Goal: Task Accomplishment & Management: Manage account settings

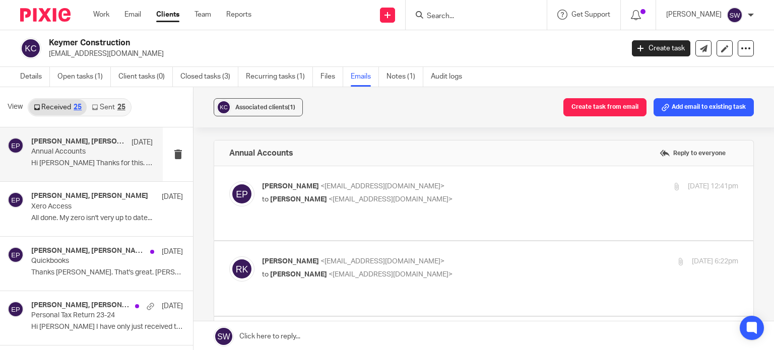
click at [466, 16] on input "Search" at bounding box center [471, 16] width 91 height 9
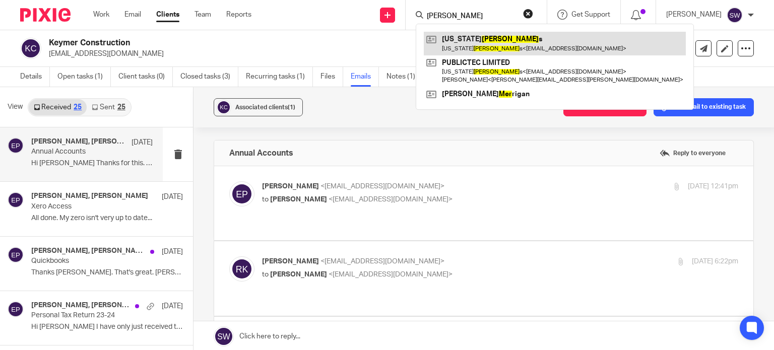
type input "myer"
click at [496, 46] on link at bounding box center [555, 43] width 262 height 23
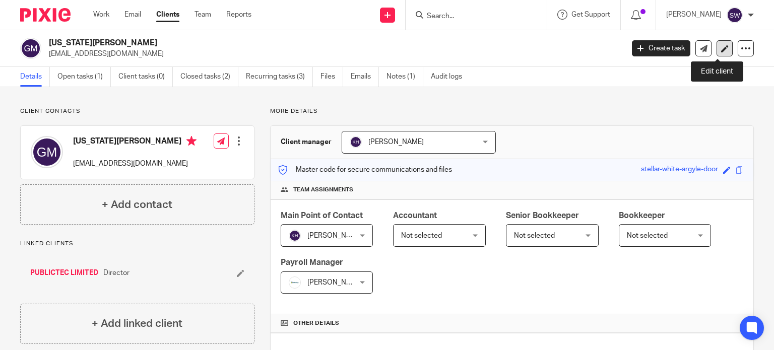
click at [721, 45] on icon at bounding box center [725, 49] width 8 height 8
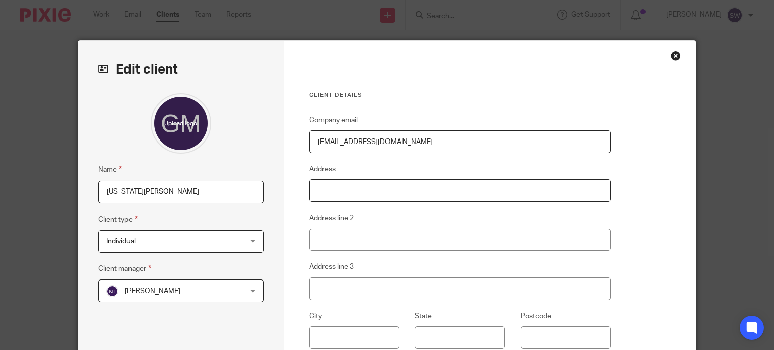
click at [375, 189] on input "Address" at bounding box center [459, 190] width 301 height 23
type input "6 Violet Close"
type input "Bedford"
type input "Bedfordshire"
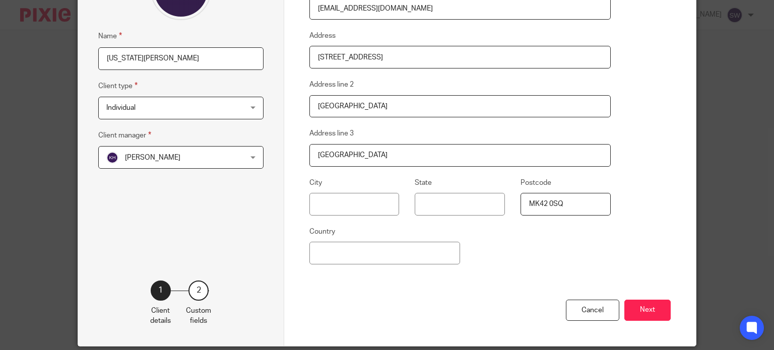
scroll to position [151, 0]
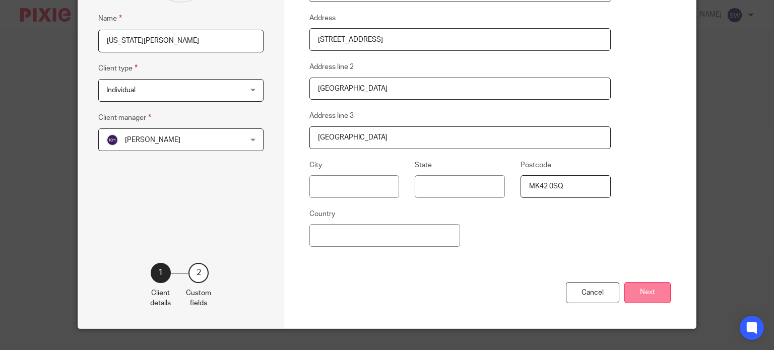
type input "MK42 0SQ"
click at [649, 287] on button "Next" at bounding box center [647, 293] width 46 height 22
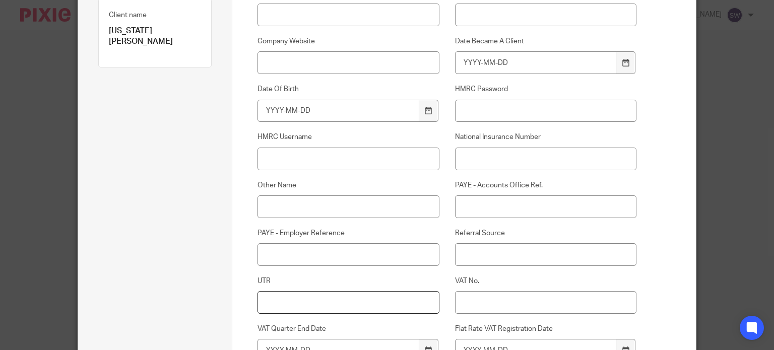
click at [334, 304] on input "UTR" at bounding box center [348, 302] width 181 height 23
type input "6201756334"
click at [474, 162] on input "National Insurance Number" at bounding box center [545, 159] width 181 height 23
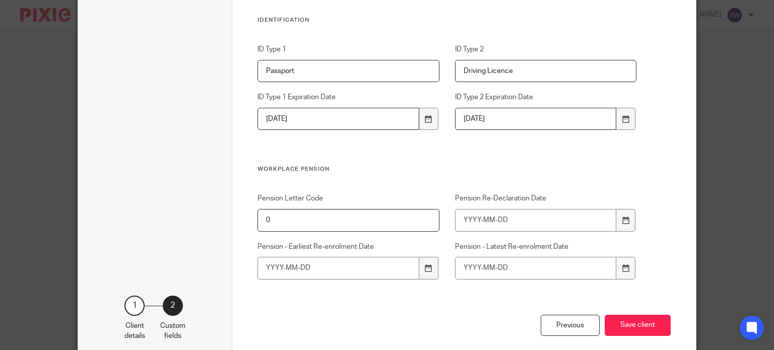
scroll to position [1068, 0]
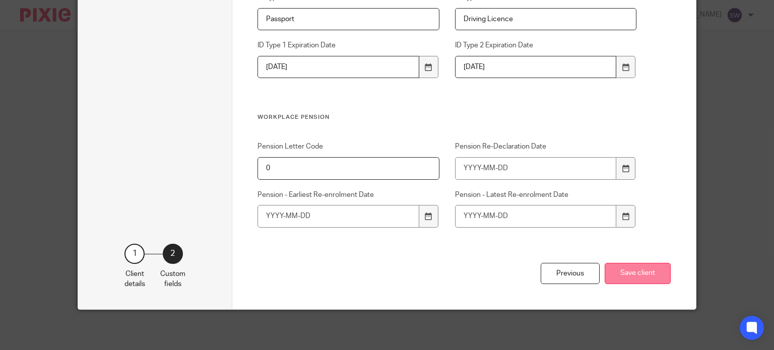
type input "PX716369B"
click at [646, 275] on button "Save client" at bounding box center [638, 274] width 66 height 22
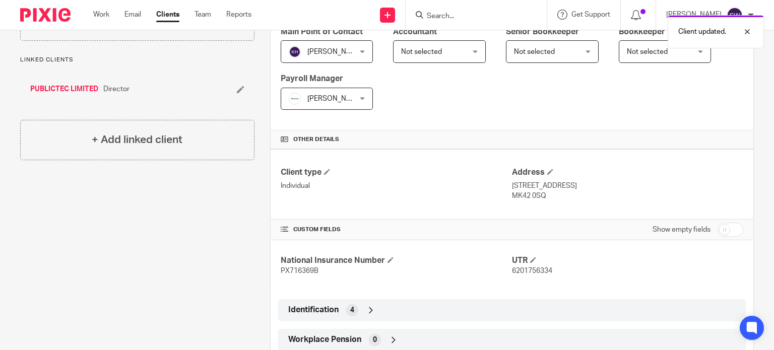
scroll to position [202, 0]
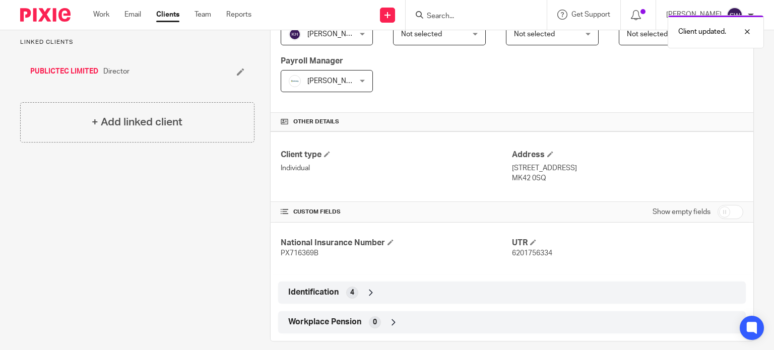
click at [458, 20] on div "Client updated." at bounding box center [575, 29] width 377 height 38
click at [458, 15] on div "Client updated." at bounding box center [575, 29] width 377 height 38
click at [465, 11] on div "Client updated." at bounding box center [575, 29] width 377 height 38
click at [473, 116] on div "Other details" at bounding box center [512, 122] width 483 height 19
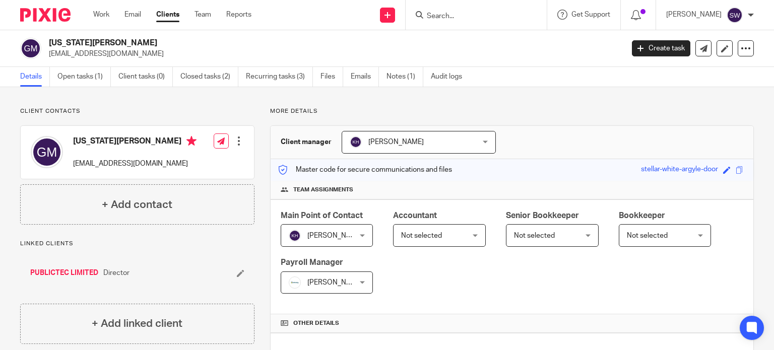
click at [463, 6] on div at bounding box center [476, 15] width 141 height 30
click at [460, 18] on input "Search" at bounding box center [471, 16] width 91 height 9
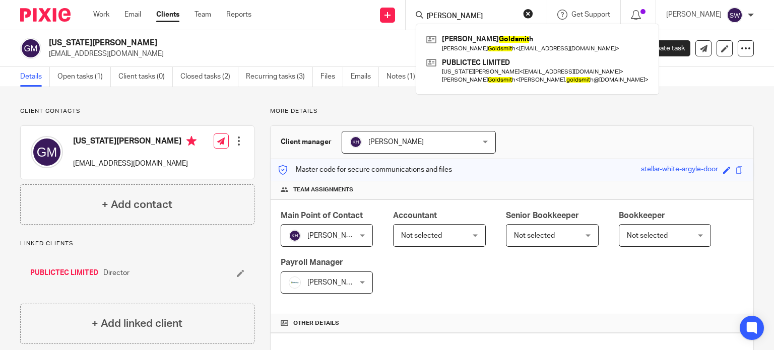
type input "goldsmith"
click button "submit" at bounding box center [0, 0] width 0 height 0
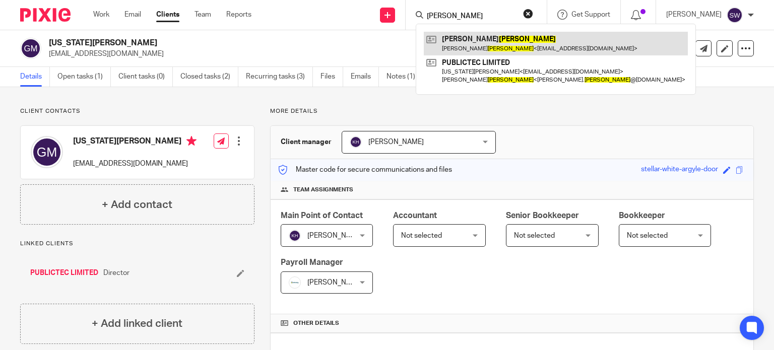
click at [496, 44] on link at bounding box center [556, 43] width 264 height 23
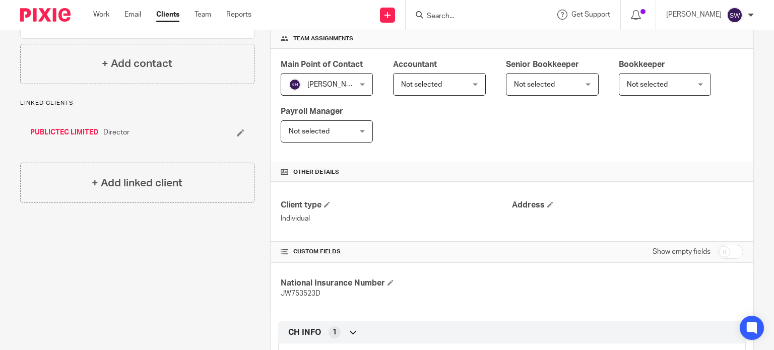
scroll to position [202, 0]
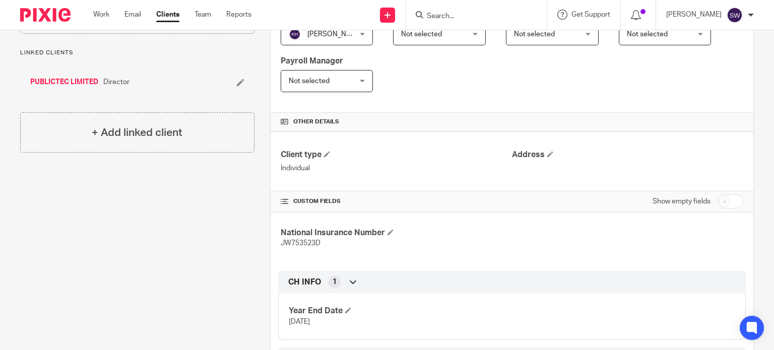
click at [595, 262] on div "National Insurance Number JW753523D" at bounding box center [512, 238] width 483 height 51
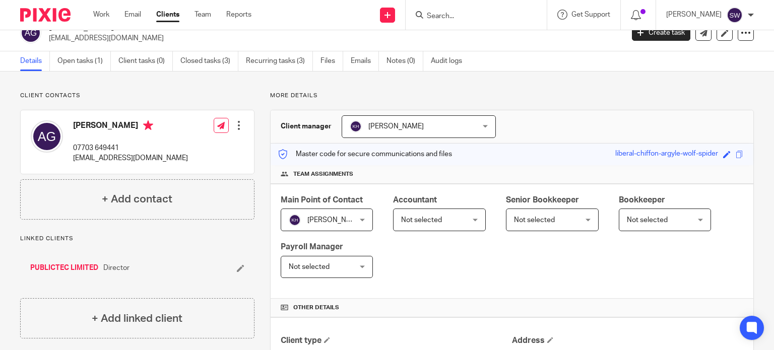
scroll to position [0, 0]
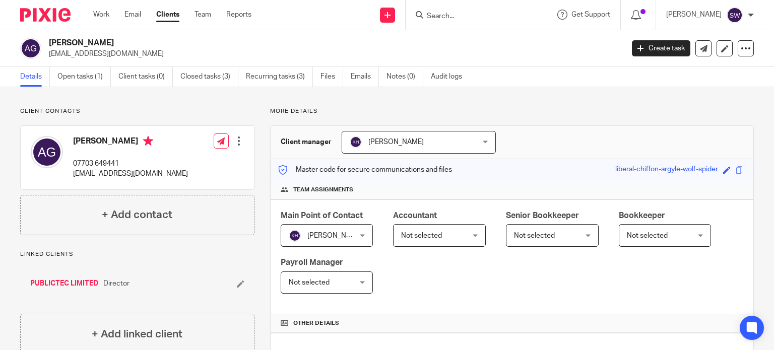
click at [463, 16] on input "Search" at bounding box center [471, 16] width 91 height 9
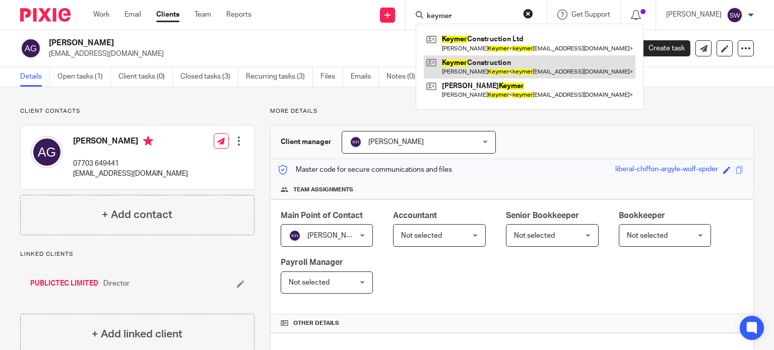
type input "keymer"
click at [466, 65] on link at bounding box center [530, 66] width 212 height 23
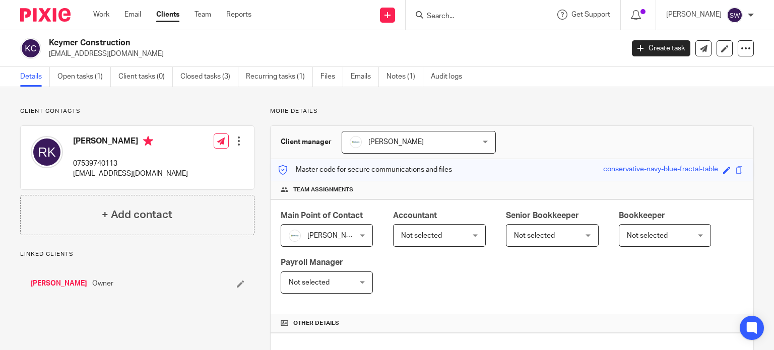
click at [347, 76] on ul "Details Open tasks (1) Client tasks (0) Closed tasks (3) Recurring tasks (1) Fi…" at bounding box center [248, 77] width 457 height 20
click at [367, 77] on link "Emails" at bounding box center [365, 77] width 28 height 20
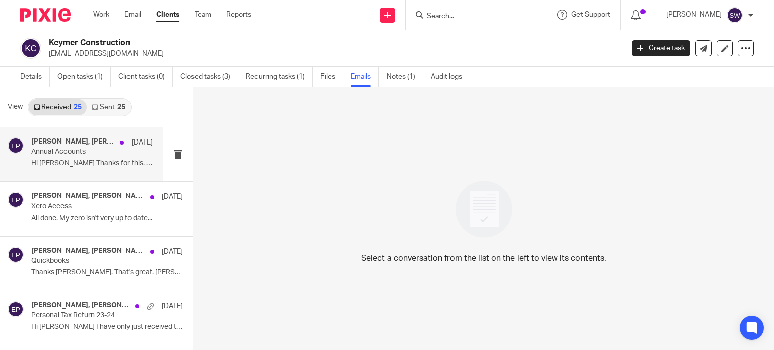
click at [67, 153] on p "Annual Accounts" at bounding box center [79, 152] width 97 height 9
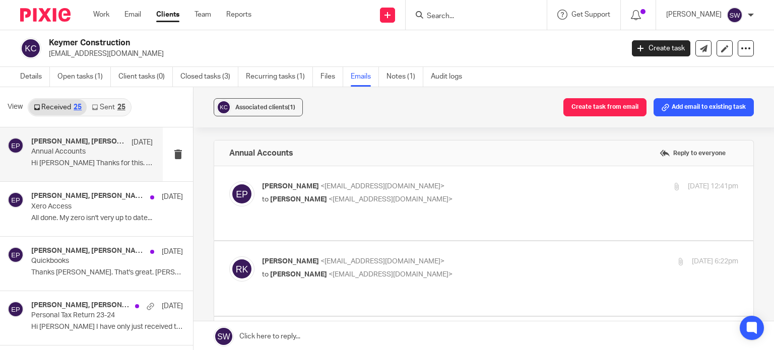
click at [470, 192] on div "Eve Parker <eve@infinity-accounting.co.uk> to Ross Keymer <keymerconstruction@g…" at bounding box center [421, 192] width 318 height 23
checkbox input "true"
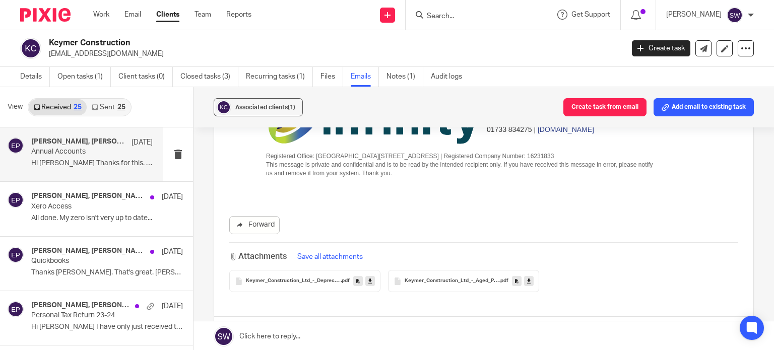
scroll to position [302, 0]
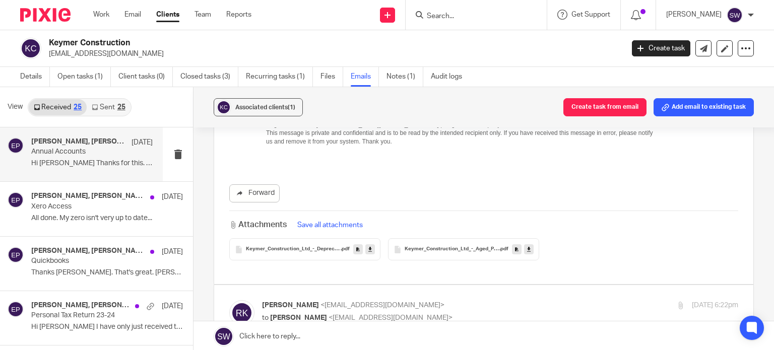
click at [528, 247] on icon at bounding box center [529, 250] width 4 height 8
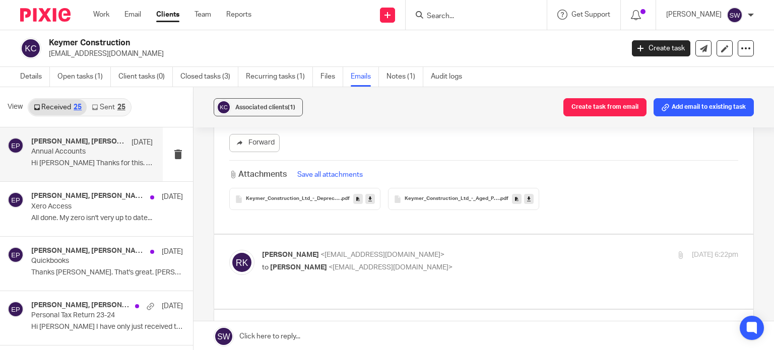
click at [455, 250] on p "Ross Keymer <keymerconstruction@gmail.com>" at bounding box center [421, 255] width 318 height 11
checkbox input "true"
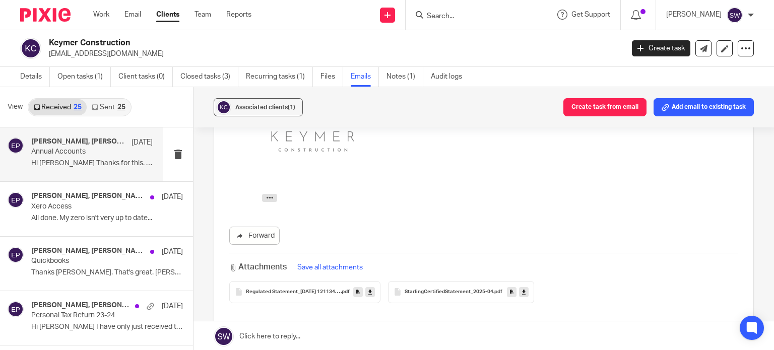
scroll to position [806, 0]
click at [370, 287] on link at bounding box center [370, 292] width 10 height 10
click at [668, 215] on div "Forward Attachments Save all attachments Regulated Statement_11-JUN-25 12113443…" at bounding box center [483, 72] width 509 height 461
click at [522, 288] on icon at bounding box center [524, 292] width 4 height 8
click at [649, 262] on div "Attachments Save all attachments" at bounding box center [483, 267] width 509 height 12
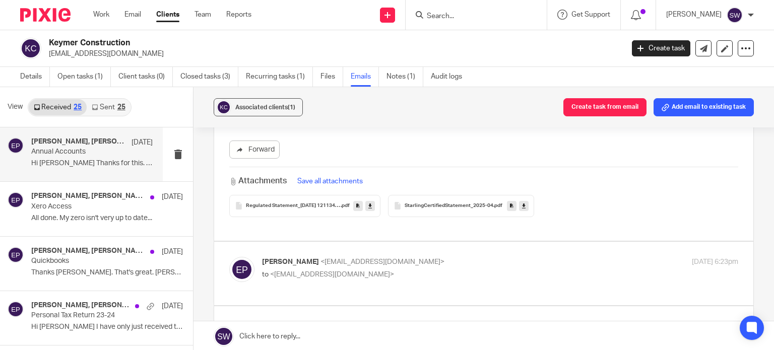
scroll to position [907, 0]
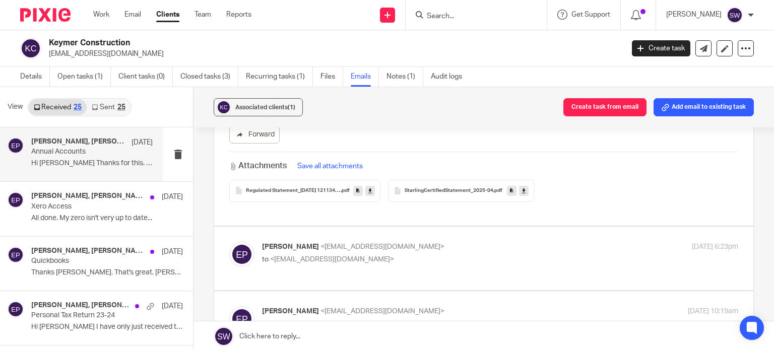
drag, startPoint x: 526, startPoint y: 256, endPoint x: 520, endPoint y: 236, distance: 19.9
click at [525, 251] on div "Eve Parker <eve@infinity-accounting.co.uk> to <keymerconstruction@gmail.com> 27…" at bounding box center [483, 259] width 509 height 34
click at [520, 255] on p "to <keymerconstruction@gmail.com>" at bounding box center [421, 260] width 318 height 11
checkbox input "true"
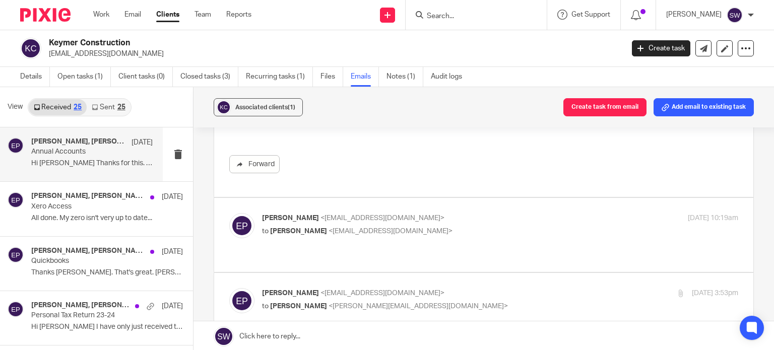
scroll to position [1260, 0]
click at [511, 224] on p "to Ross Keymer <keymerconstruction@gmail.com>" at bounding box center [421, 229] width 318 height 11
checkbox input "true"
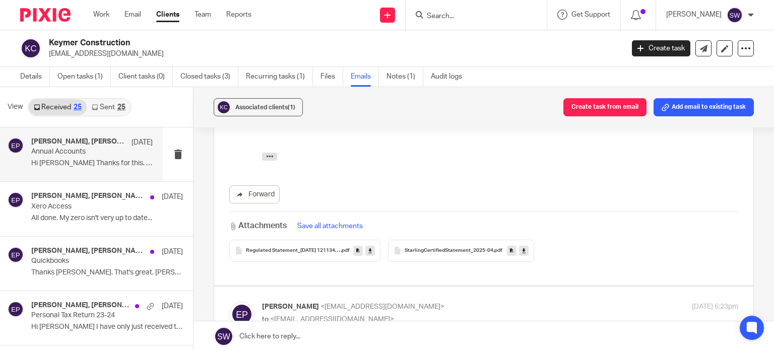
scroll to position [806, 0]
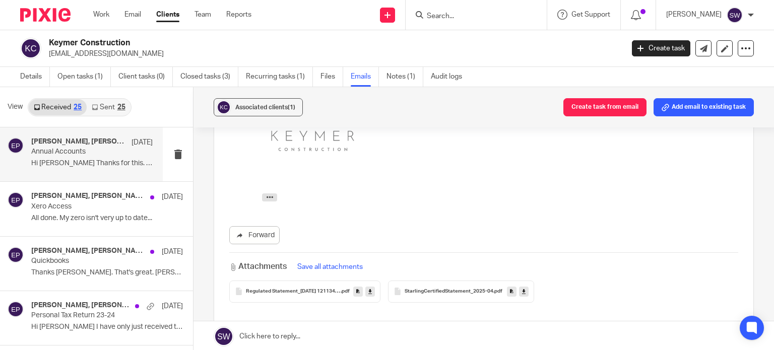
drag, startPoint x: 329, startPoint y: 282, endPoint x: -224, endPoint y: 245, distance: 554.1
click at [0, 245] on html "Work Email Clients Team Reports Work Email Clients Team Reports Settings Send n…" at bounding box center [387, 175] width 774 height 350
click at [293, 281] on div "Regulated Statement_11-JUN-25 12113443 .pdf" at bounding box center [304, 292] width 151 height 22
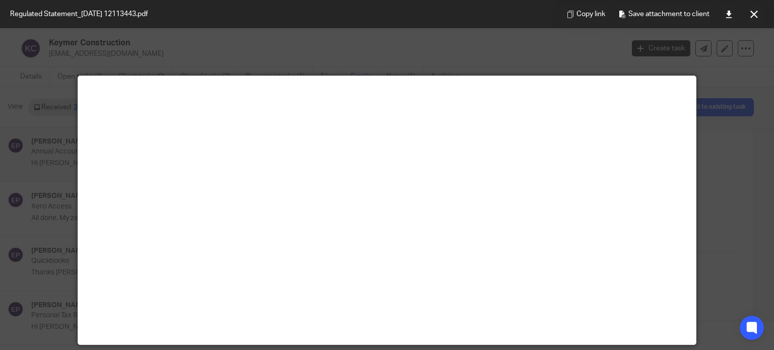
click at [292, 279] on main at bounding box center [387, 210] width 618 height 269
click at [728, 12] on icon at bounding box center [729, 15] width 8 height 8
click at [690, 284] on main at bounding box center [387, 210] width 618 height 269
click at [752, 18] on button at bounding box center [754, 14] width 20 height 20
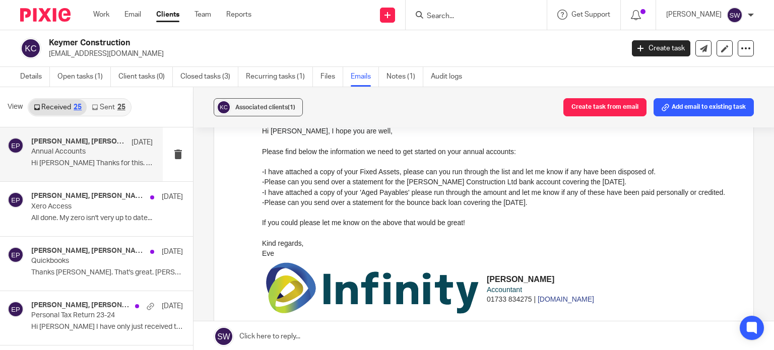
scroll to position [0, 0]
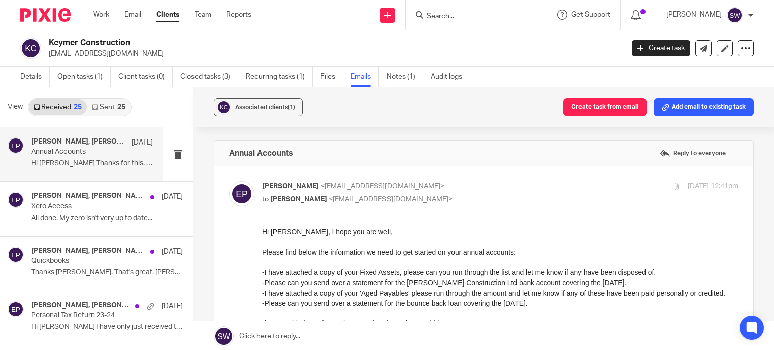
click at [454, 15] on input "Search" at bounding box center [471, 16] width 91 height 9
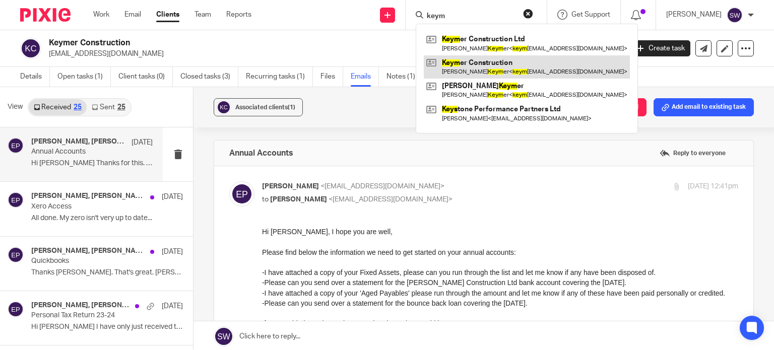
type input "keym"
click at [484, 65] on link at bounding box center [527, 66] width 206 height 23
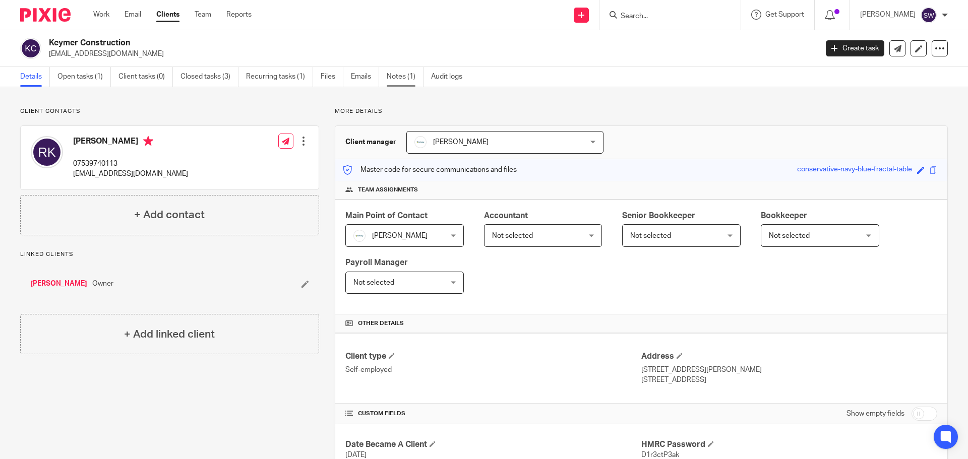
click at [400, 79] on link "Notes (1)" at bounding box center [405, 77] width 37 height 20
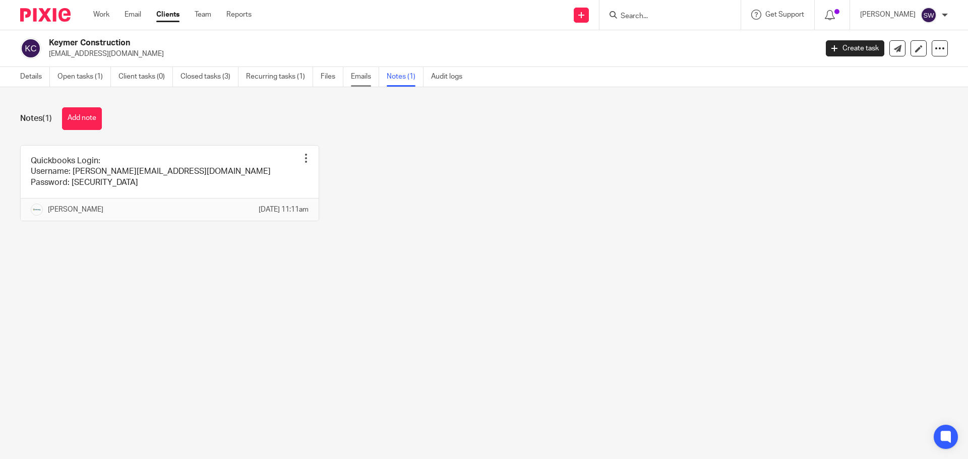
click at [364, 79] on link "Emails" at bounding box center [365, 77] width 28 height 20
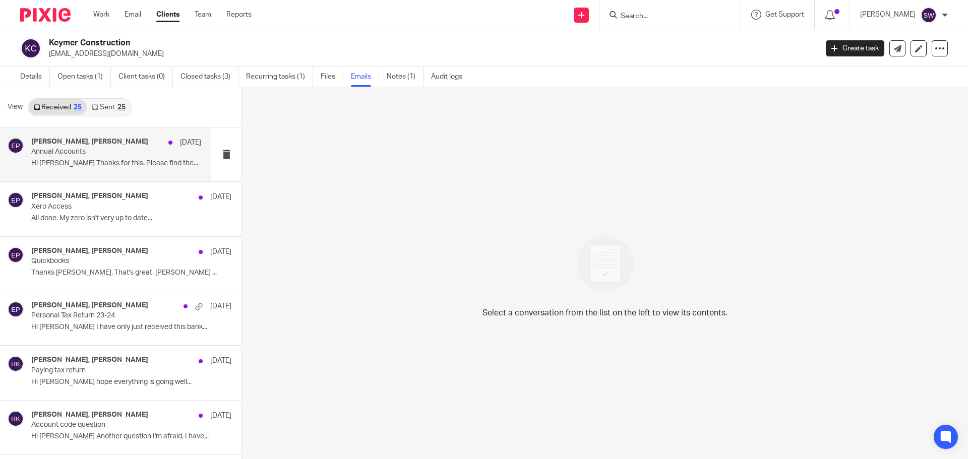
click at [52, 151] on p "Annual Accounts" at bounding box center [99, 152] width 136 height 9
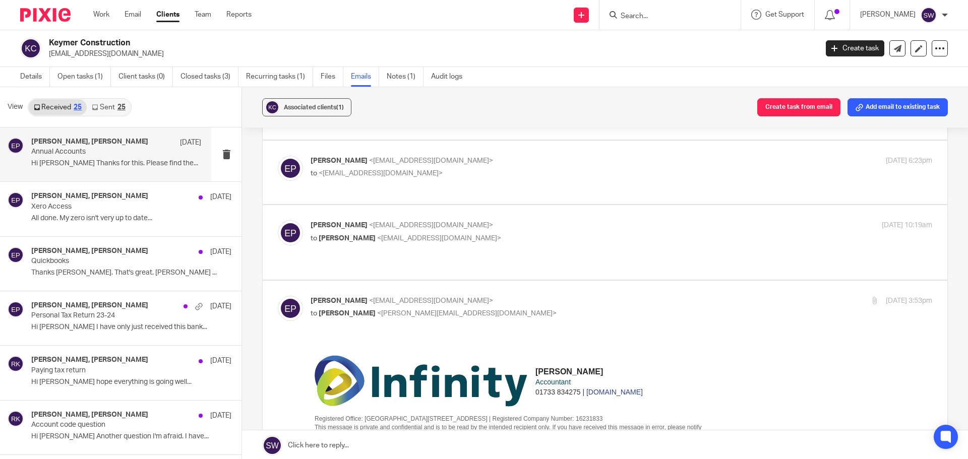
scroll to position [151, 0]
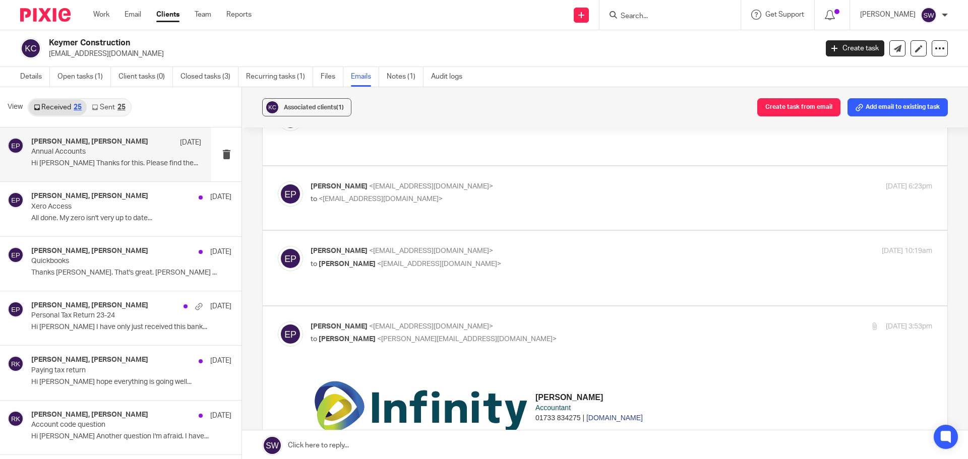
click at [528, 246] on p "Eve Parker <eve@infinity-accounting.co.uk>" at bounding box center [517, 251] width 414 height 11
checkbox input "true"
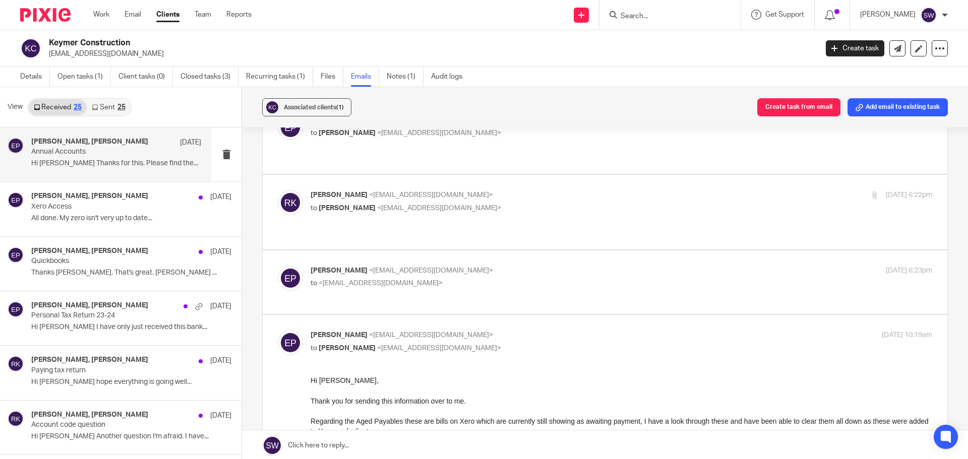
scroll to position [50, 0]
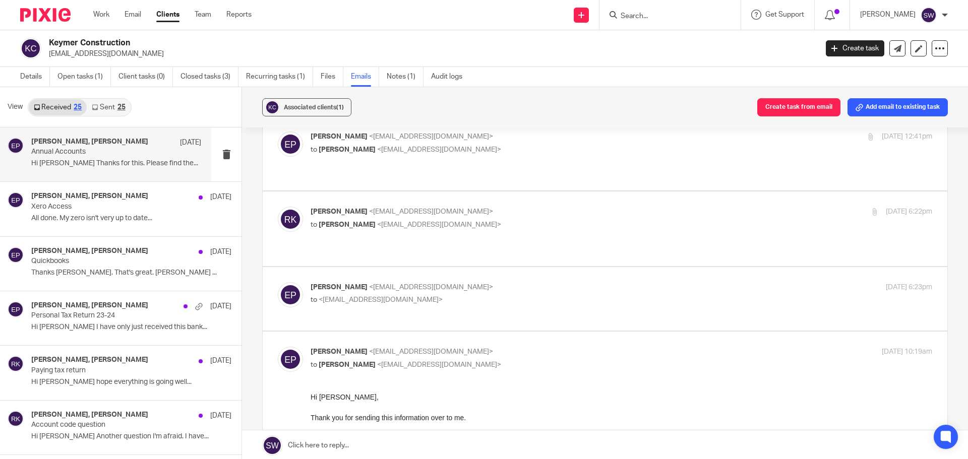
click at [519, 282] on div "Eve Parker <eve@infinity-accounting.co.uk> to <keymerconstruction@gmail.com>" at bounding box center [517, 293] width 414 height 23
checkbox input "true"
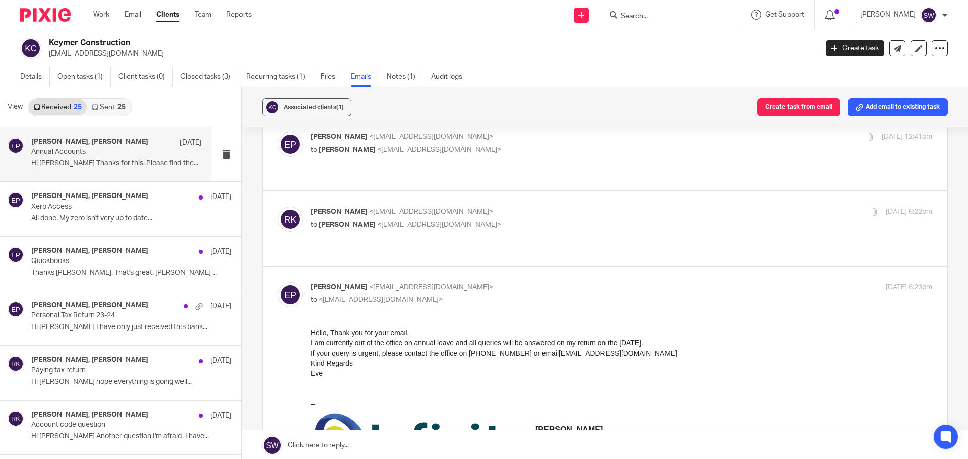
scroll to position [0, 0]
click at [521, 220] on p "to Eve Parker <eve@infinity-accounting.co.uk>" at bounding box center [517, 225] width 414 height 11
checkbox input "true"
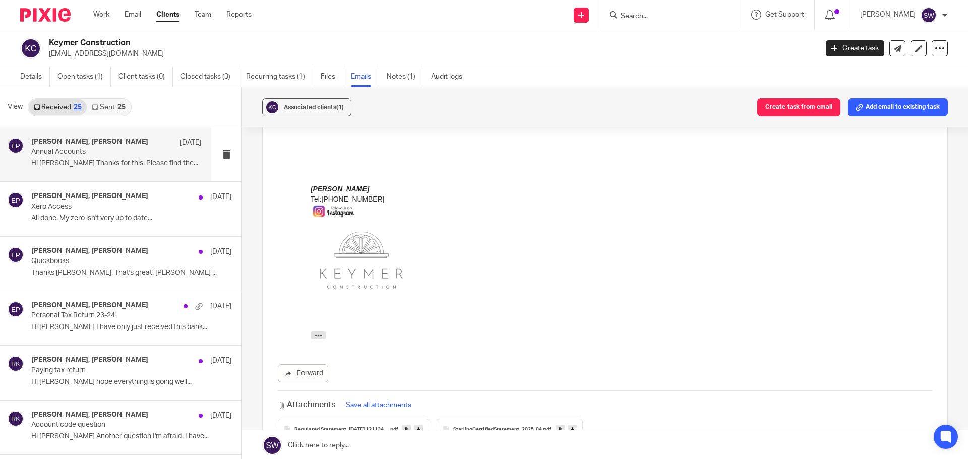
scroll to position [352, 0]
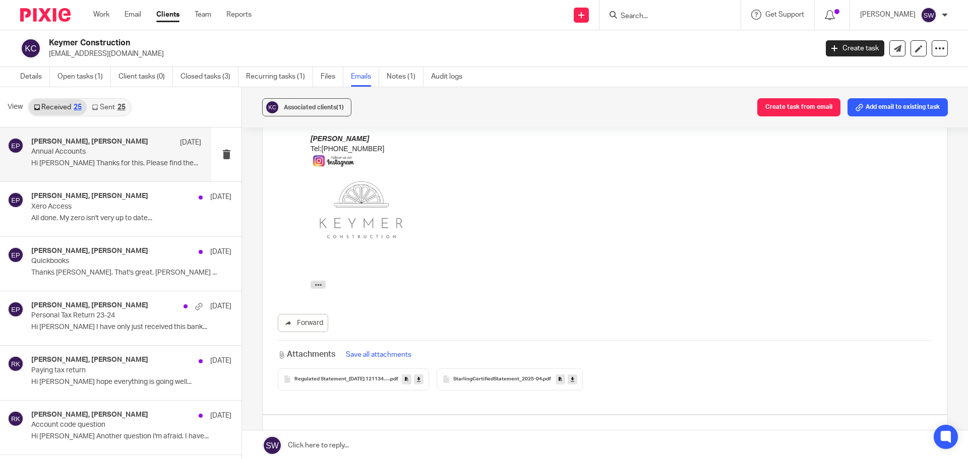
click at [417, 375] on icon at bounding box center [419, 379] width 4 height 8
click at [571, 375] on icon at bounding box center [573, 379] width 4 height 8
click at [59, 207] on p "Xero Access" at bounding box center [99, 207] width 136 height 9
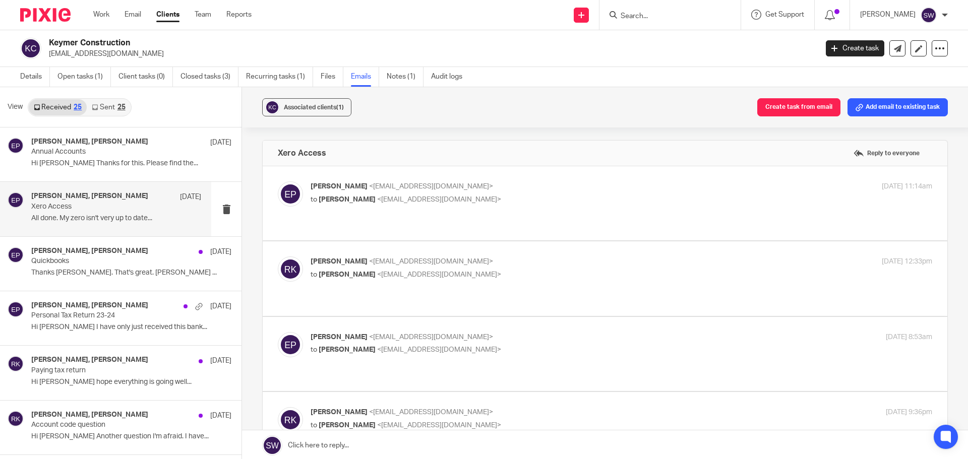
scroll to position [0, 0]
click at [58, 138] on h4 "Eve Parker, Ross Keymer" at bounding box center [89, 142] width 117 height 9
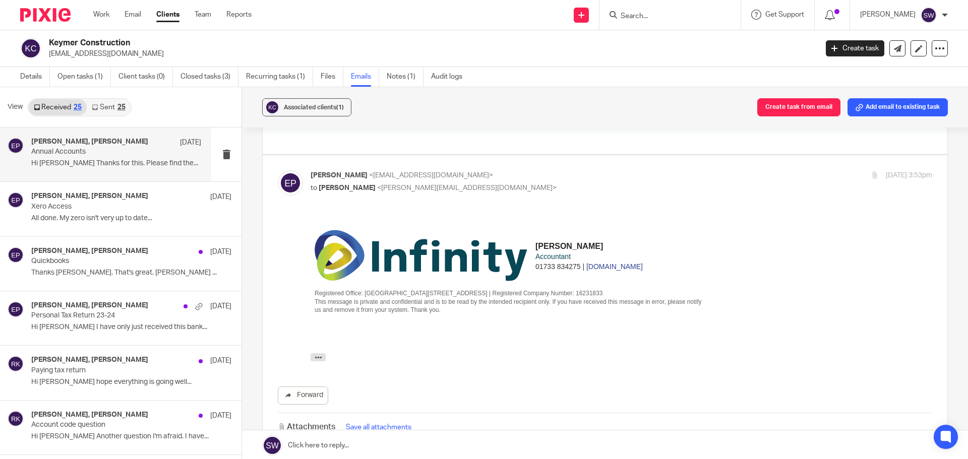
scroll to position [302, 0]
click at [576, 448] on icon at bounding box center [578, 452] width 4 height 8
click at [417, 448] on icon at bounding box center [419, 452] width 4 height 8
click at [510, 412] on div "Attachments Save all attachments Keymer_Construction_Ltd_-_Depreciation_Schedul…" at bounding box center [605, 437] width 654 height 50
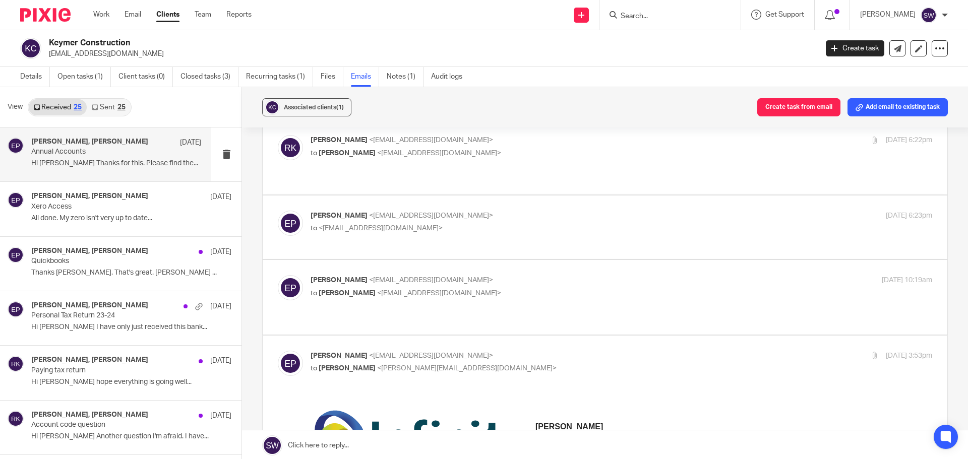
scroll to position [101, 0]
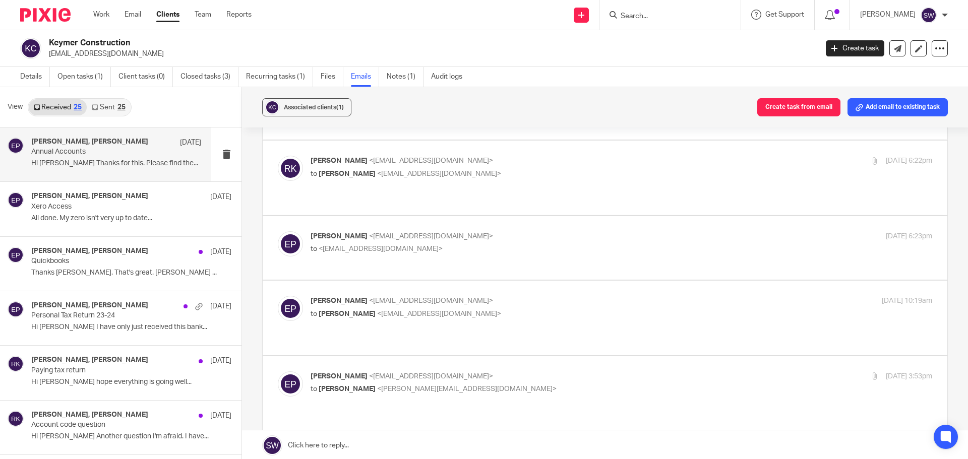
click at [524, 309] on p "to Ross Keymer <keymerconstruction@gmail.com>" at bounding box center [517, 314] width 414 height 11
checkbox input "true"
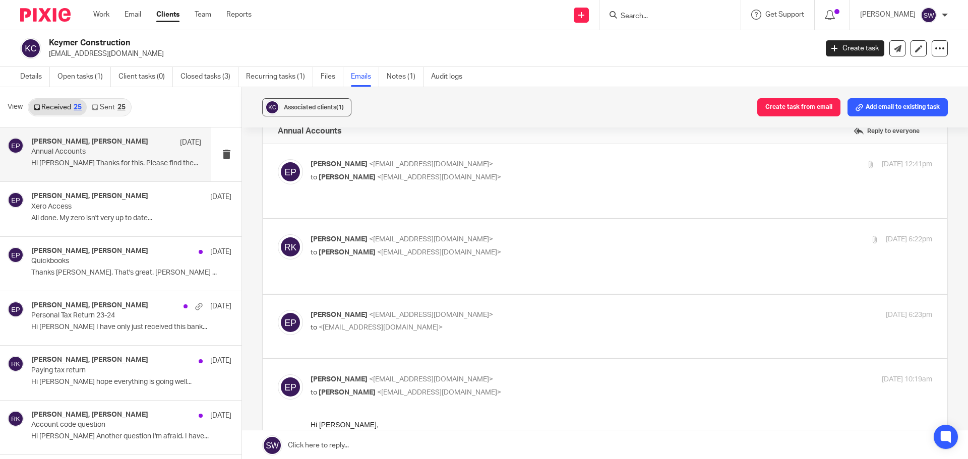
scroll to position [0, 0]
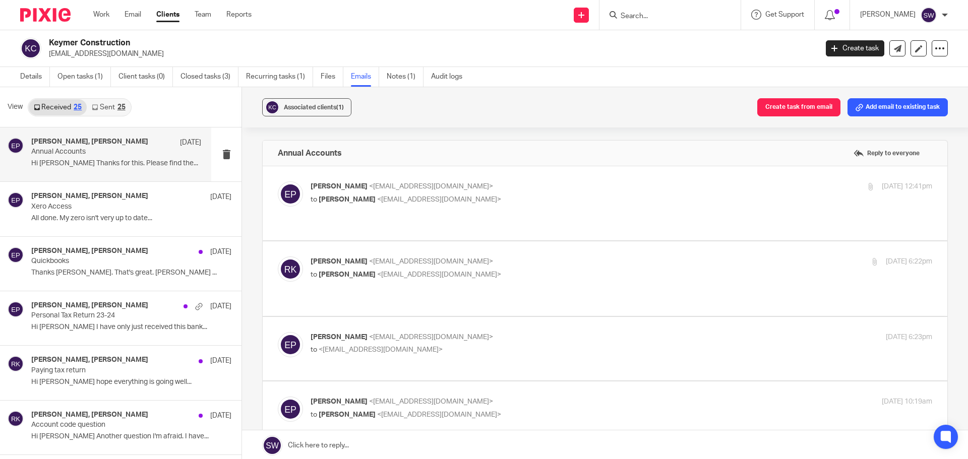
click at [525, 317] on label at bounding box center [605, 349] width 684 height 64
click at [278, 332] on input "checkbox" at bounding box center [277, 332] width 1 height 1
checkbox input "true"
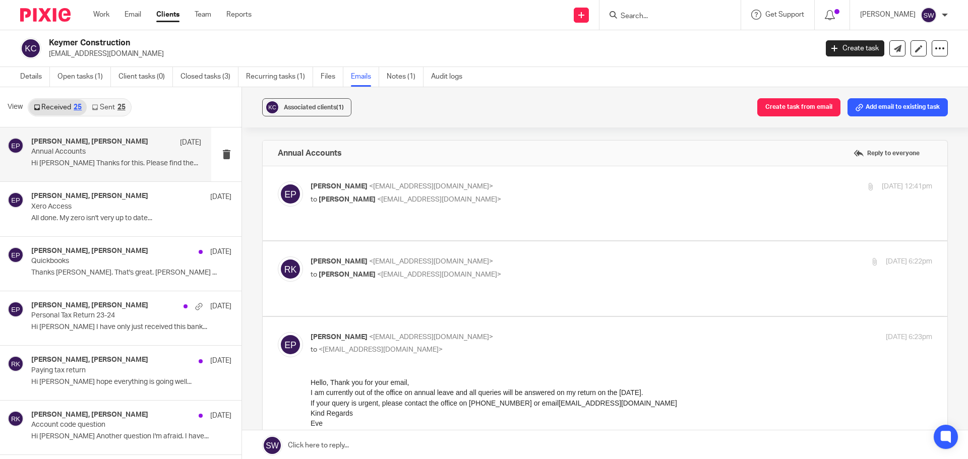
click at [532, 270] on p "to Eve Parker <eve@infinity-accounting.co.uk>" at bounding box center [517, 275] width 414 height 11
checkbox input "true"
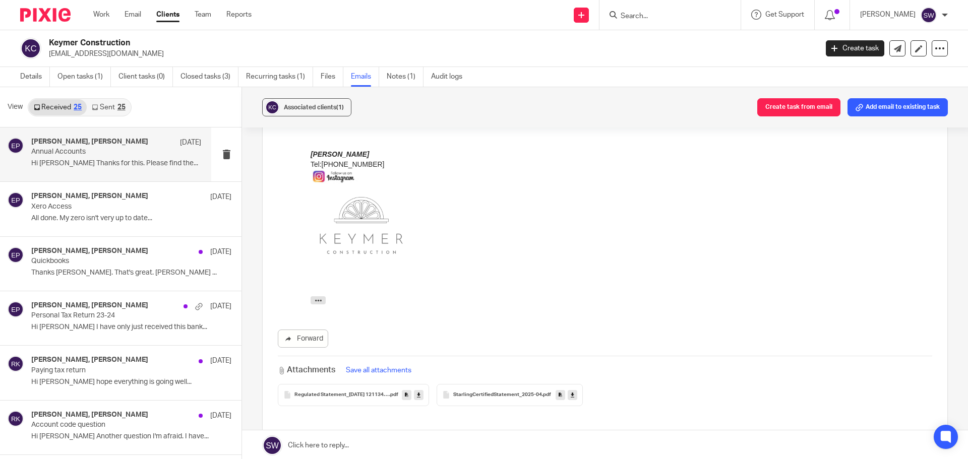
scroll to position [353, 0]
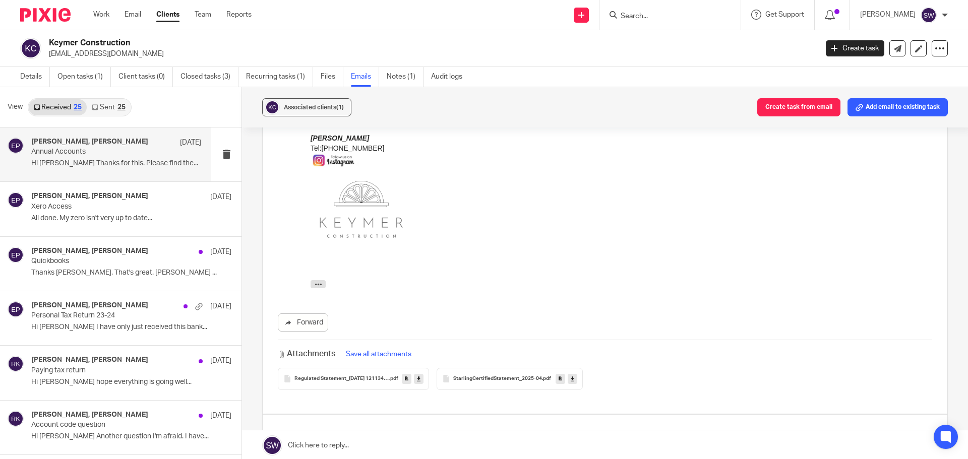
drag, startPoint x: 348, startPoint y: 358, endPoint x: 1416, endPoint y: 375, distance: 1068.6
click at [967, 375] on html "Work Email Clients Team Reports Work Email Clients Team Reports Settings Send n…" at bounding box center [484, 229] width 968 height 459
click at [420, 374] on link at bounding box center [419, 379] width 10 height 10
click at [574, 374] on link at bounding box center [573, 379] width 10 height 10
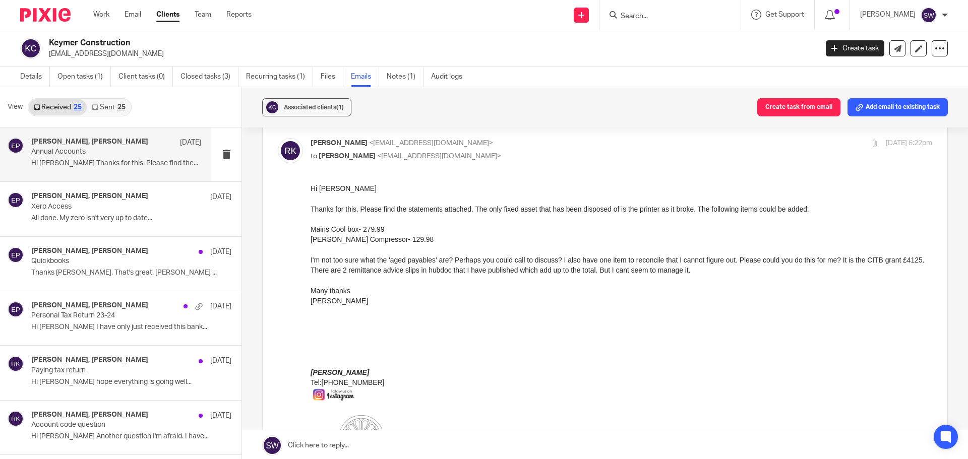
scroll to position [101, 0]
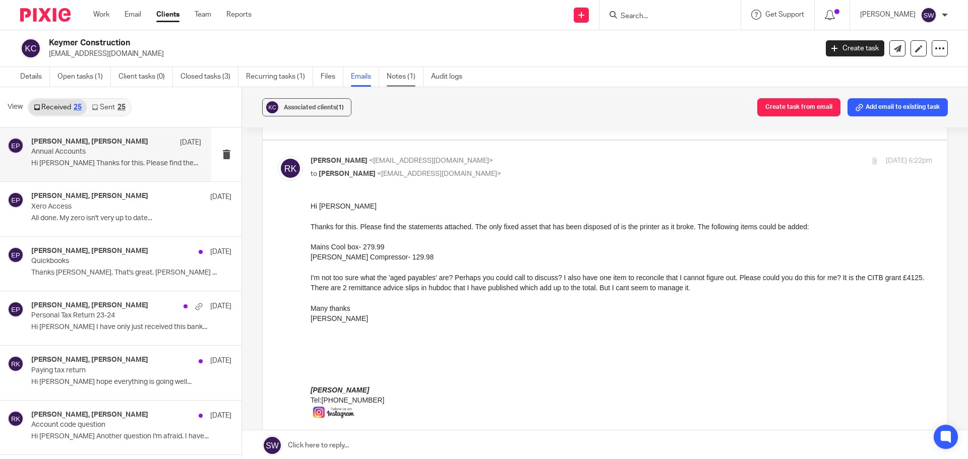
click at [405, 80] on link "Notes (1)" at bounding box center [405, 77] width 37 height 20
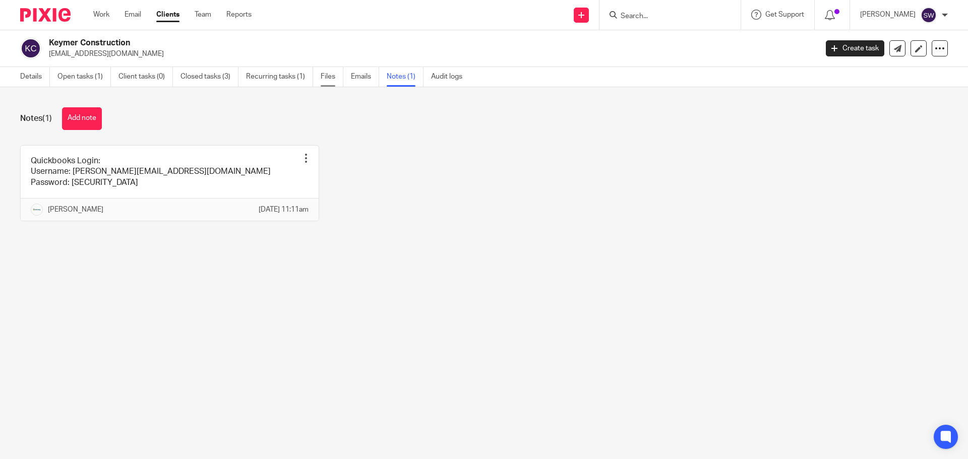
click at [333, 75] on link "Files" at bounding box center [332, 77] width 23 height 20
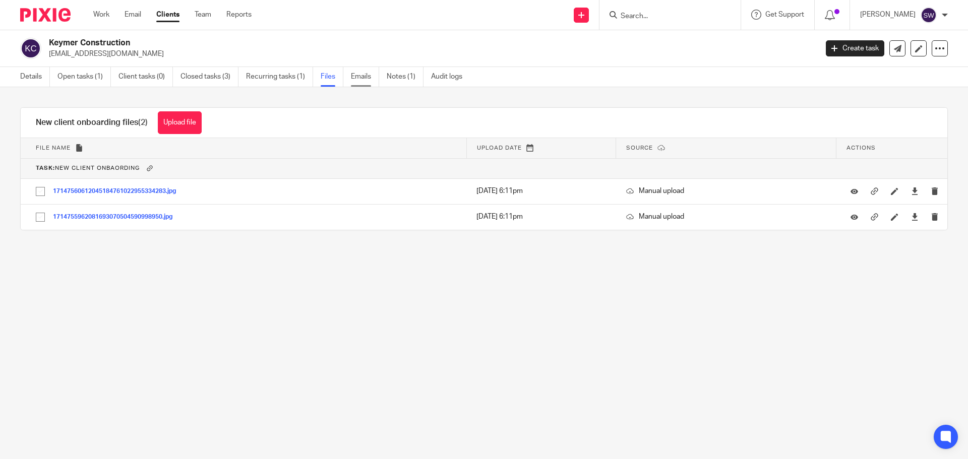
click at [366, 73] on link "Emails" at bounding box center [365, 77] width 28 height 20
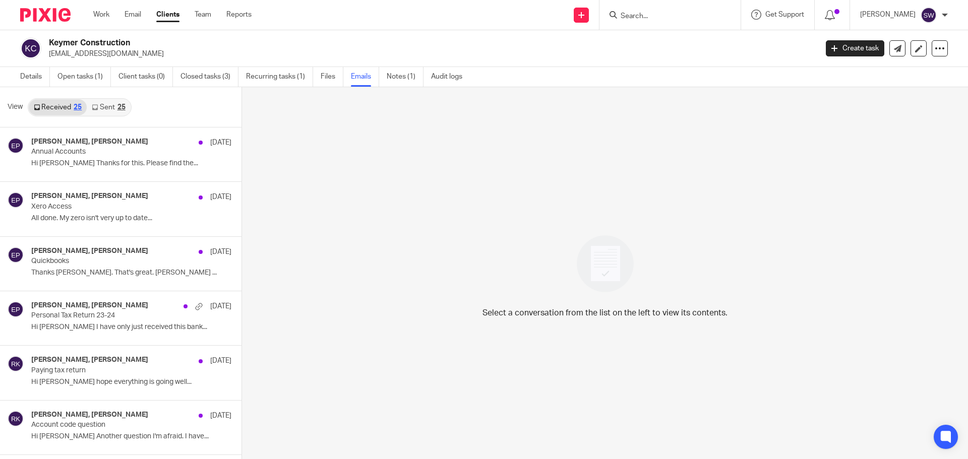
click at [684, 20] on input "Search" at bounding box center [664, 16] width 91 height 9
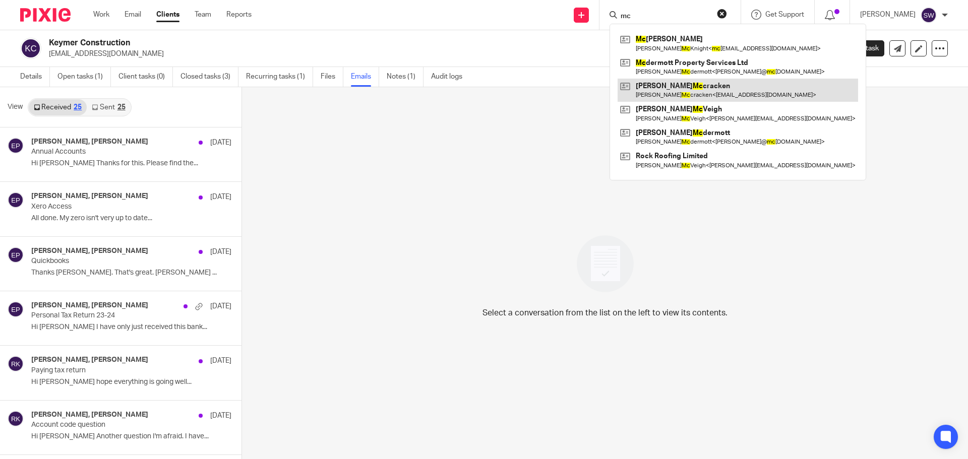
type input "mc"
click at [689, 89] on link at bounding box center [737, 90] width 240 height 23
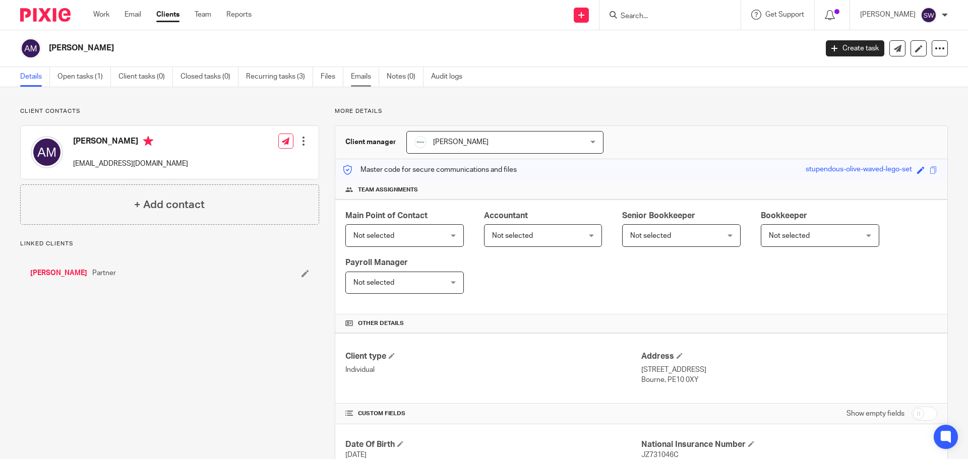
click at [361, 75] on link "Emails" at bounding box center [365, 77] width 28 height 20
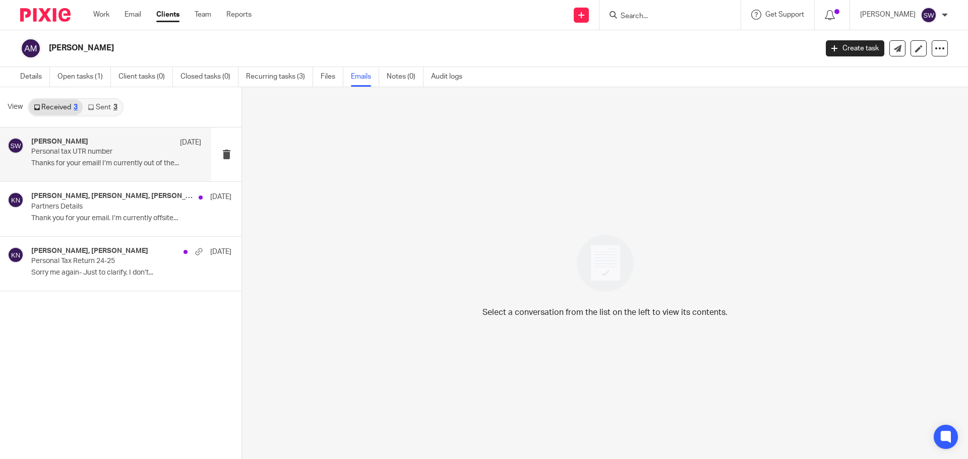
click at [65, 151] on p "Personal tax UTR number" at bounding box center [99, 152] width 136 height 9
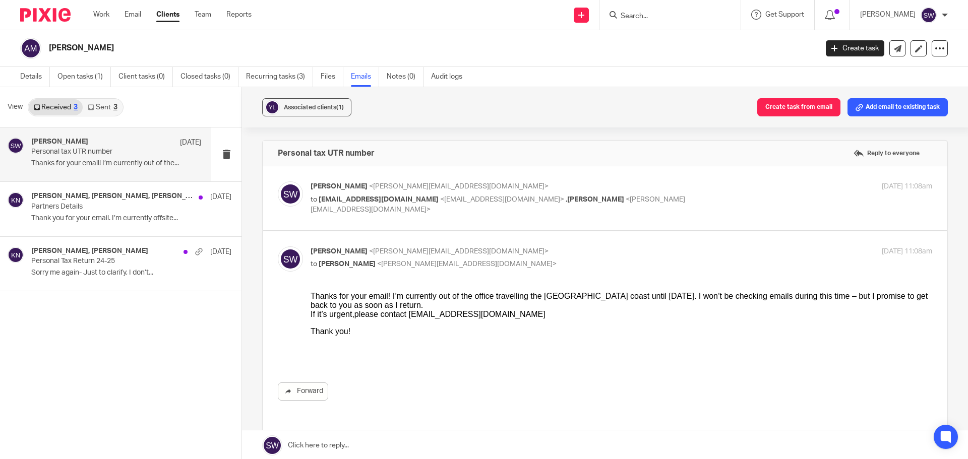
click at [738, 191] on div "27 Aug 2025 11:08am" at bounding box center [828, 186] width 207 height 11
checkbox input "true"
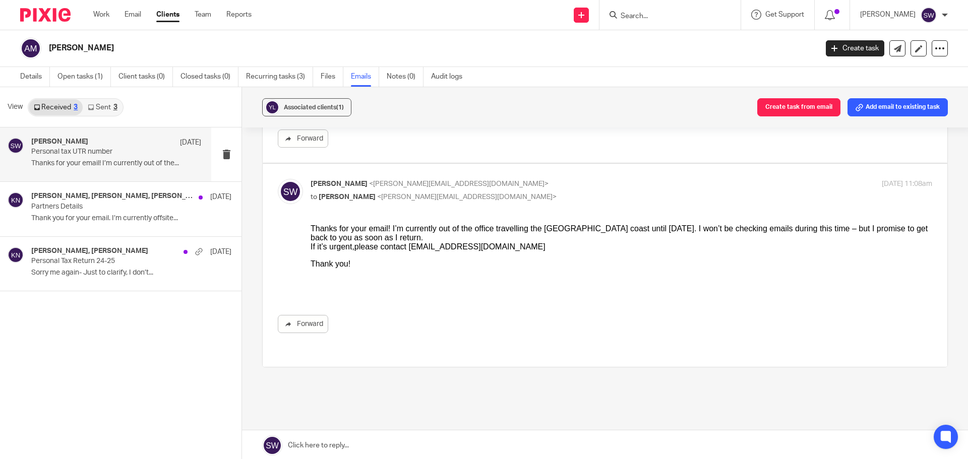
scroll to position [251, 0]
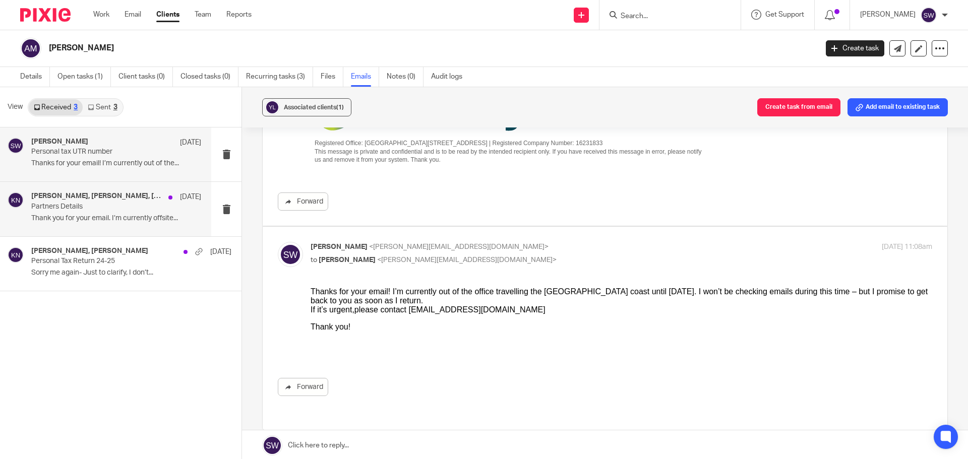
click at [111, 198] on h4 "Shaunagh Wilson, Karl Newman, Andrew McCracken" at bounding box center [97, 196] width 132 height 9
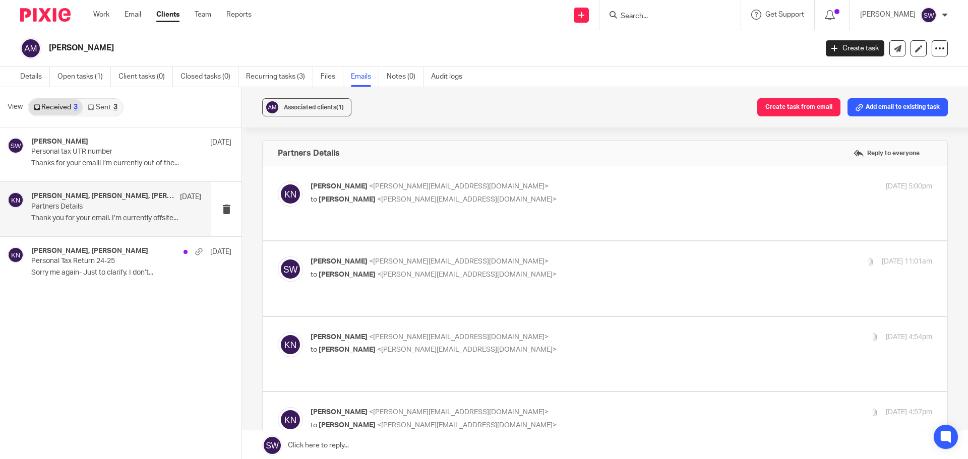
scroll to position [0, 0]
click at [503, 189] on p "Karl Newman <karl@infinity-accounting.co.uk>" at bounding box center [517, 186] width 414 height 11
checkbox input "true"
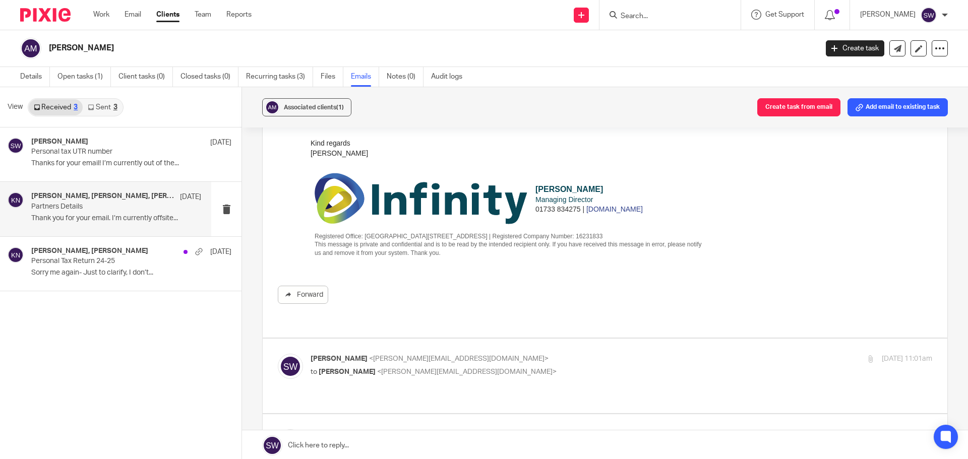
scroll to position [202, 0]
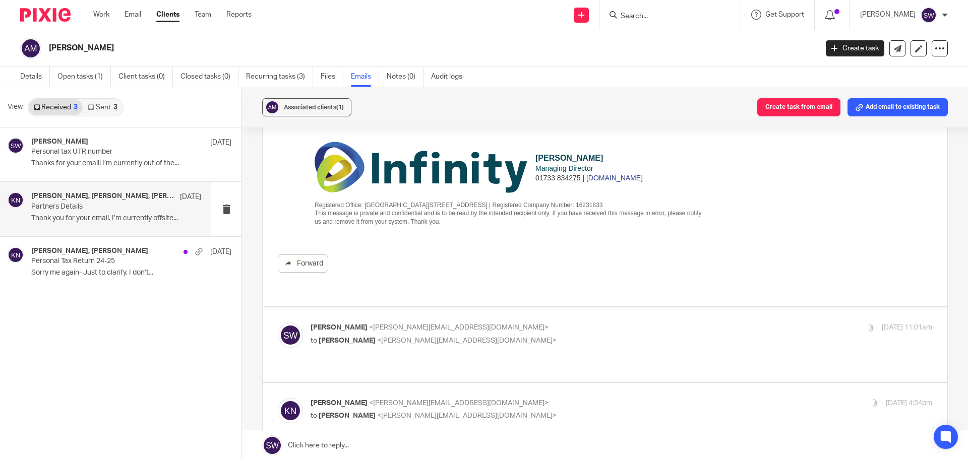
click at [545, 336] on p "to Karl Newman <karl@infinity-accounting.co.uk>" at bounding box center [517, 341] width 414 height 11
checkbox input "true"
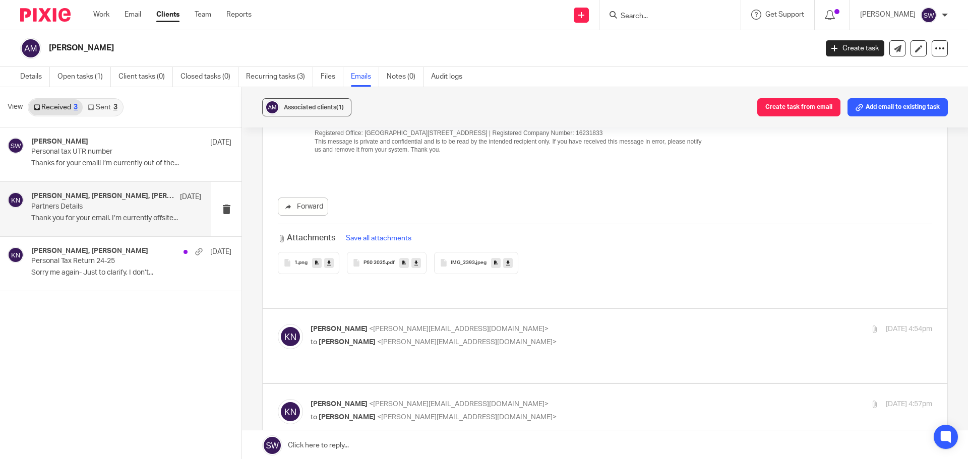
scroll to position [1008, 0]
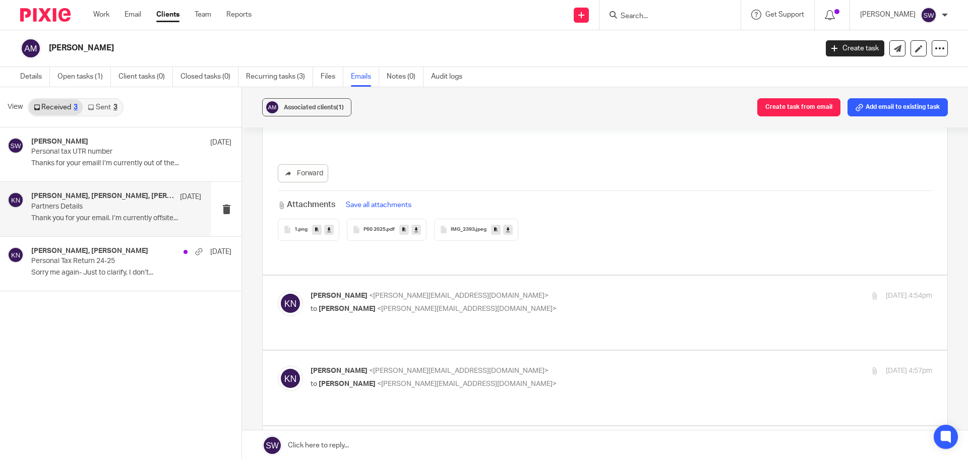
click at [558, 291] on p "Karl Newman <karl@infinity-accounting.co.uk>" at bounding box center [517, 296] width 414 height 11
checkbox input "true"
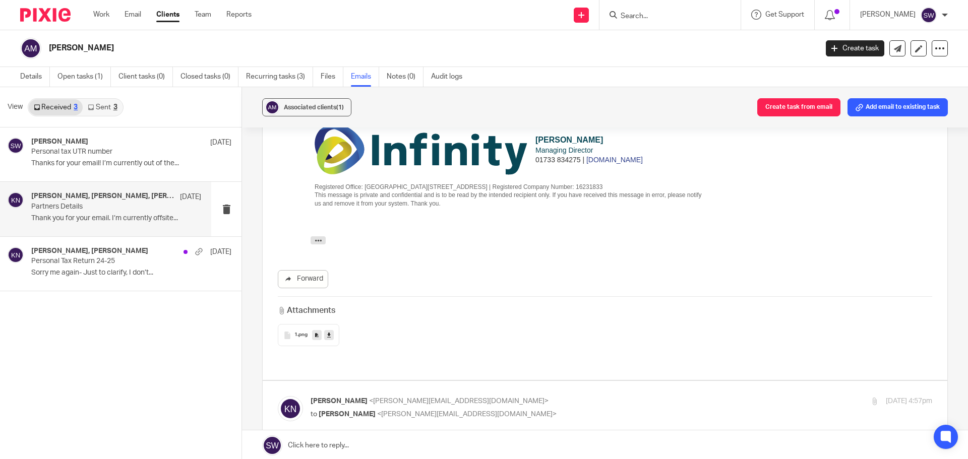
scroll to position [1361, 0]
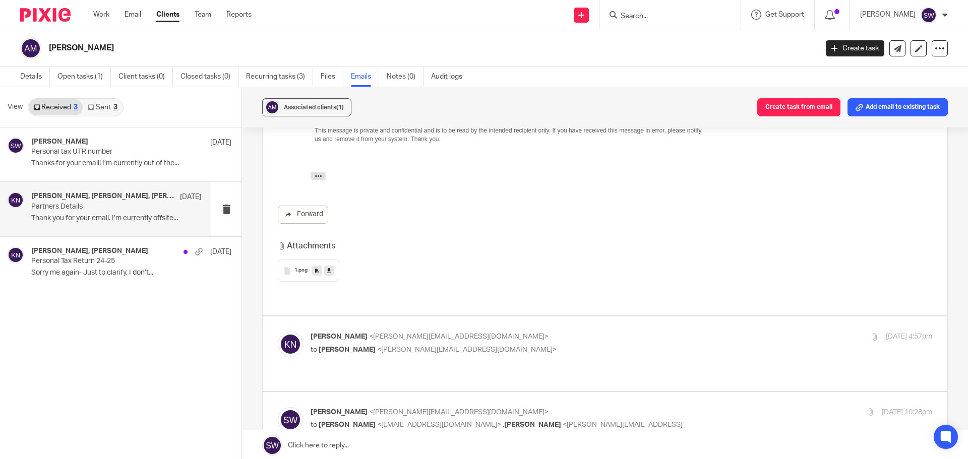
click at [569, 345] on p "to Shaunagh Wilson <shaunagh@eparaplan.co.uk>" at bounding box center [517, 350] width 414 height 11
checkbox input "true"
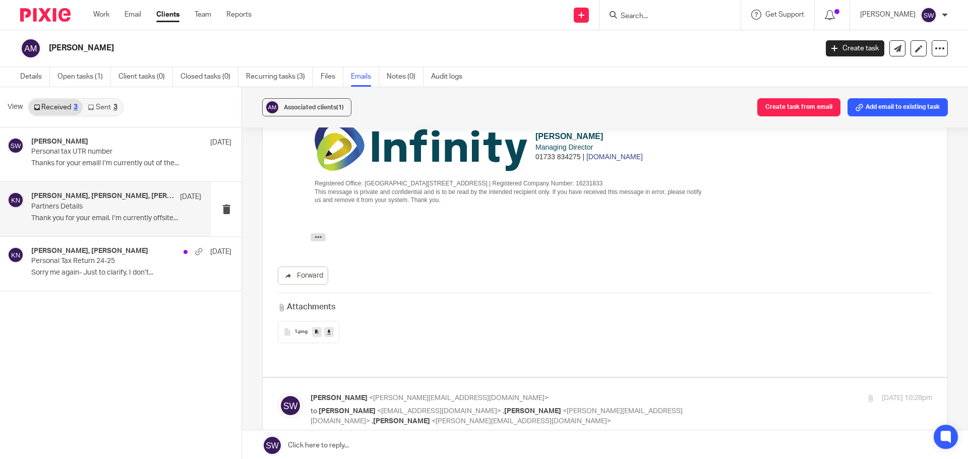
scroll to position [1764, 0]
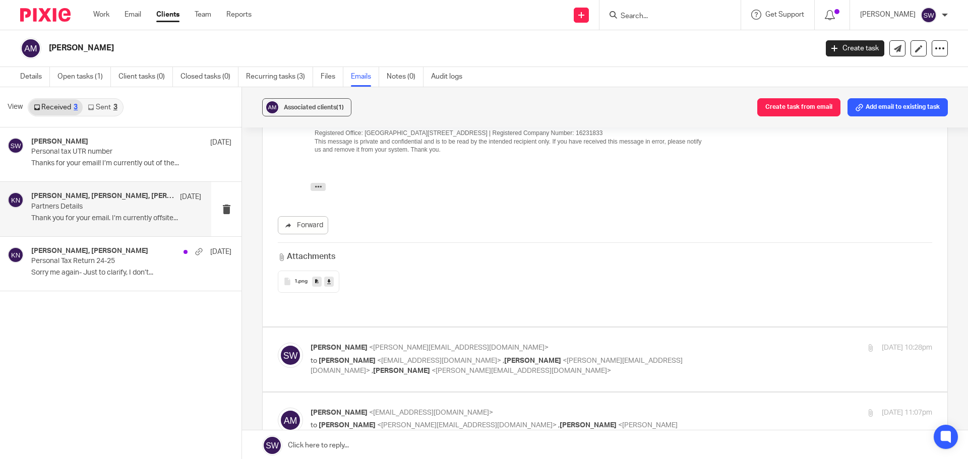
click at [708, 356] on p "to Andrew McCracken <andrew1694@hotmail.co.uk> , Andy McCracken <andy@eparaplan…" at bounding box center [517, 366] width 414 height 21
checkbox input "true"
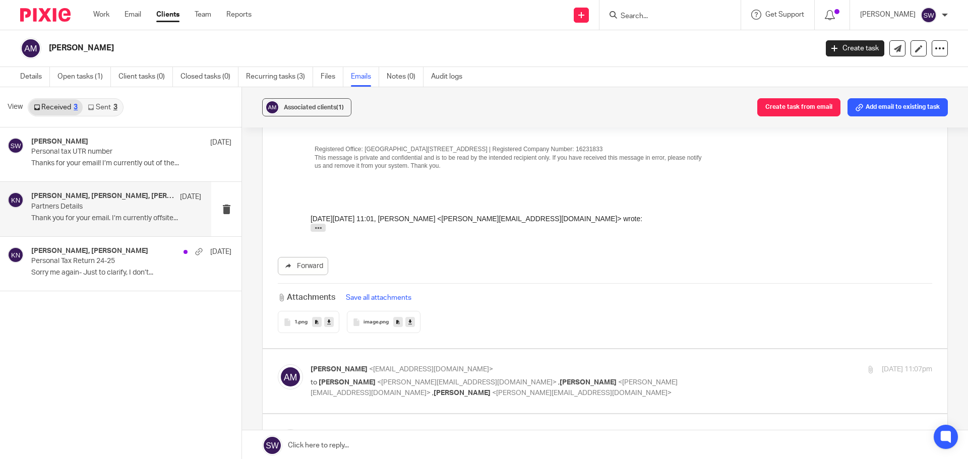
scroll to position [2520, 0]
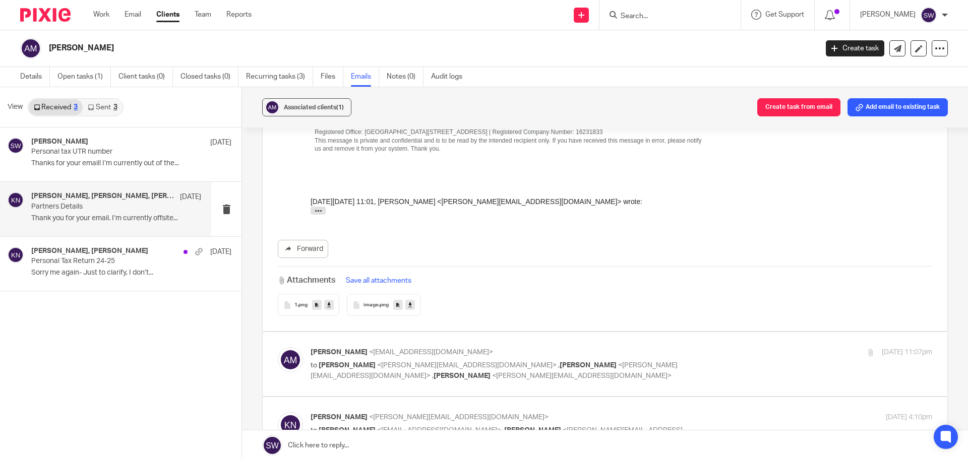
click at [702, 360] on p "to Shaunagh Wilson <shaunagh@eparaplan.co.uk> , Andy McCracken <andy@eparaplan.…" at bounding box center [517, 370] width 414 height 21
checkbox input "true"
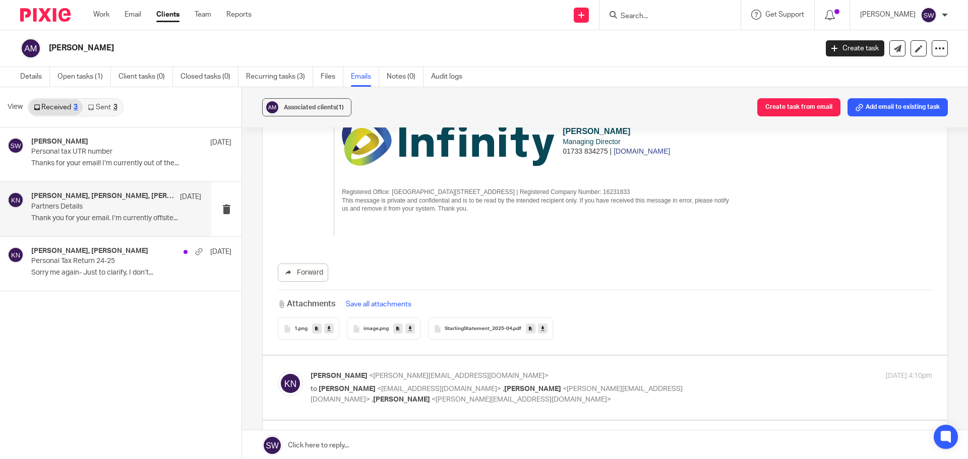
scroll to position [3730, 0]
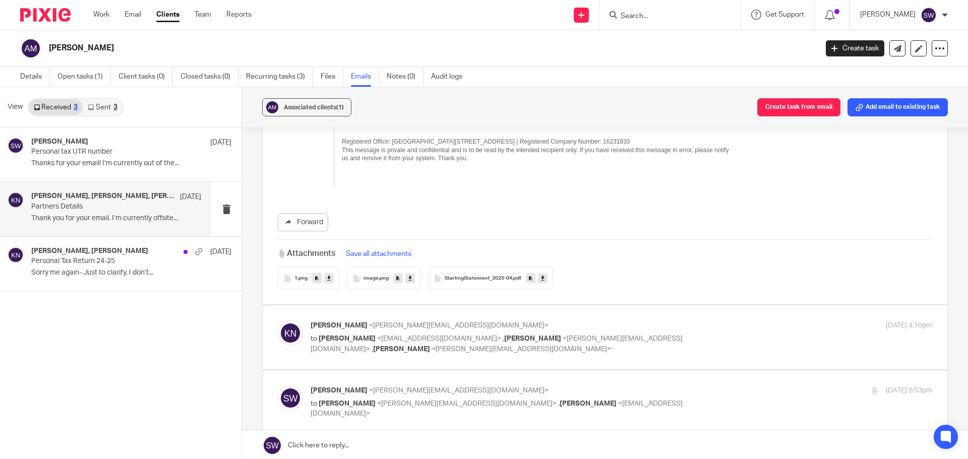
click at [732, 321] on div "Karl Newman <karl@infinity-accounting.co.uk> to Andrew McCracken <andrew1694@ho…" at bounding box center [620, 338] width 621 height 34
checkbox input "true"
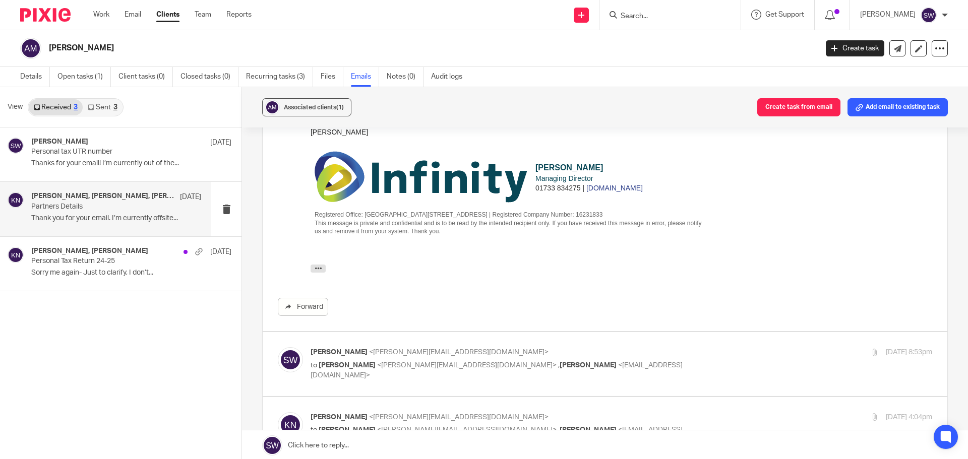
scroll to position [4032, 0]
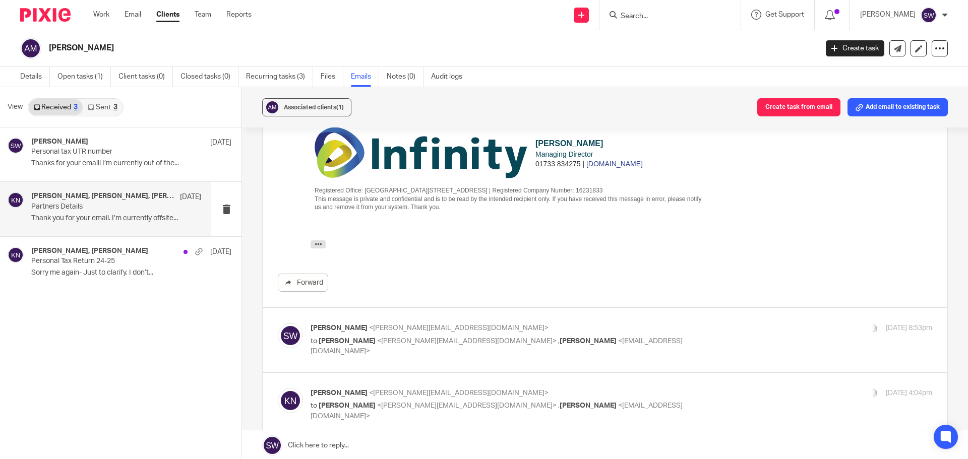
click at [730, 323] on div "Shaunagh Wilson <shaunagh@eparaplan.co.uk> to Karl Newman <karl@infinity-accoun…" at bounding box center [620, 340] width 621 height 34
checkbox input "true"
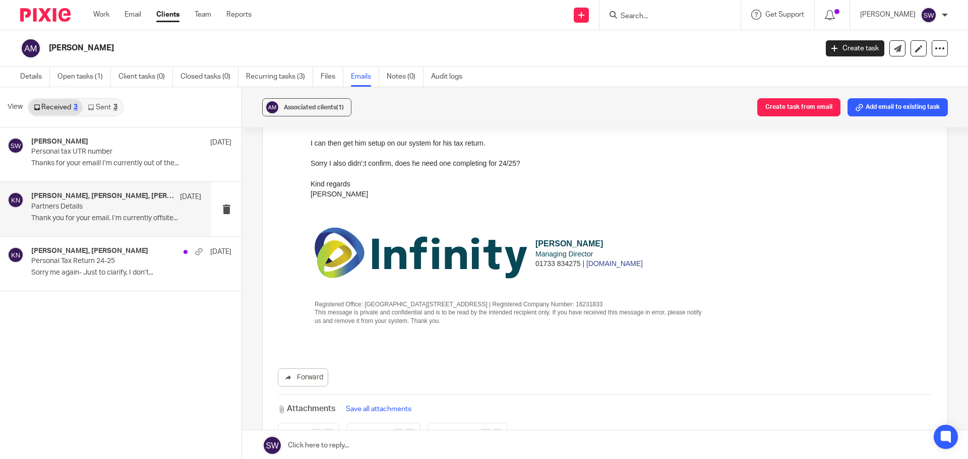
scroll to position [4990, 0]
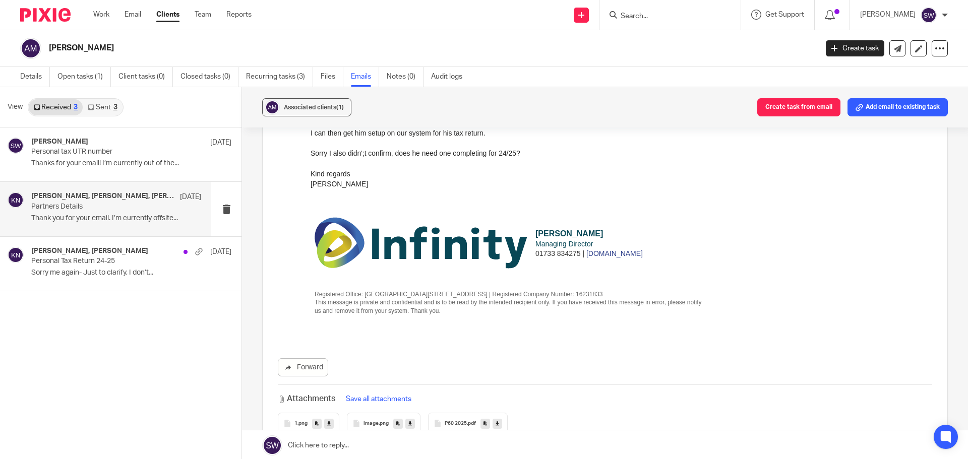
click at [496, 420] on icon at bounding box center [497, 424] width 4 height 8
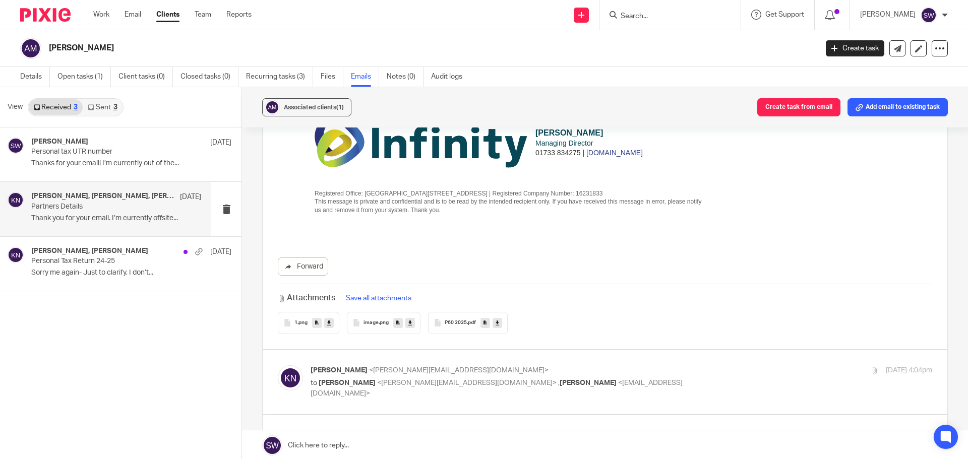
scroll to position [5141, 0]
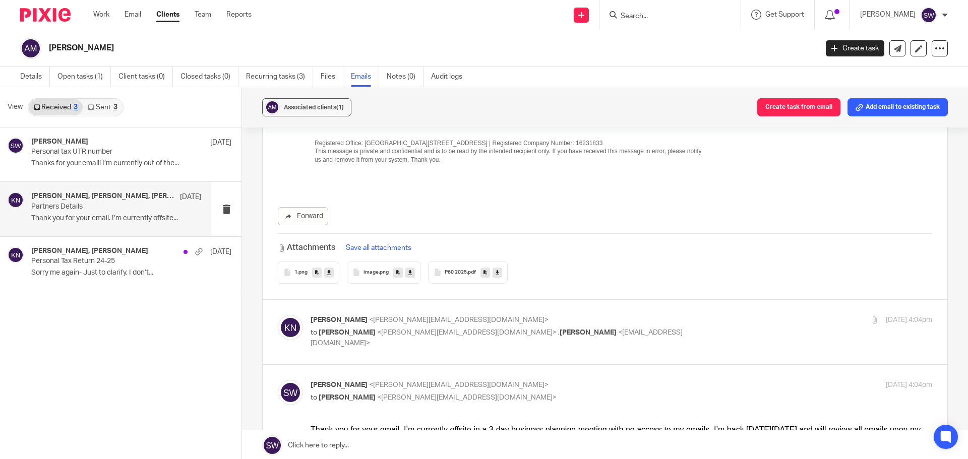
click at [690, 315] on p "Karl Newman <karl@infinity-accounting.co.uk>" at bounding box center [517, 320] width 414 height 11
checkbox input "true"
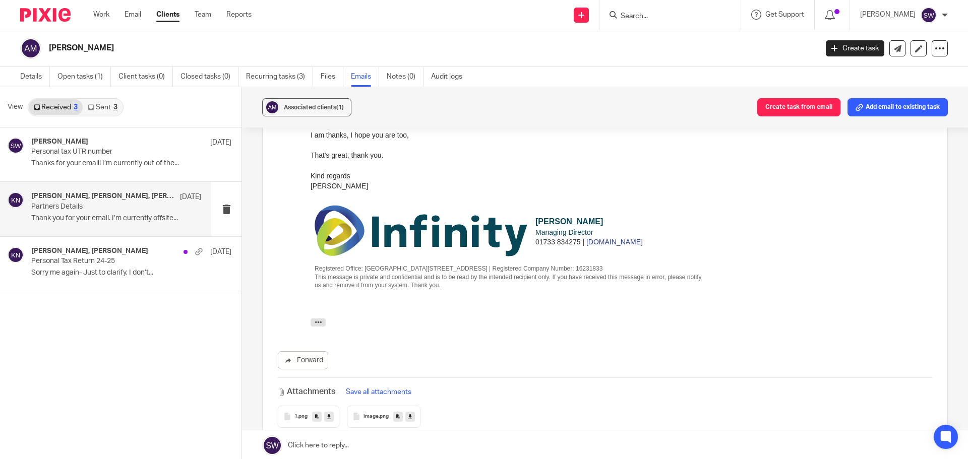
scroll to position [5350, 0]
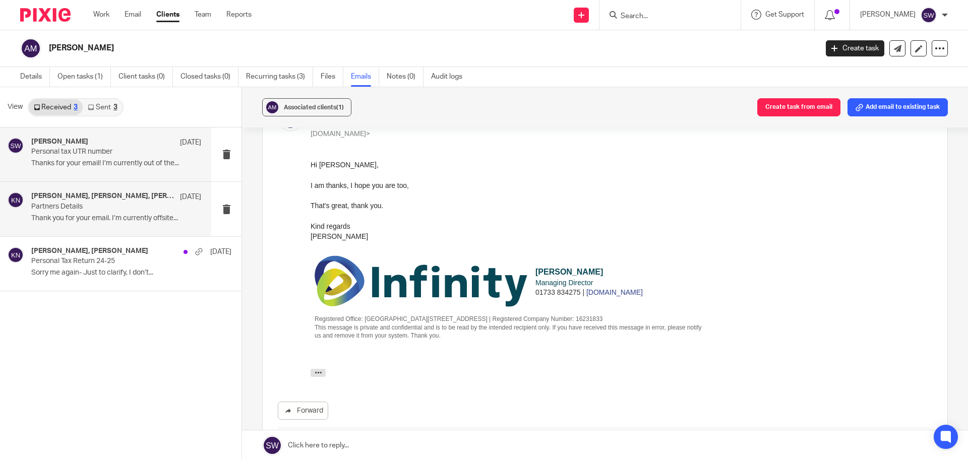
click at [74, 150] on p "Personal tax UTR number" at bounding box center [99, 152] width 136 height 9
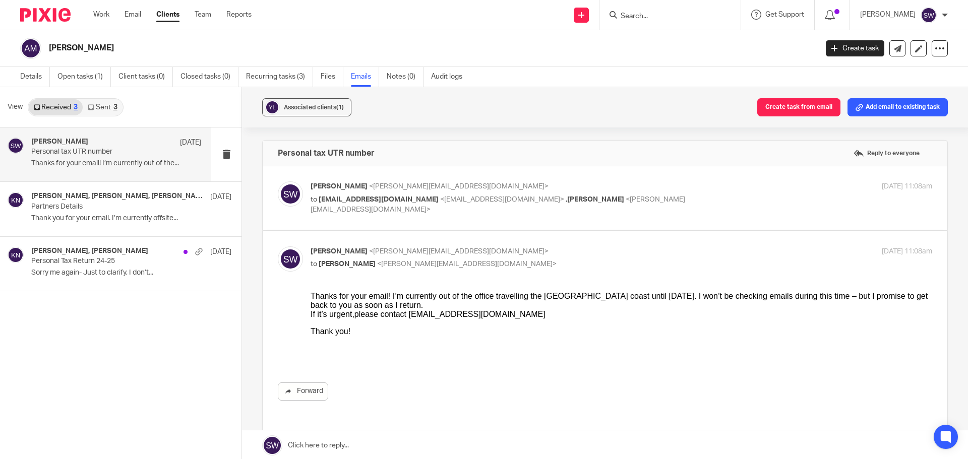
scroll to position [0, 0]
click at [62, 101] on link "Received 3" at bounding box center [56, 107] width 54 height 16
click at [736, 191] on div "27 Aug 2025 11:08am" at bounding box center [828, 186] width 207 height 11
checkbox input "true"
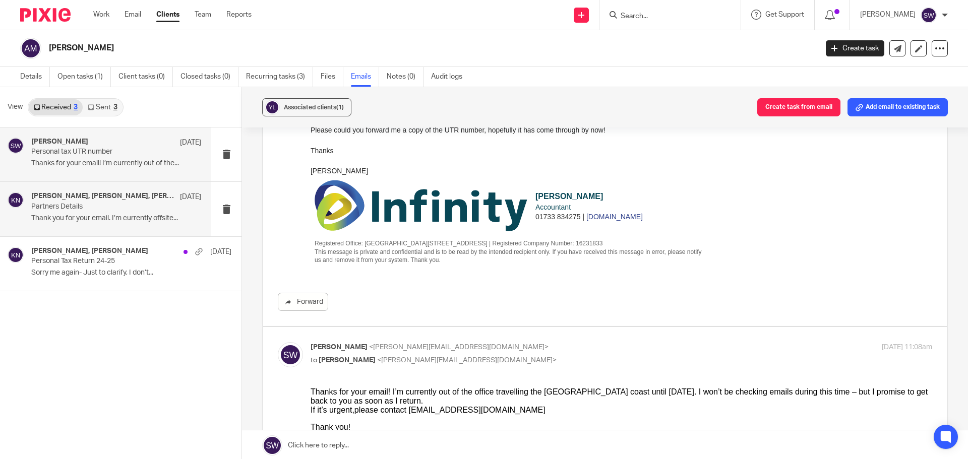
scroll to position [151, 0]
click at [66, 205] on p "Partners Details" at bounding box center [99, 207] width 136 height 9
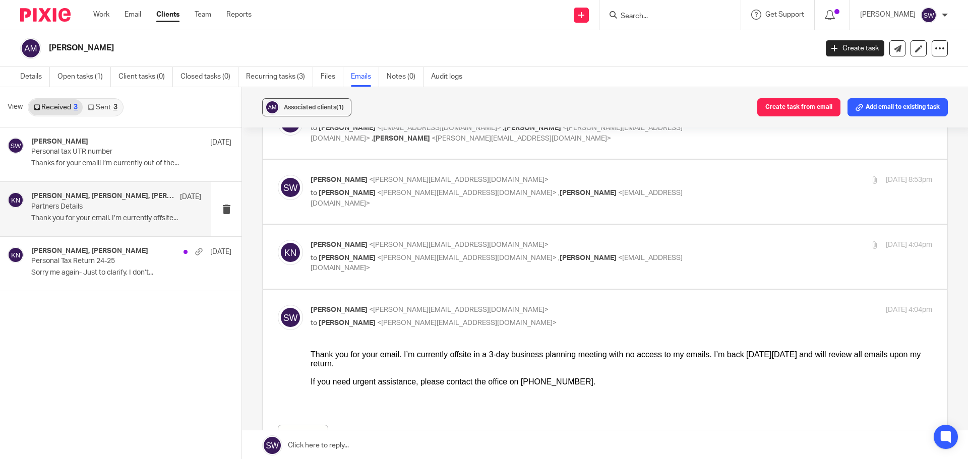
scroll to position [499, 0]
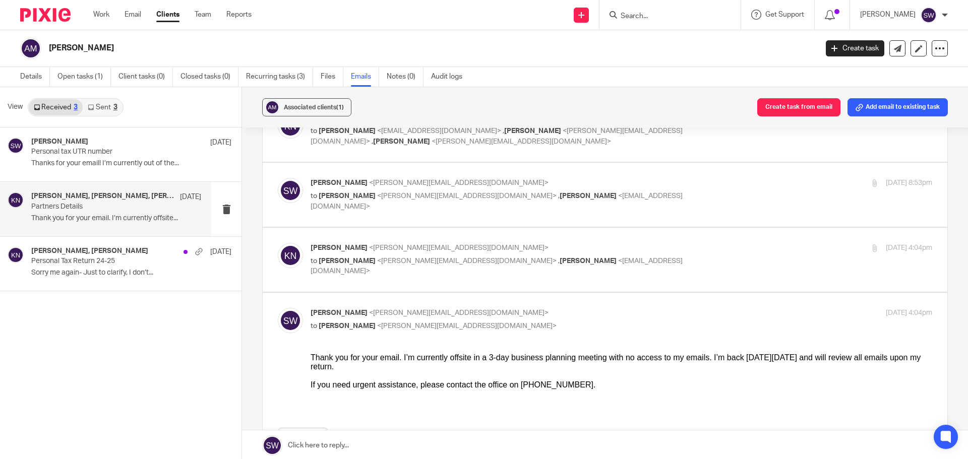
click at [100, 104] on link "Sent 3" at bounding box center [102, 107] width 39 height 16
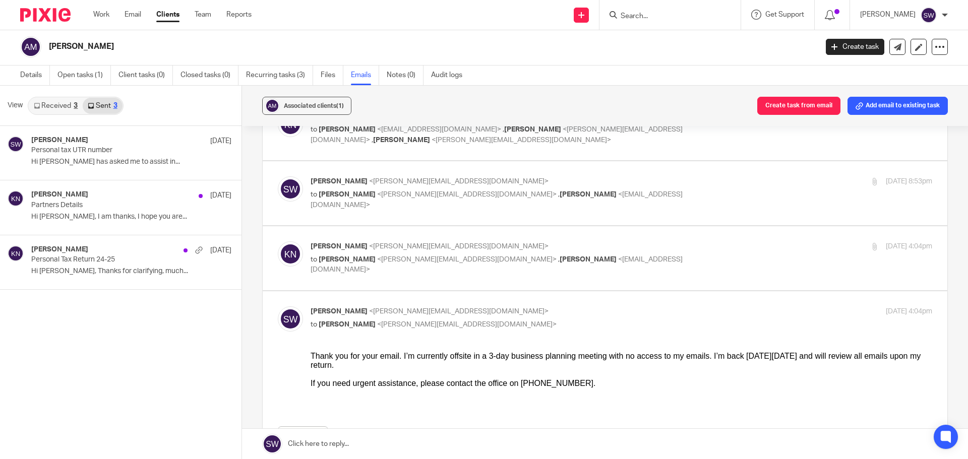
click at [732, 241] on div "19 May 2025 4:04pm" at bounding box center [828, 246] width 207 height 11
checkbox input "true"
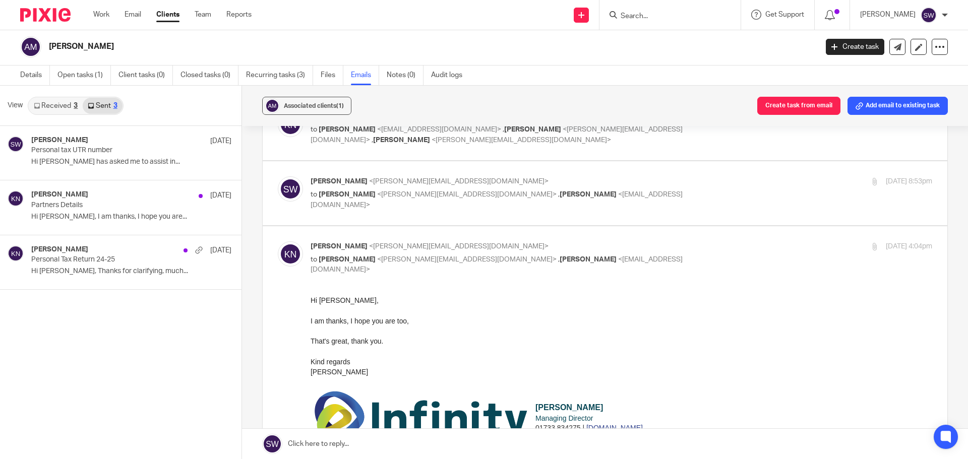
scroll to position [0, 0]
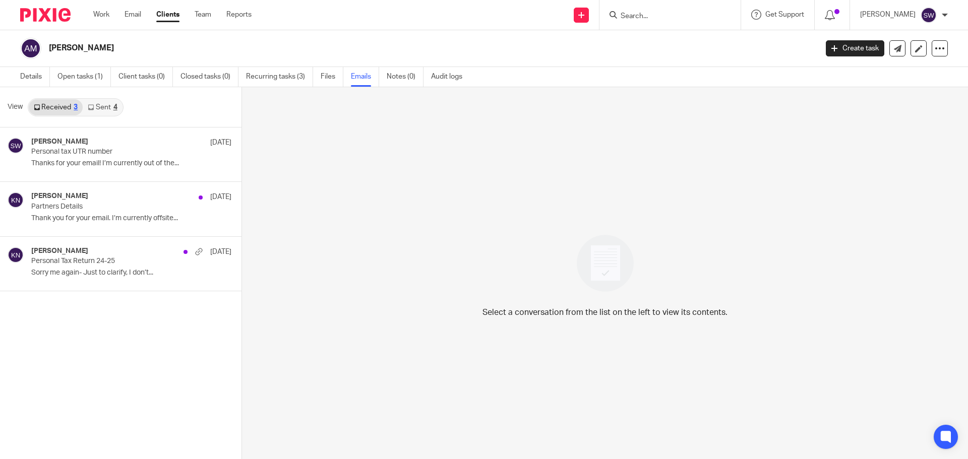
click at [98, 102] on link "Sent 4" at bounding box center [102, 107] width 39 height 16
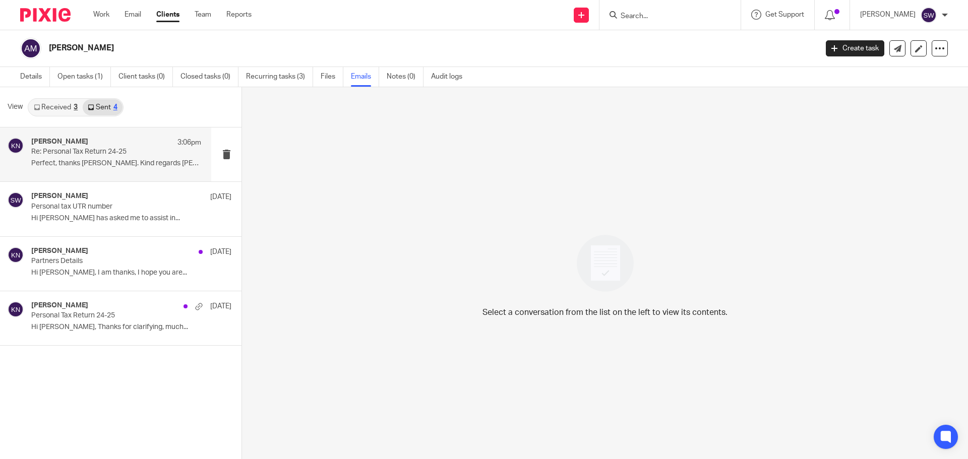
click at [69, 154] on p "Re: Personal Tax Return 24-25" at bounding box center [99, 152] width 136 height 9
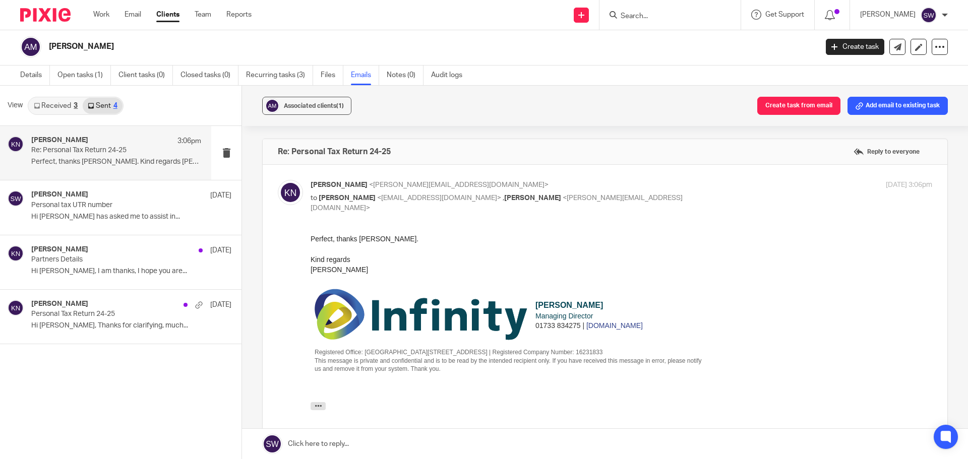
click at [55, 104] on link "Received 3" at bounding box center [56, 106] width 54 height 16
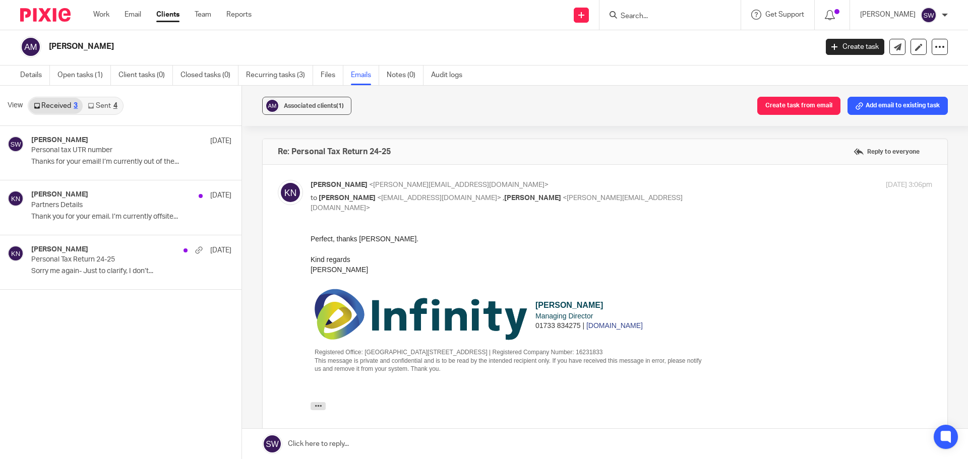
click at [103, 105] on link "Sent 4" at bounding box center [102, 106] width 39 height 16
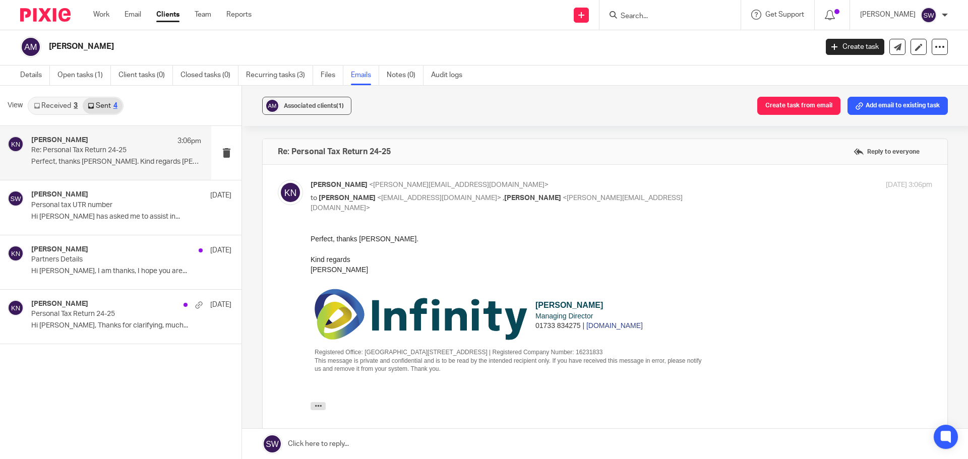
click at [83, 156] on div "[PERSON_NAME] 3:06pm Re: Personal Tax Return 24-25 Perfect, thanks [PERSON_NAME…" at bounding box center [116, 153] width 170 height 34
click at [324, 72] on link "Files" at bounding box center [332, 76] width 23 height 20
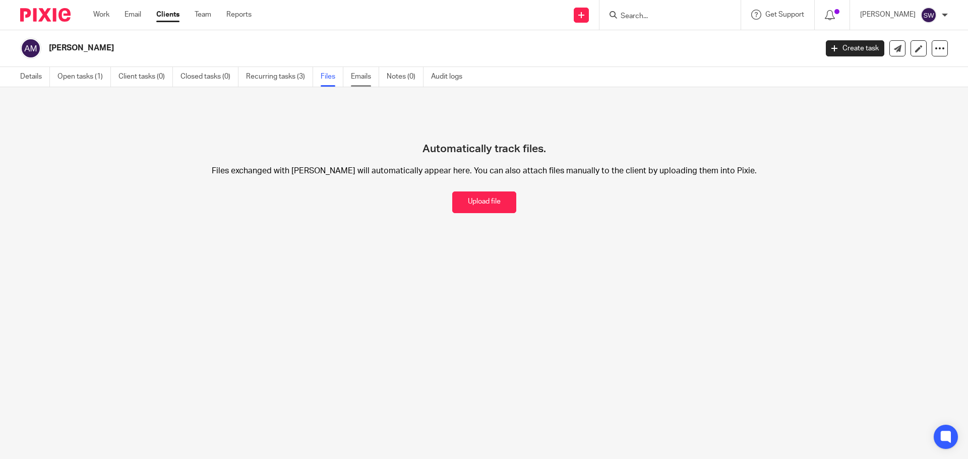
click at [363, 74] on link "Emails" at bounding box center [365, 77] width 28 height 20
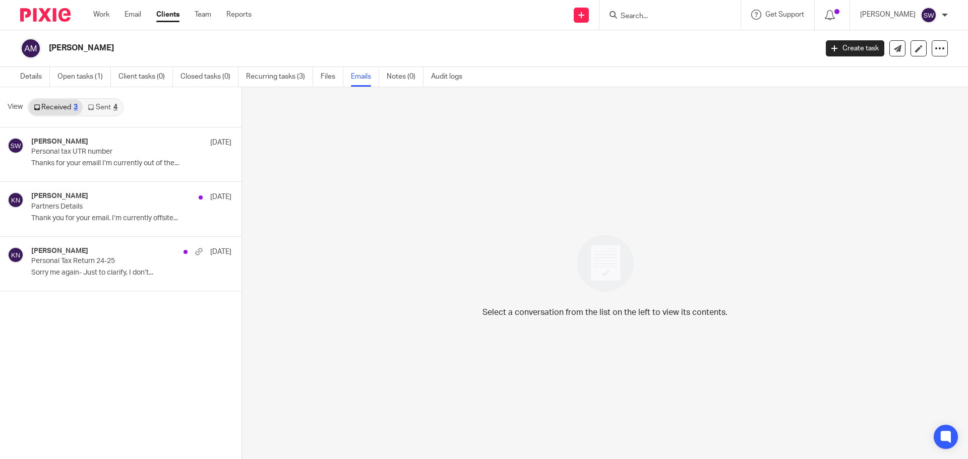
click at [97, 103] on link "Sent 4" at bounding box center [102, 107] width 39 height 16
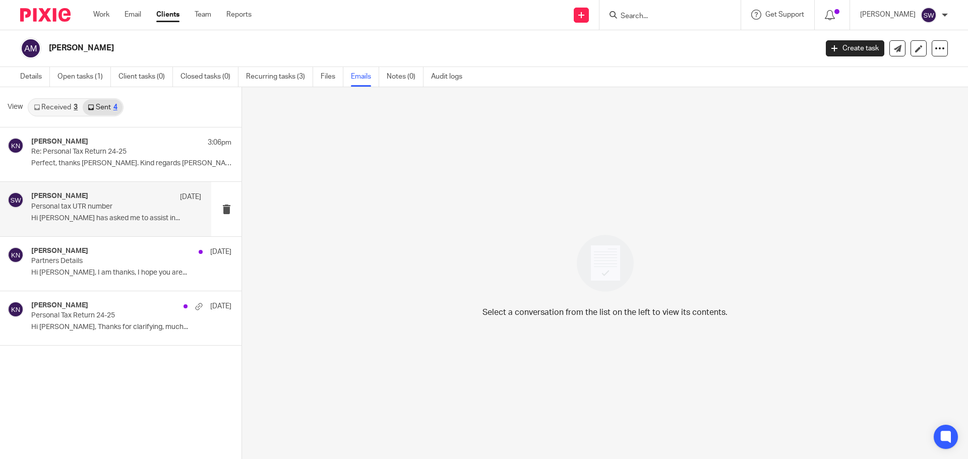
click at [68, 201] on div "Sarah Wills 27 Aug" at bounding box center [116, 197] width 170 height 10
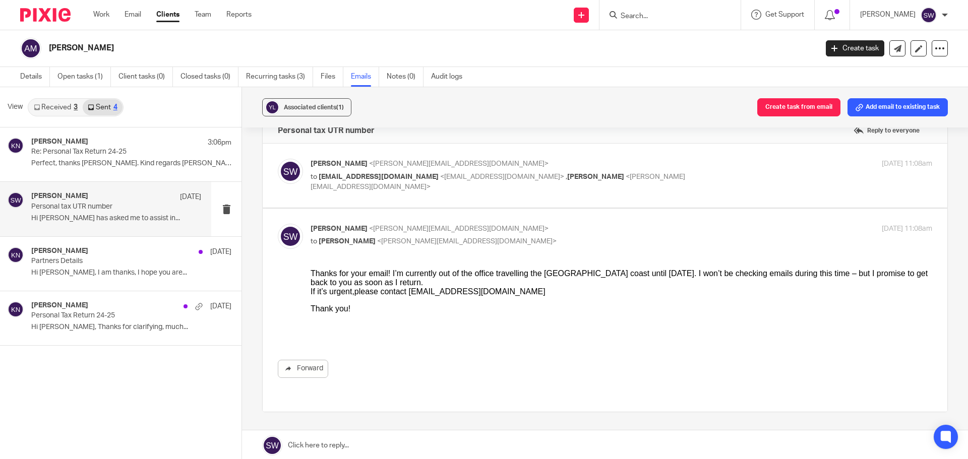
scroll to position [5, 0]
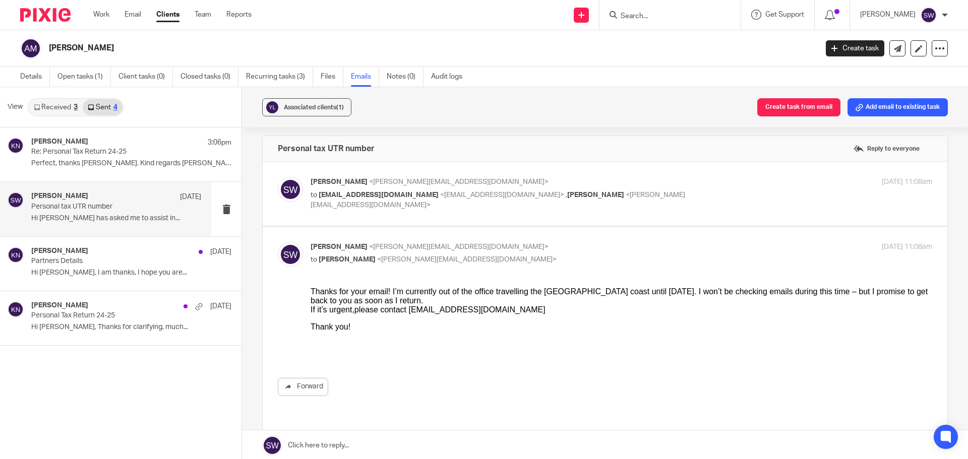
click at [713, 174] on label at bounding box center [605, 194] width 684 height 64
click at [278, 176] on input "checkbox" at bounding box center [277, 176] width 1 height 1
checkbox input "true"
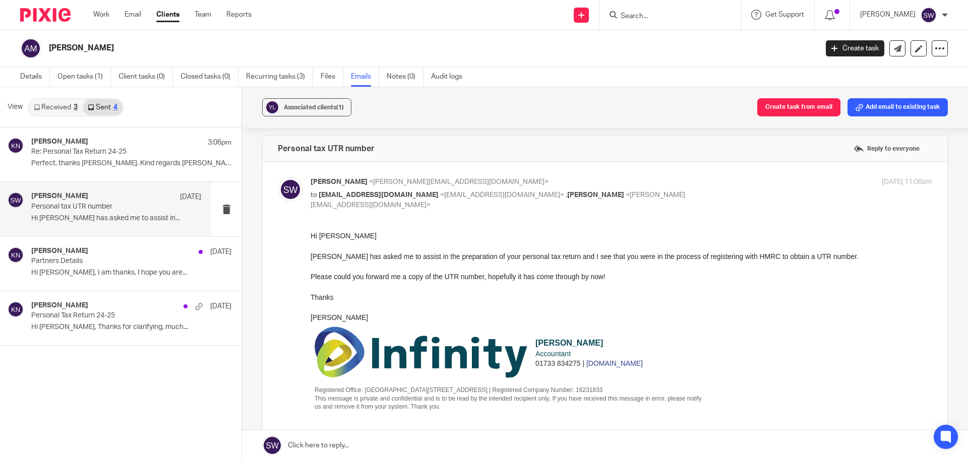
scroll to position [0, 0]
click at [89, 151] on p "Re: Personal Tax Return 24-25" at bounding box center [99, 152] width 136 height 9
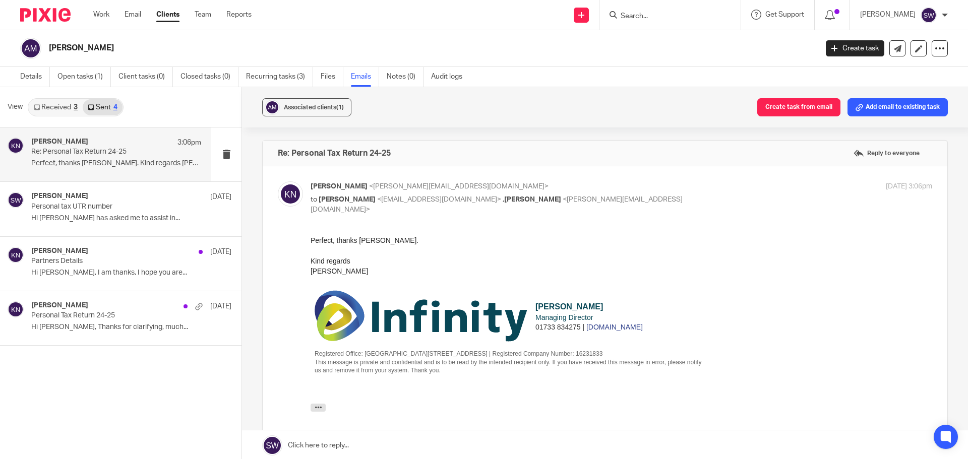
click at [55, 106] on link "Received 3" at bounding box center [56, 107] width 54 height 16
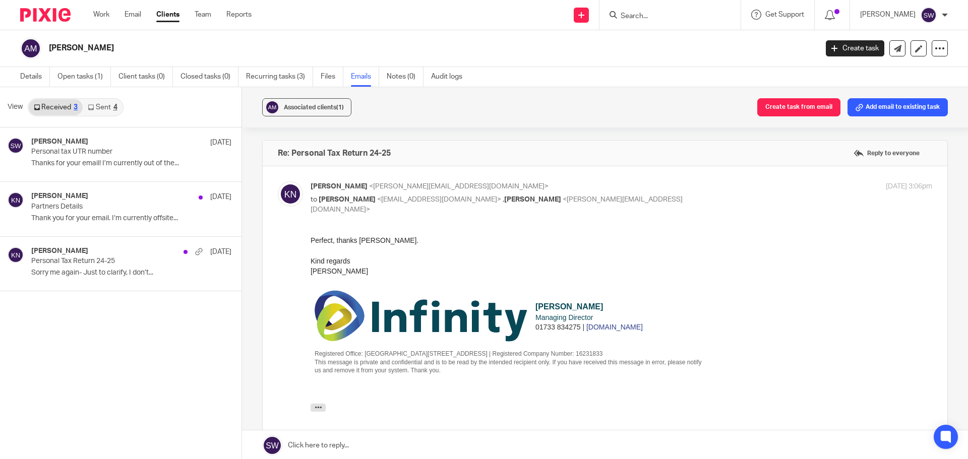
scroll to position [2, 0]
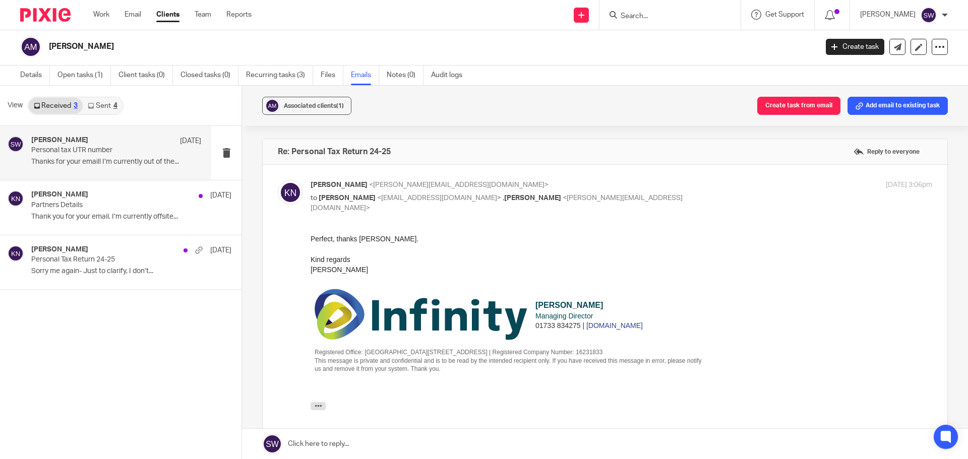
click at [56, 139] on h4 "[PERSON_NAME]" at bounding box center [59, 140] width 57 height 9
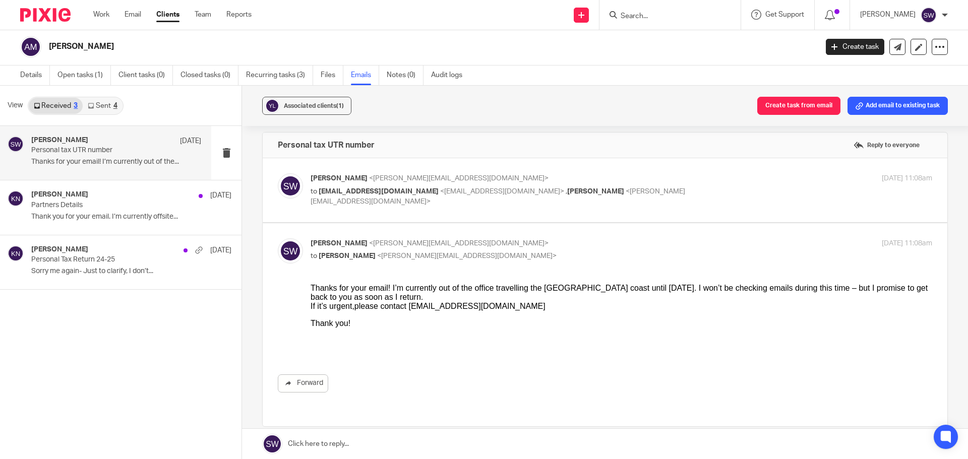
scroll to position [0, 0]
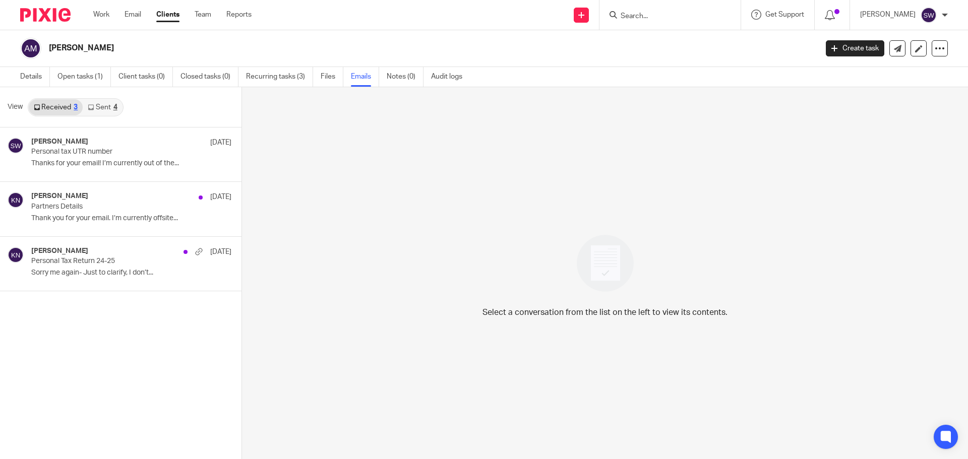
click at [98, 104] on link "Sent 4" at bounding box center [102, 107] width 39 height 16
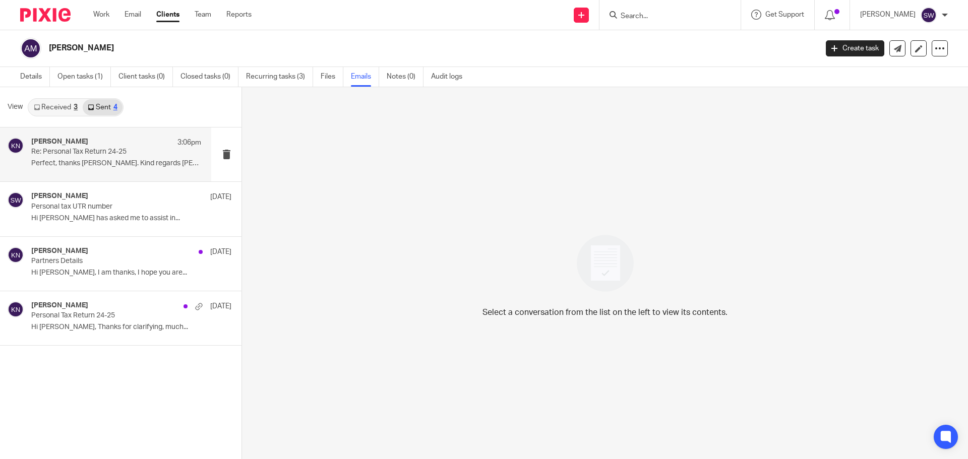
click at [88, 142] on div "[PERSON_NAME] 3:06pm" at bounding box center [116, 143] width 170 height 10
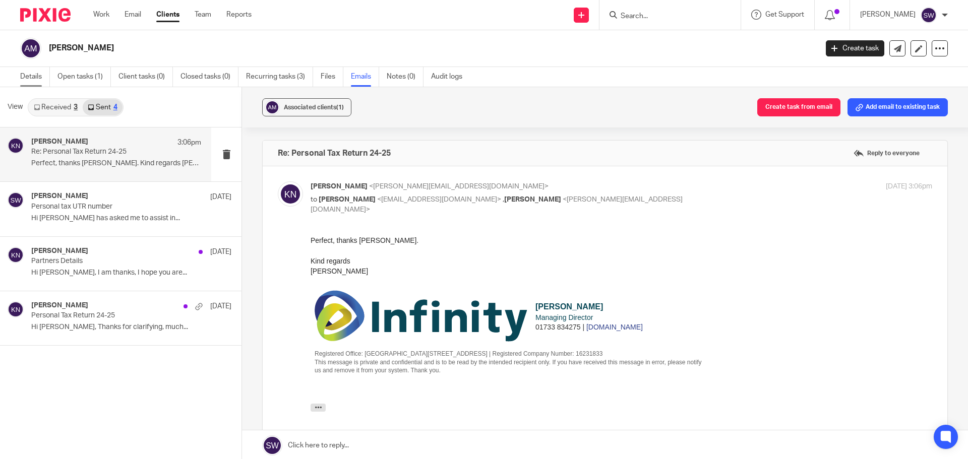
click at [36, 77] on link "Details" at bounding box center [35, 77] width 30 height 20
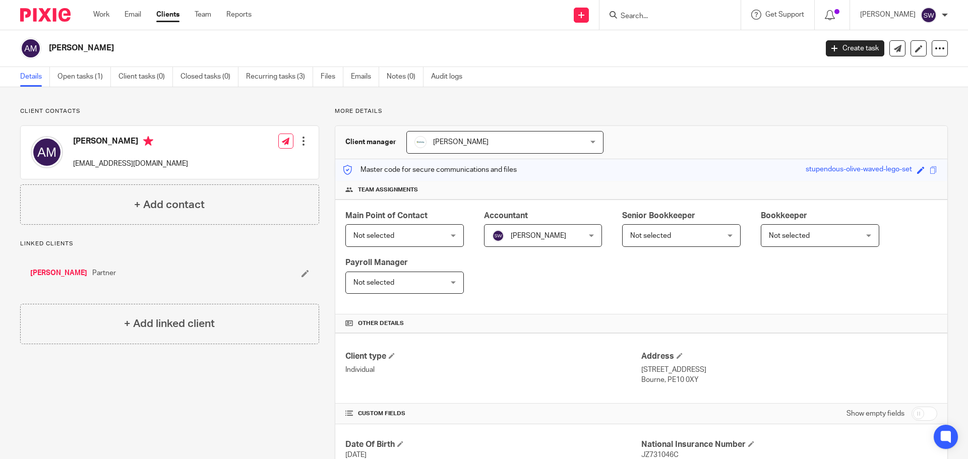
click at [643, 15] on input "Search" at bounding box center [664, 16] width 91 height 9
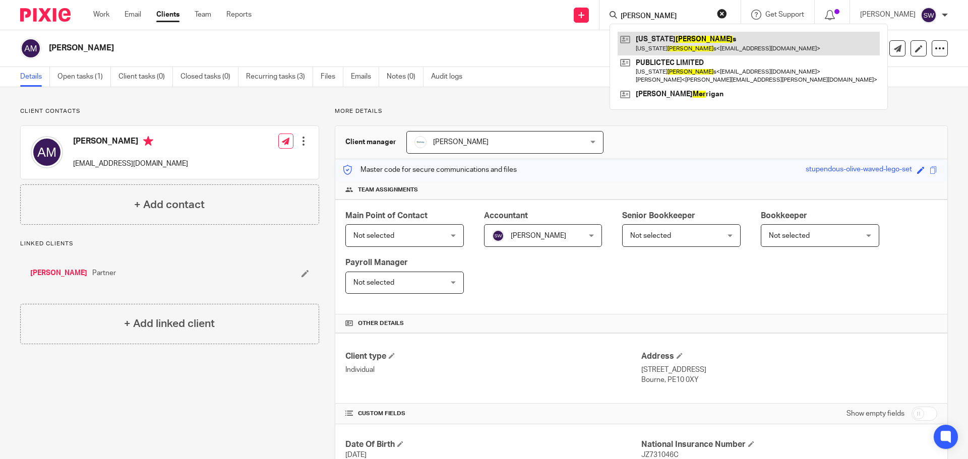
type input "[PERSON_NAME]"
click at [664, 40] on link at bounding box center [748, 43] width 262 height 23
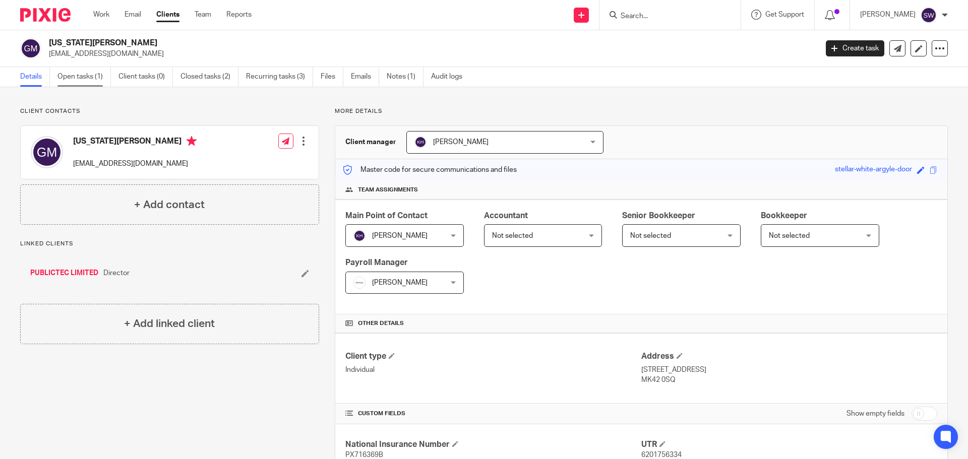
click at [80, 74] on link "Open tasks (1)" at bounding box center [83, 77] width 53 height 20
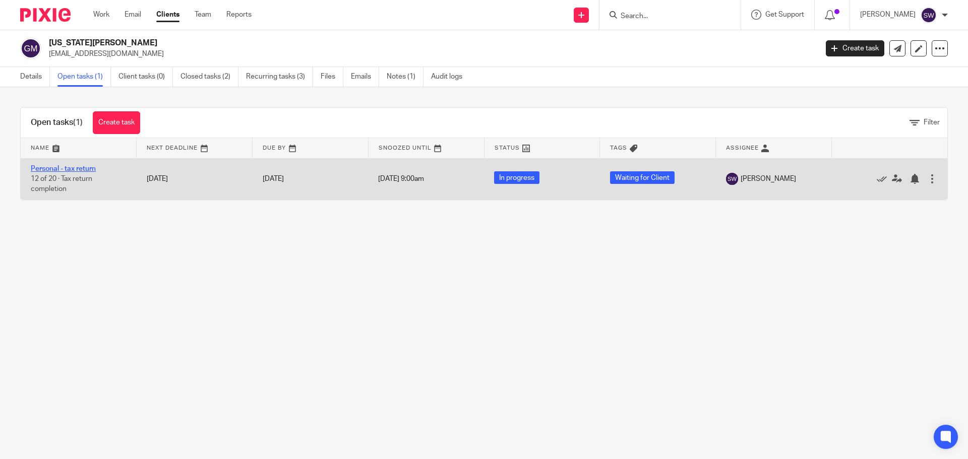
click at [65, 166] on link "Personal - tax return" at bounding box center [63, 168] width 65 height 7
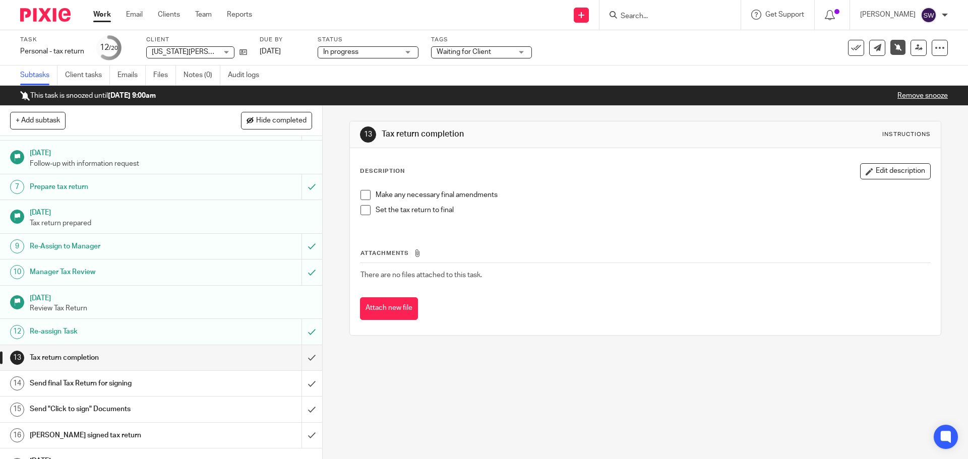
scroll to position [151, 0]
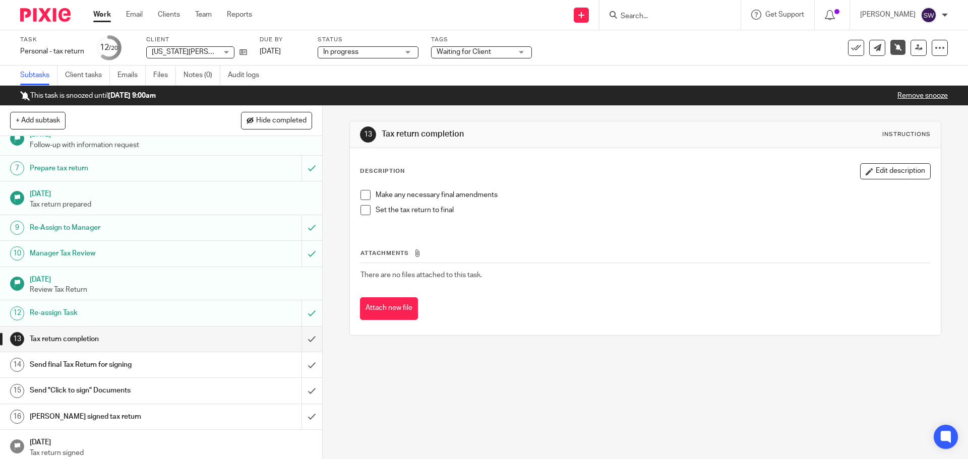
click at [658, 18] on input "Search" at bounding box center [664, 16] width 91 height 9
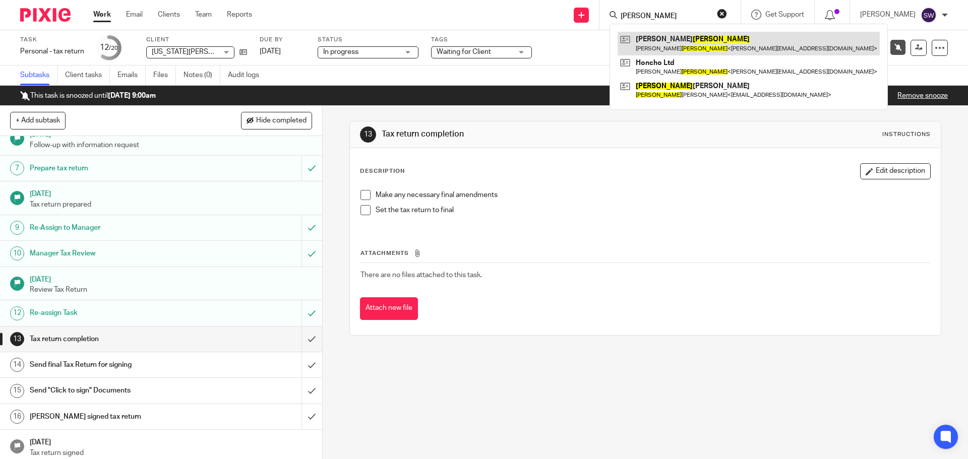
type input "[PERSON_NAME]"
click at [673, 41] on link at bounding box center [748, 43] width 262 height 23
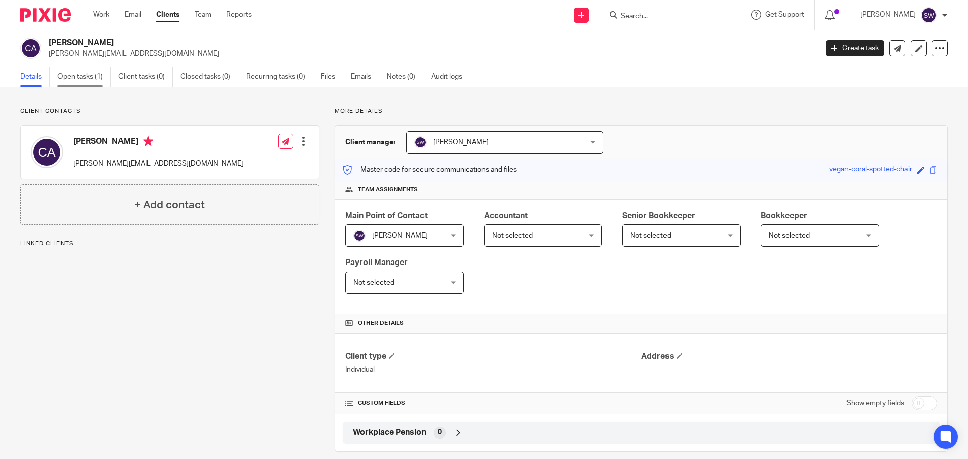
click at [84, 77] on link "Open tasks (1)" at bounding box center [83, 77] width 53 height 20
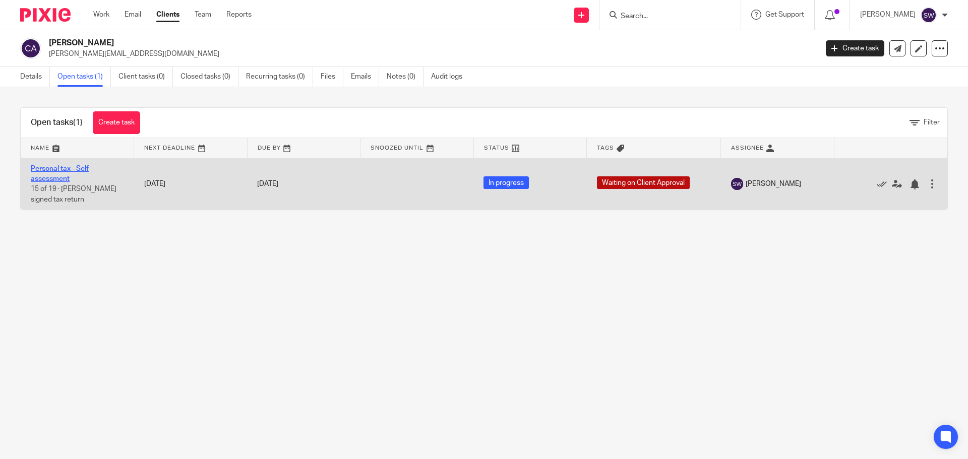
click at [52, 172] on link "Personal tax - Self assessment" at bounding box center [60, 173] width 58 height 17
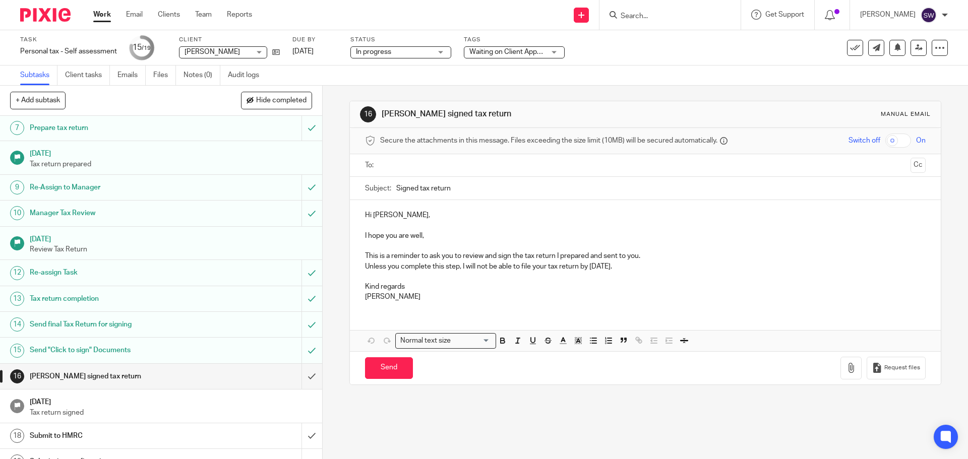
scroll to position [187, 0]
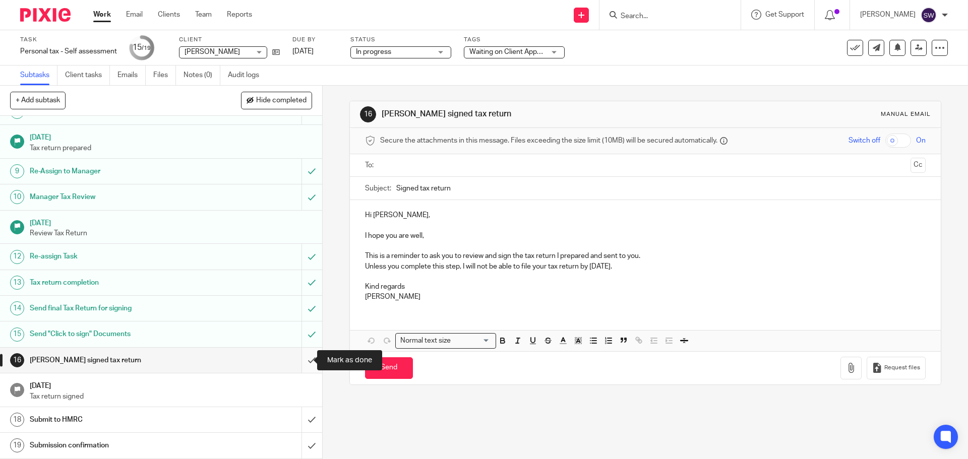
click at [299, 360] on input "submit" at bounding box center [161, 360] width 322 height 25
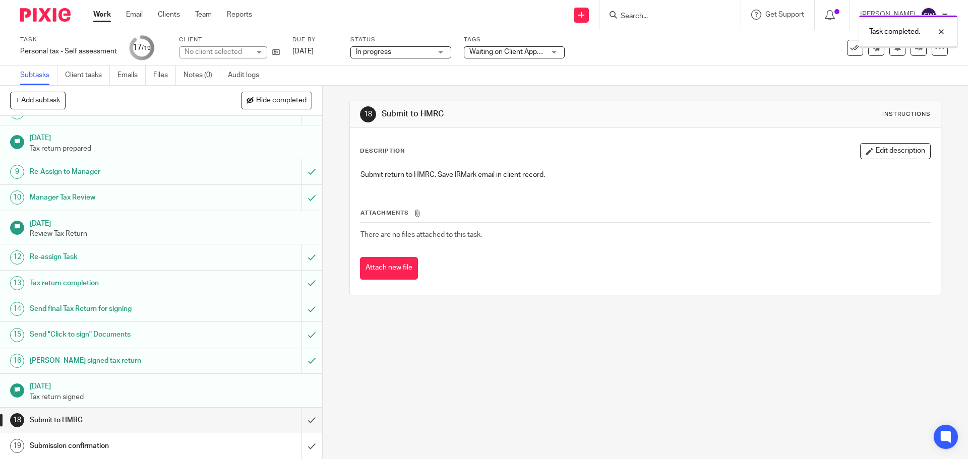
scroll to position [187, 0]
click at [302, 417] on input "submit" at bounding box center [161, 419] width 322 height 25
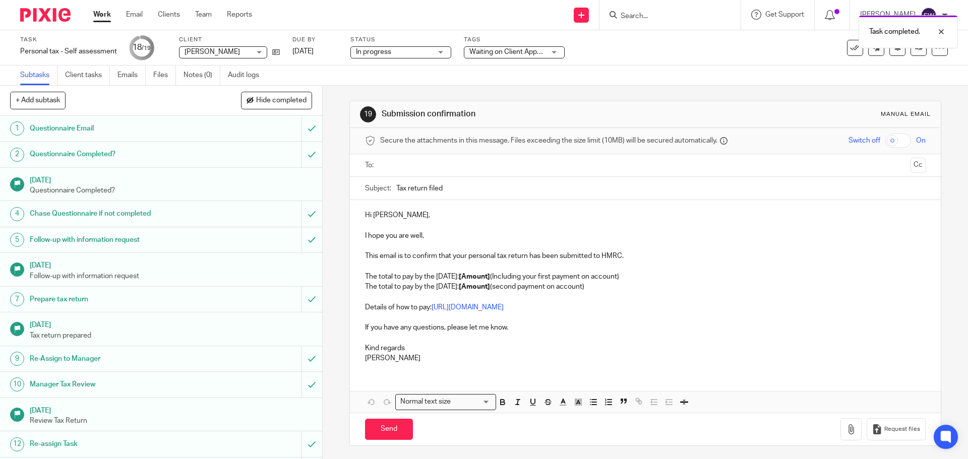
click at [415, 157] on ul at bounding box center [645, 165] width 529 height 17
click at [428, 164] on input "text" at bounding box center [645, 166] width 522 height 12
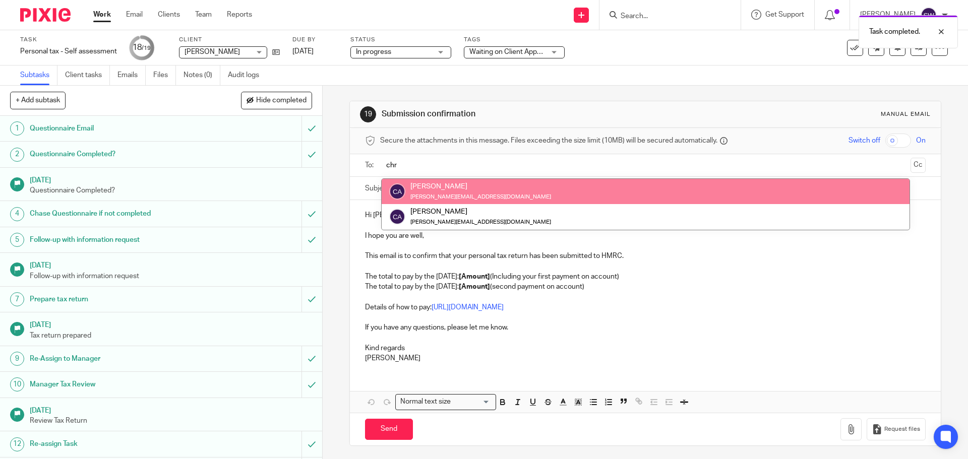
type input "chr"
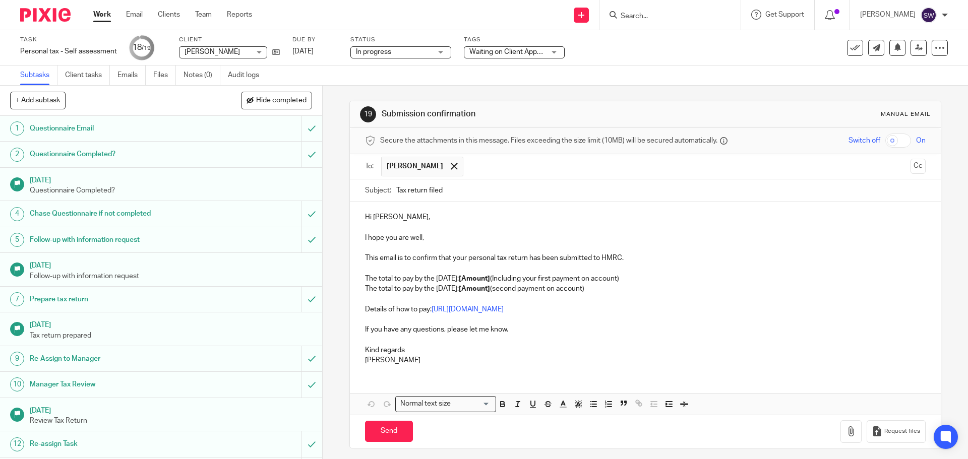
drag, startPoint x: 392, startPoint y: 218, endPoint x: 419, endPoint y: 208, distance: 28.7
click at [394, 216] on p "Hi [PERSON_NAME]," at bounding box center [645, 217] width 560 height 10
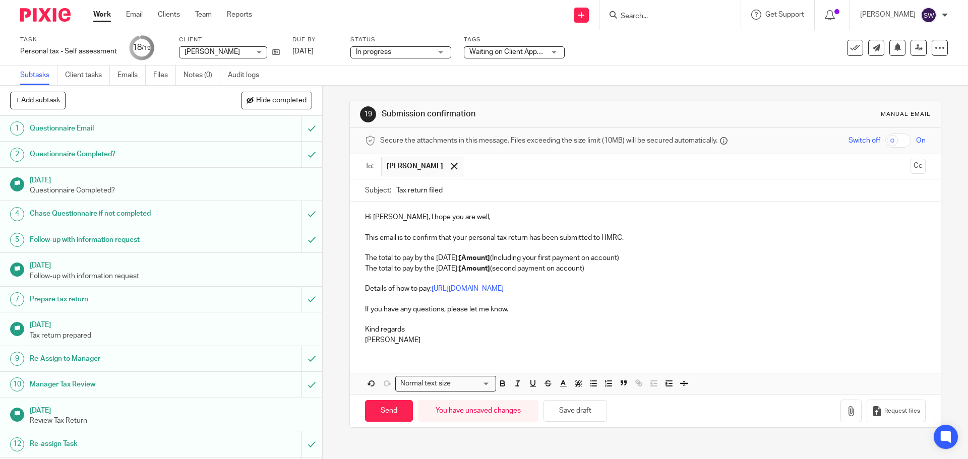
click at [458, 211] on div "Hi [PERSON_NAME], I hope you are well, This email is to confirm that your perso…" at bounding box center [645, 277] width 590 height 150
click at [433, 261] on p "The total to pay by the [DATE]: [Amount] (Including your first payment on accou…" at bounding box center [645, 258] width 560 height 10
click at [490, 261] on strong "[Amount]" at bounding box center [474, 258] width 31 height 7
click at [490, 256] on strong "[Amount]" at bounding box center [474, 258] width 31 height 7
click at [552, 259] on p "The total to pay by the [DATE]: £8,376.06 (Including your first payment on acco…" at bounding box center [645, 258] width 560 height 10
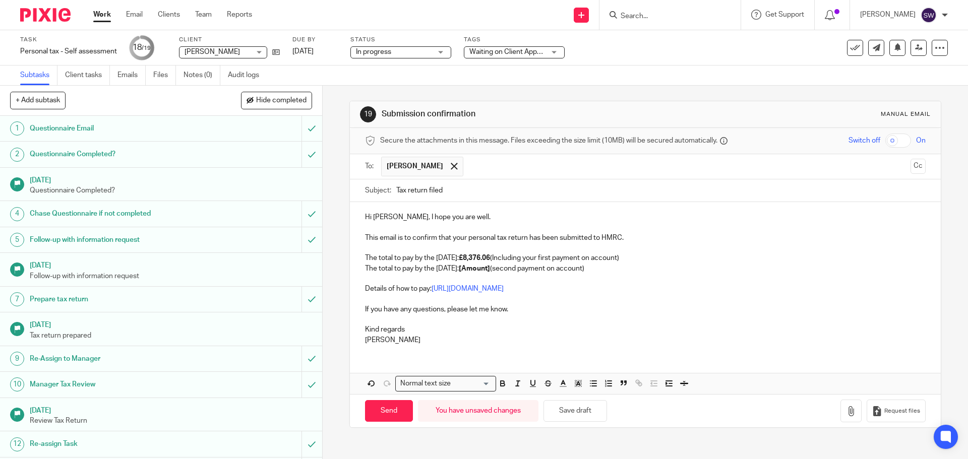
click at [561, 256] on p "The total to pay by the [DATE]: £8,376.06 (Including your first payment on acco…" at bounding box center [645, 258] width 560 height 10
click at [490, 268] on strong "[Amount]" at bounding box center [474, 268] width 31 height 7
drag, startPoint x: 498, startPoint y: 268, endPoint x: 497, endPoint y: 258, distance: 10.1
click at [497, 268] on p "The total to pay by the [DATE]: [Amount] (second payment on account)" at bounding box center [645, 269] width 560 height 10
click at [366, 251] on p at bounding box center [645, 248] width 560 height 10
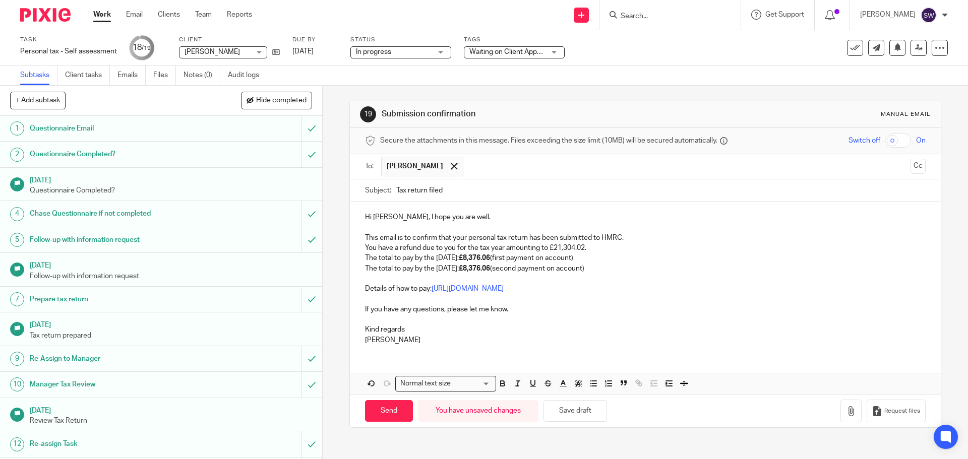
click at [637, 238] on p "This email is to confirm that your personal tax return has been submitted to HM…" at bounding box center [645, 238] width 560 height 10
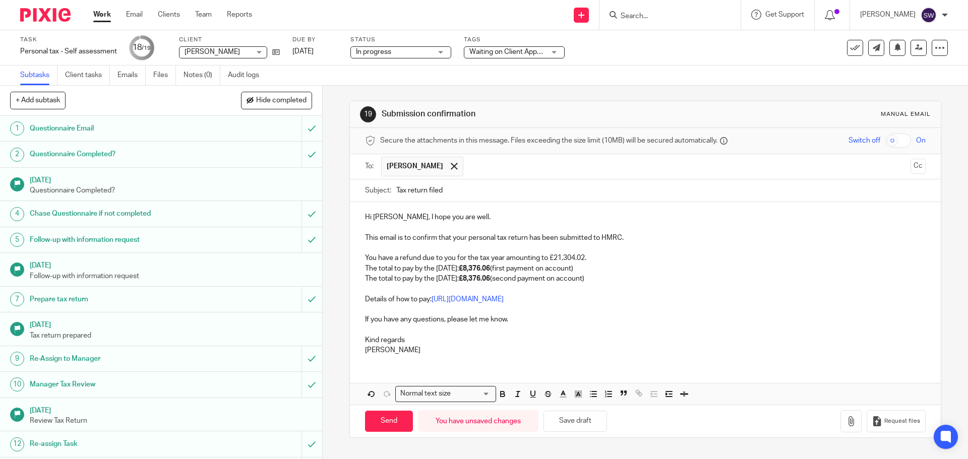
click at [617, 265] on p "The total to pay by the 31st January: £8,376.06 (first payment on account)" at bounding box center [645, 269] width 560 height 10
click at [592, 258] on p "You have a refund due to you for the tax year amounting to £21,304.02." at bounding box center [645, 258] width 560 height 10
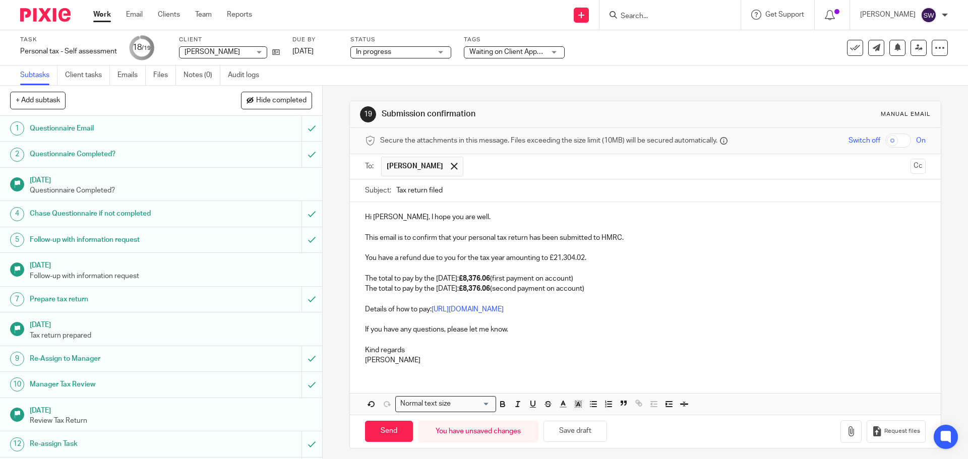
click at [591, 258] on p "You have a refund due to you for the tax year amounting to £21,304.02." at bounding box center [645, 258] width 560 height 10
click at [645, 262] on p "You have a refund due to you for the tax year amounting to £21,304.02 which sho…" at bounding box center [645, 258] width 560 height 10
click at [595, 255] on p "You have a refund due to you for the tax year amounting to £21,304.02 which sho…" at bounding box center [645, 258] width 560 height 10
drag, startPoint x: 583, startPoint y: 258, endPoint x: 548, endPoint y: 258, distance: 35.3
click at [548, 258] on p "You have a refund due to you for the tax year amounting to £21,304.02 which sho…" at bounding box center [645, 258] width 560 height 10
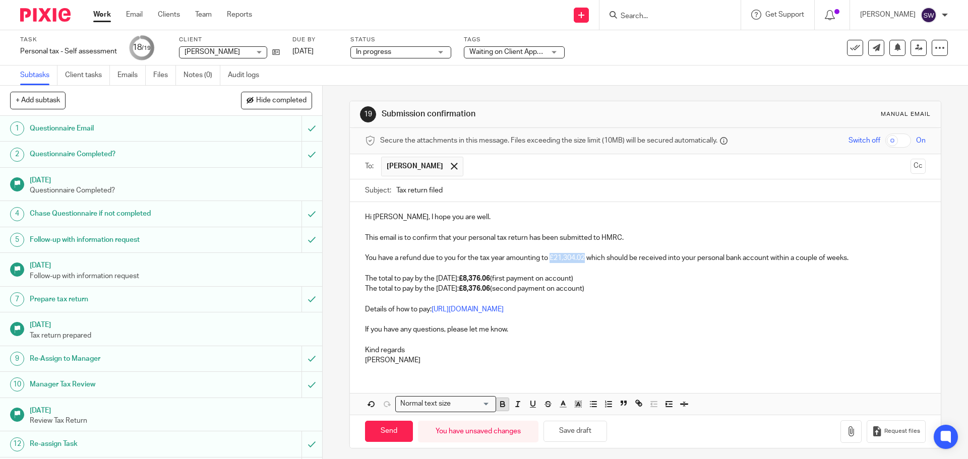
click at [500, 405] on icon "button" at bounding box center [502, 405] width 4 height 3
click at [404, 265] on p at bounding box center [645, 269] width 560 height 10
click at [390, 433] on input "Send" at bounding box center [389, 432] width 48 height 22
type input "Sent"
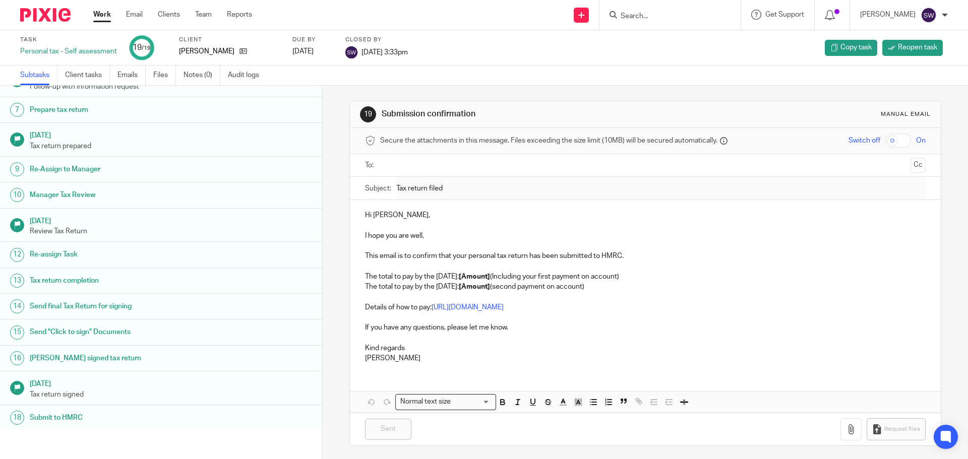
scroll to position [187, 0]
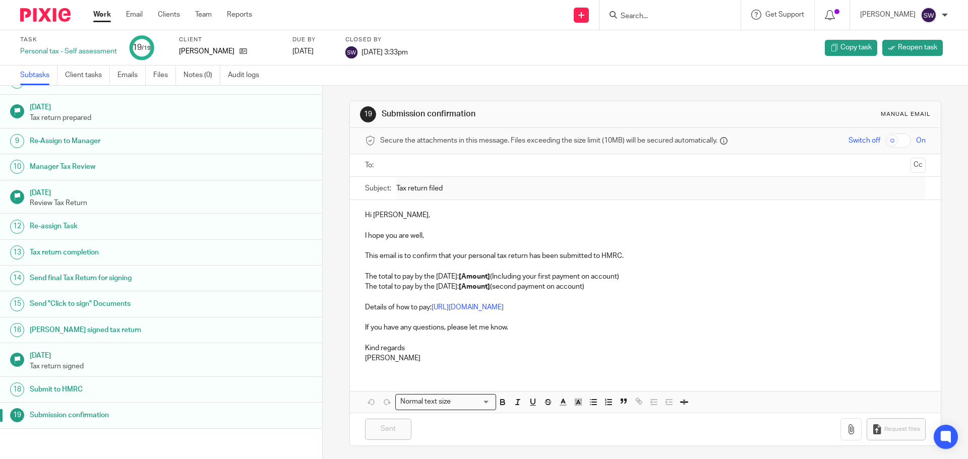
click at [658, 16] on input "Search" at bounding box center [664, 16] width 91 height 9
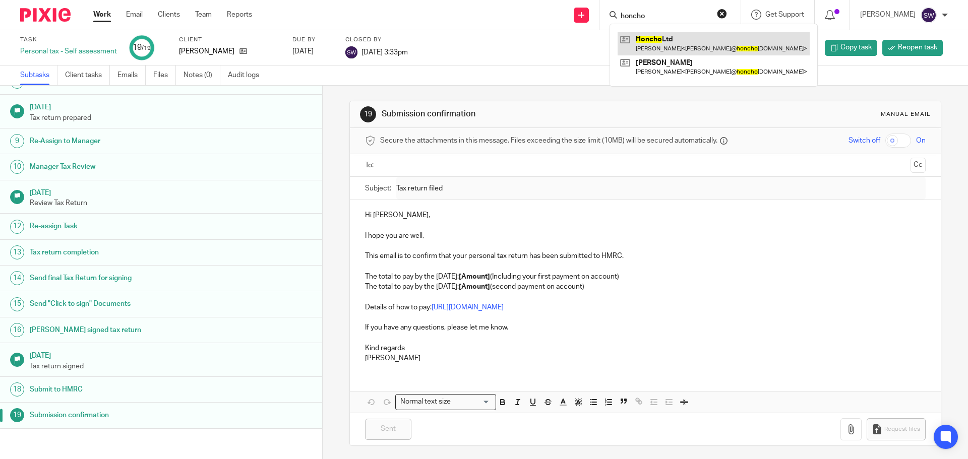
type input "honcho"
click at [672, 40] on link at bounding box center [713, 43] width 192 height 23
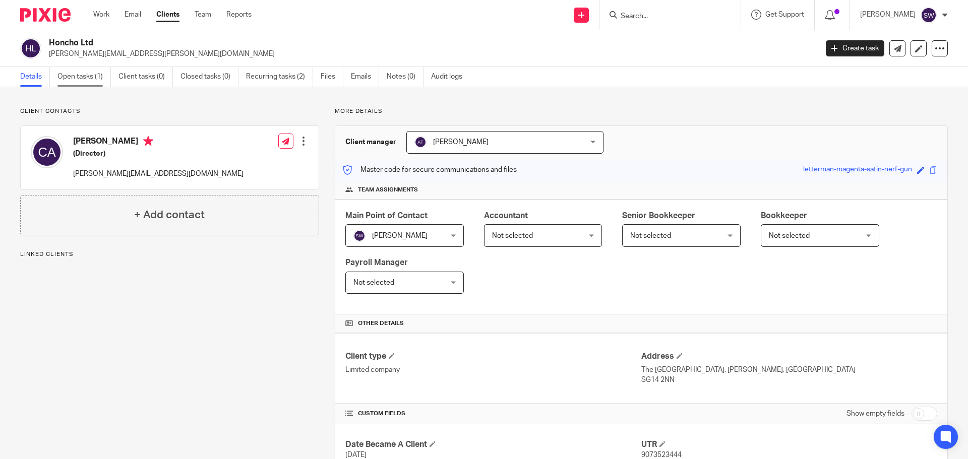
click at [73, 79] on link "Open tasks (1)" at bounding box center [83, 77] width 53 height 20
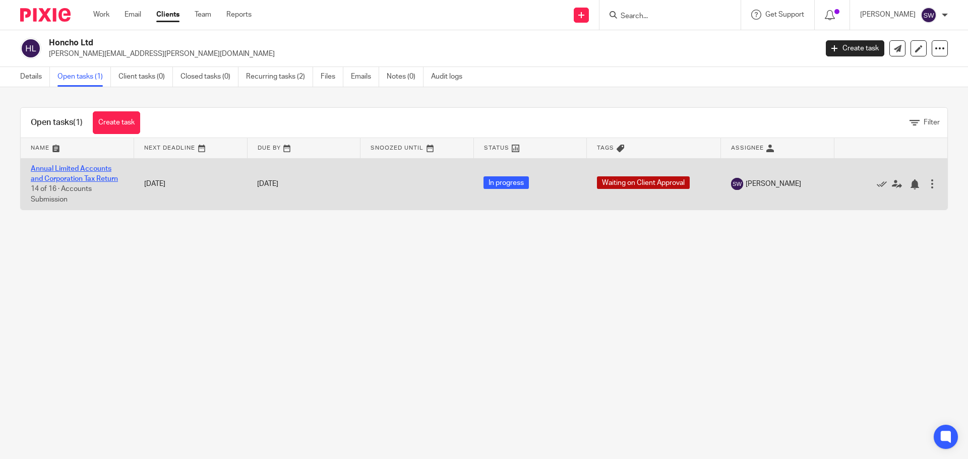
click at [82, 176] on link "Annual Limited Accounts and Corporation Tax Return" at bounding box center [74, 173] width 87 height 17
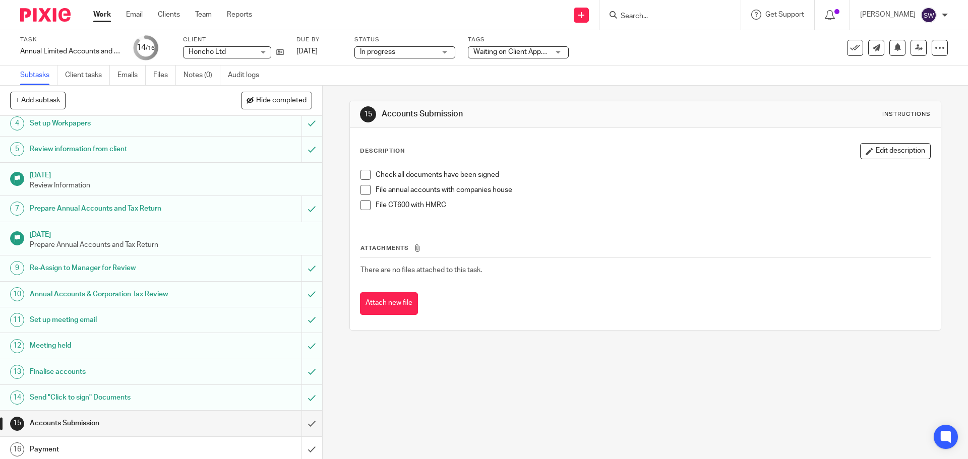
scroll to position [104, 0]
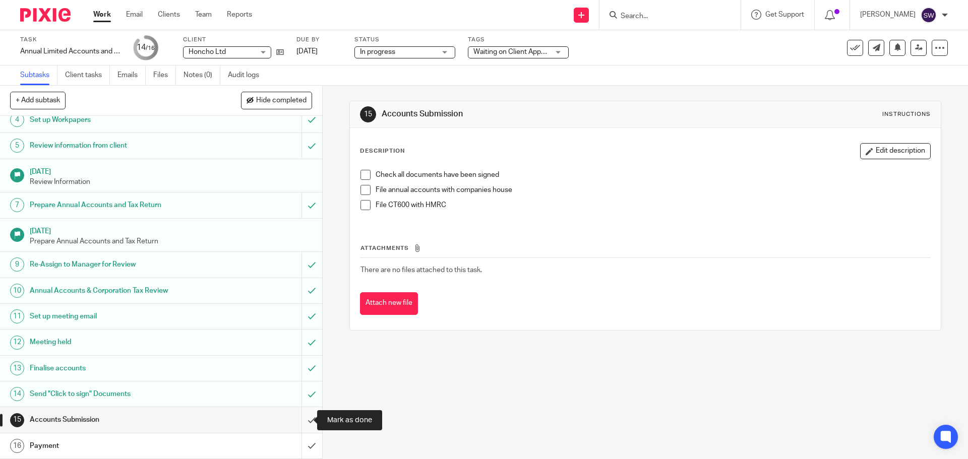
click at [300, 418] on input "submit" at bounding box center [161, 419] width 322 height 25
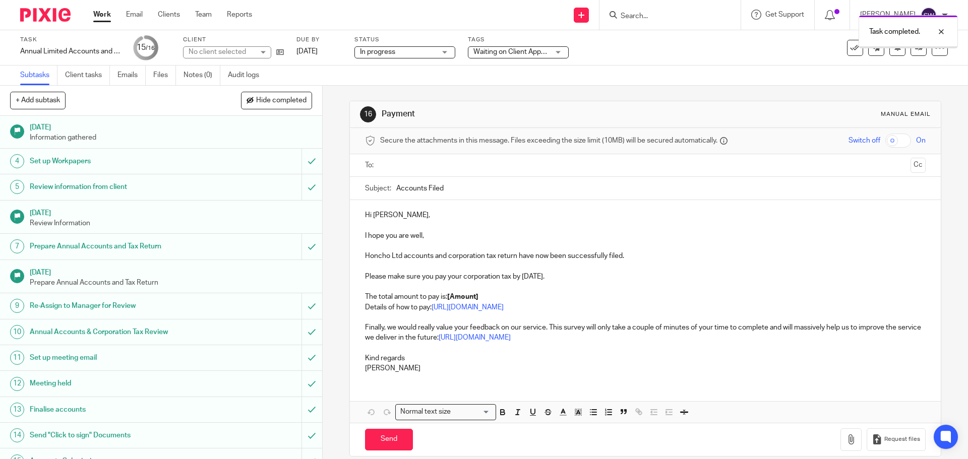
scroll to position [104, 0]
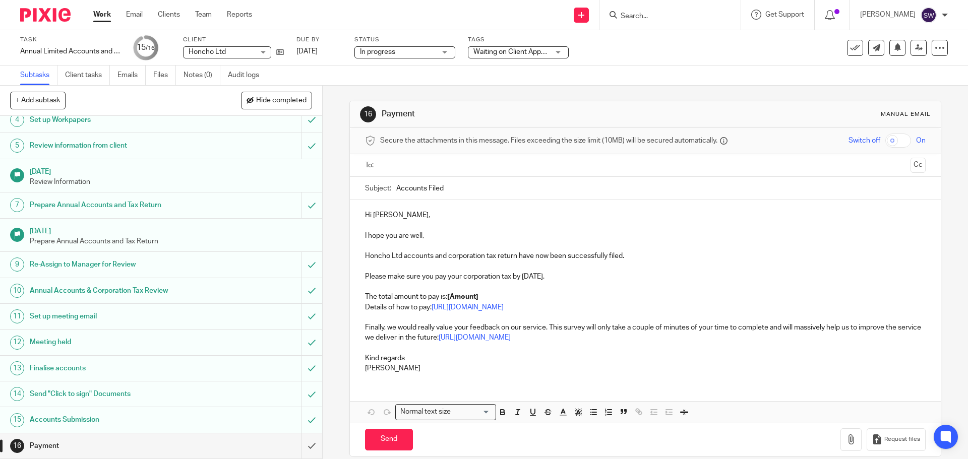
click at [517, 51] on span "Waiting on Client Approval" at bounding box center [514, 51] width 83 height 7
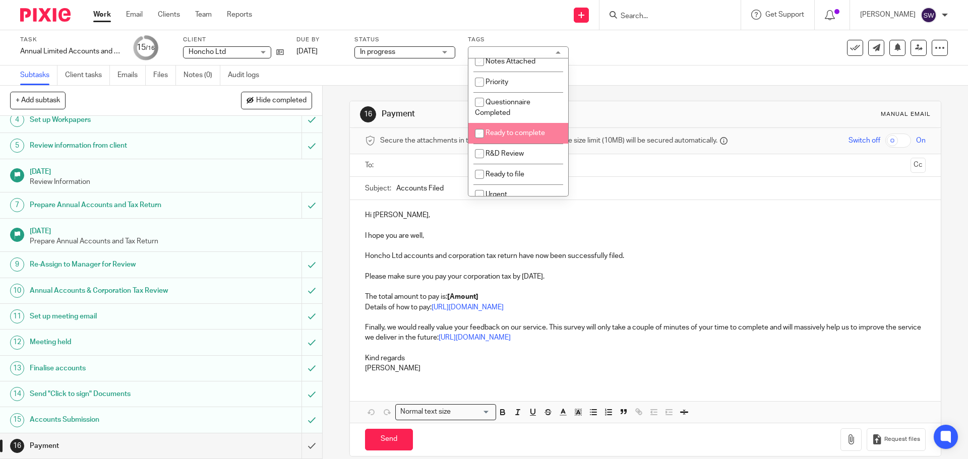
scroll to position [252, 0]
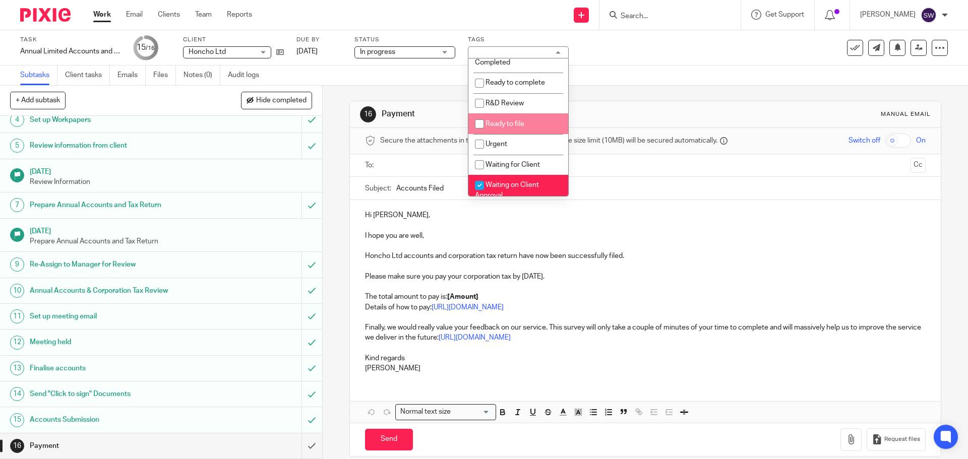
click at [525, 123] on li "Ready to file" at bounding box center [518, 123] width 100 height 21
checkbox input "true"
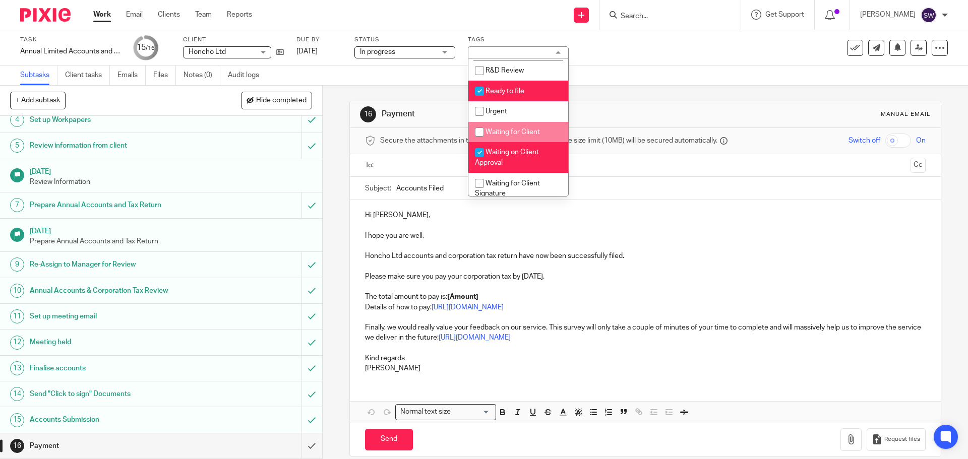
scroll to position [302, 0]
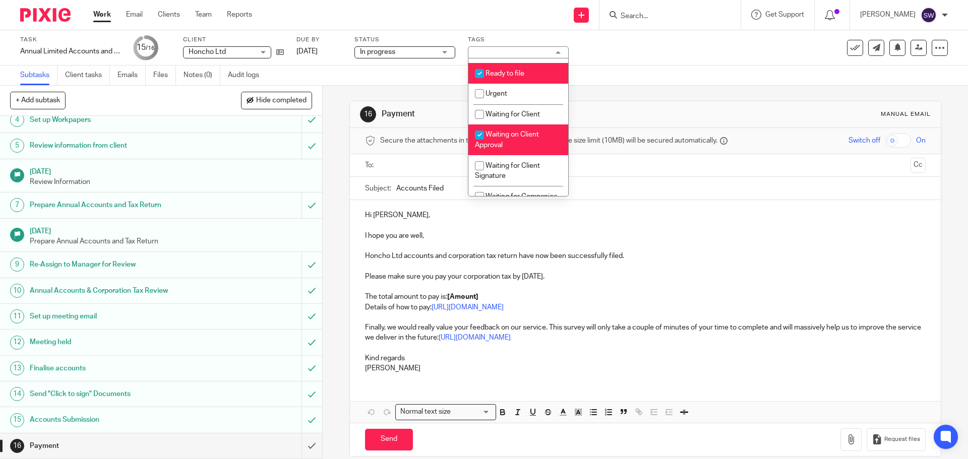
click at [530, 138] on li "Waiting on Client Approval" at bounding box center [518, 139] width 100 height 31
checkbox input "false"
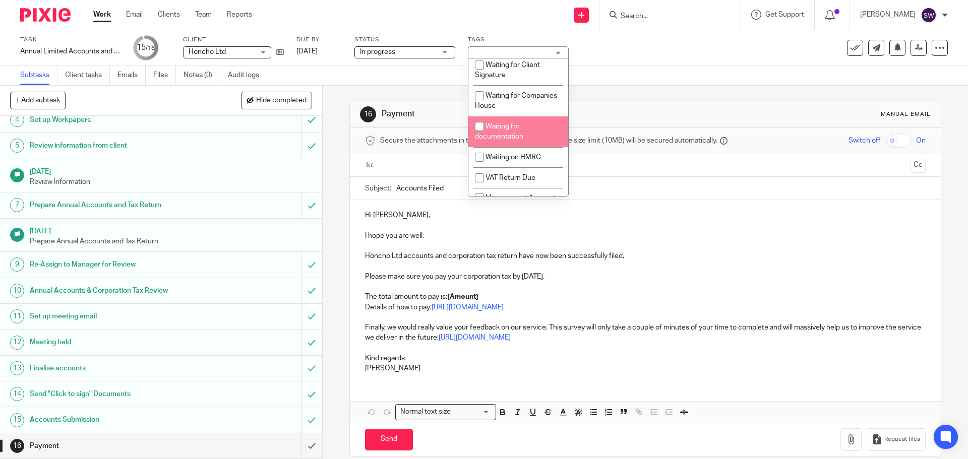
scroll to position [426, 0]
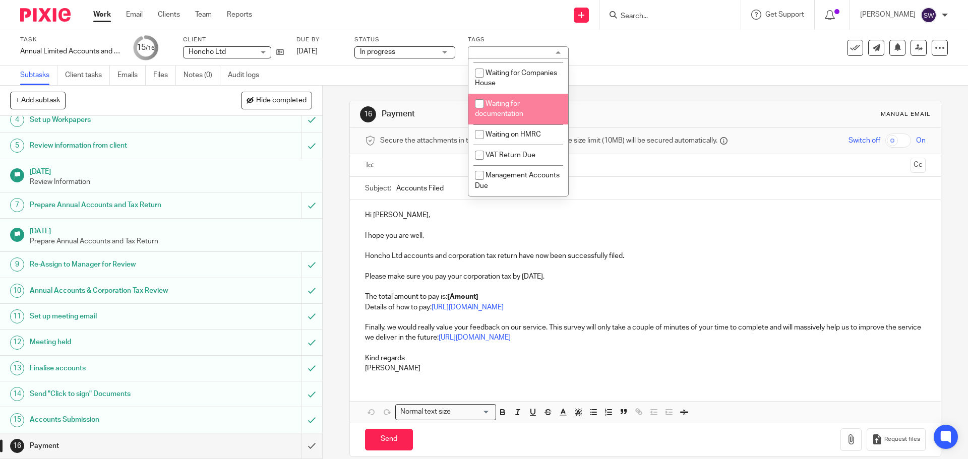
click at [595, 46] on div "Task Annual Limited Accounts and Corporation Tax Return Save Annual Limited Acc…" at bounding box center [406, 48] width 773 height 24
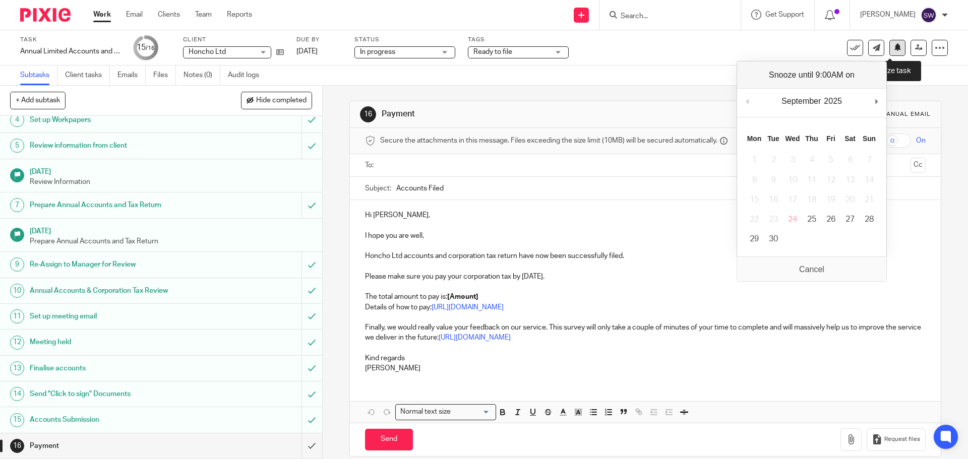
click at [894, 46] on icon at bounding box center [898, 47] width 8 height 8
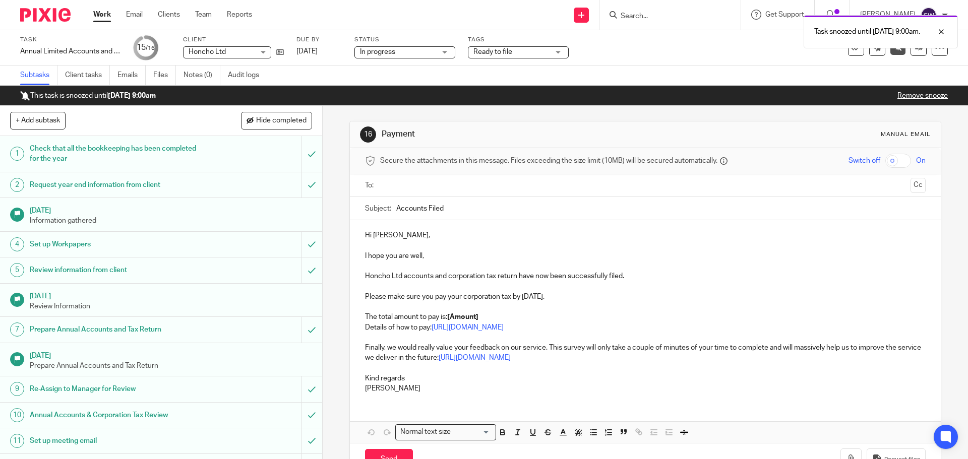
click at [106, 16] on link "Work" at bounding box center [102, 15] width 18 height 10
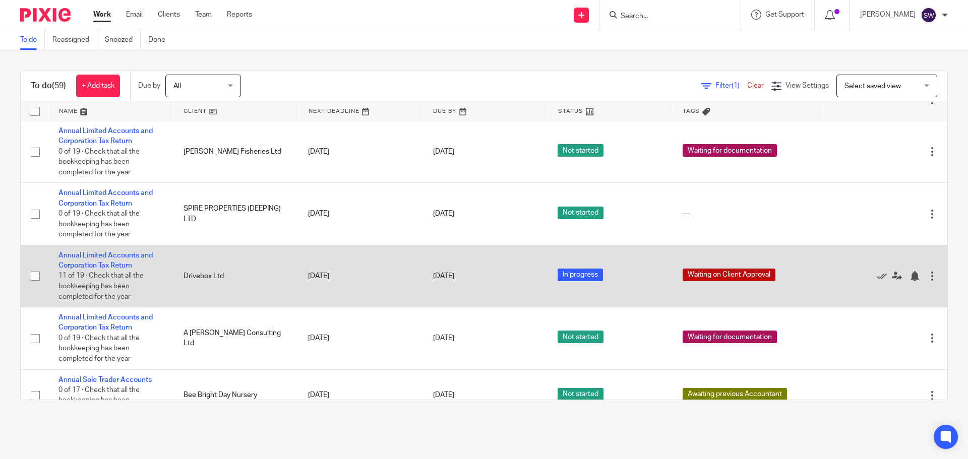
scroll to position [2366, 0]
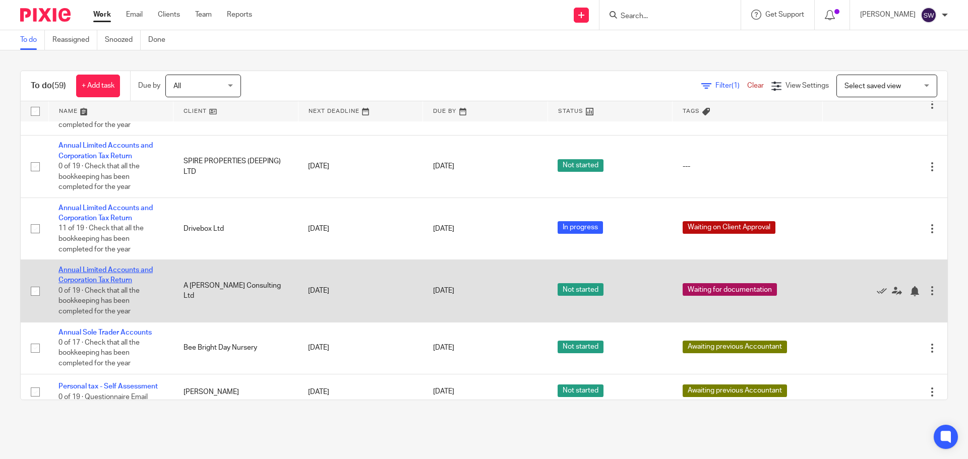
click at [134, 267] on link "Annual Limited Accounts and Corporation Tax Return" at bounding box center [105, 275] width 94 height 17
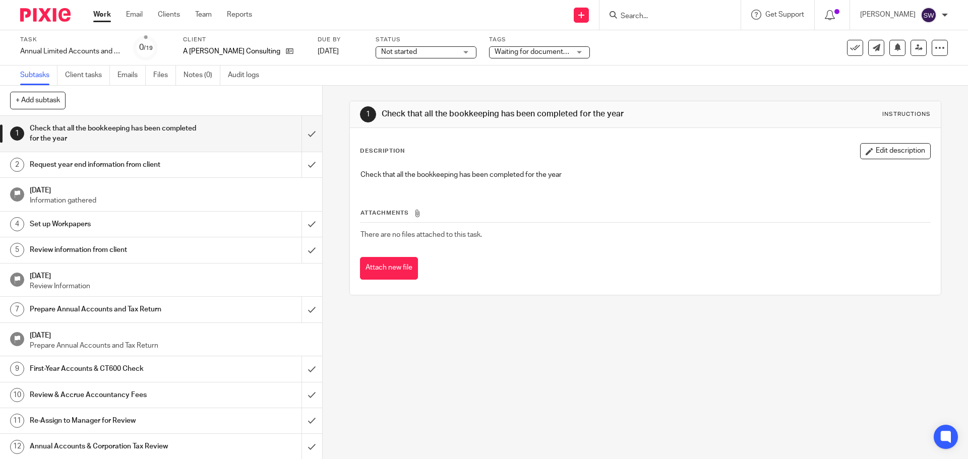
click at [510, 52] on span "Waiting for documentation" at bounding box center [536, 51] width 84 height 7
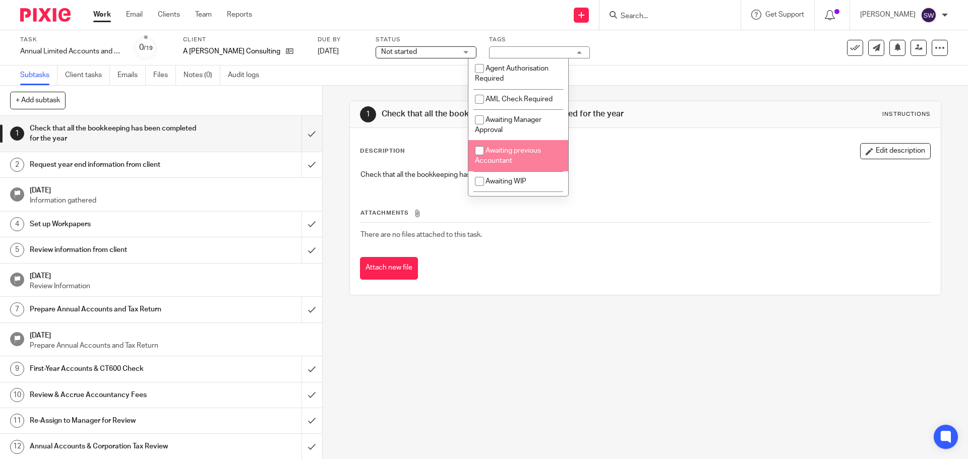
scroll to position [50, 0]
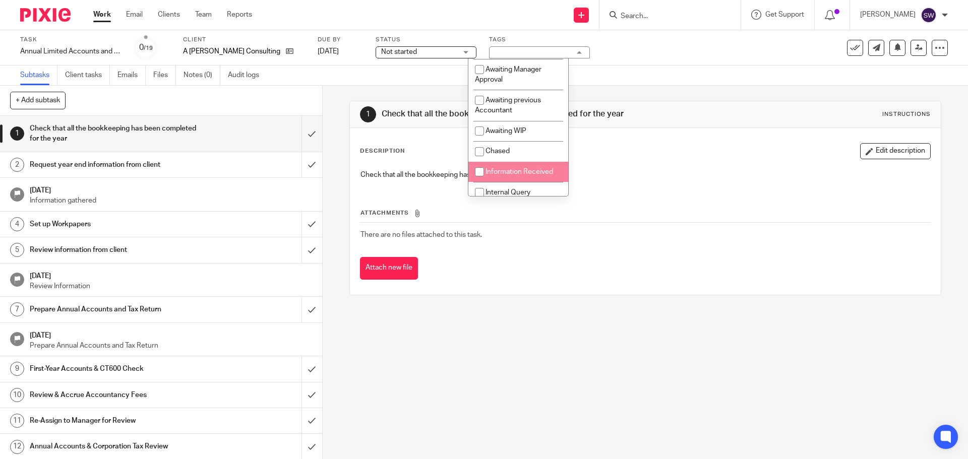
click at [543, 170] on span "Information Received" at bounding box center [519, 171] width 68 height 7
checkbox input "true"
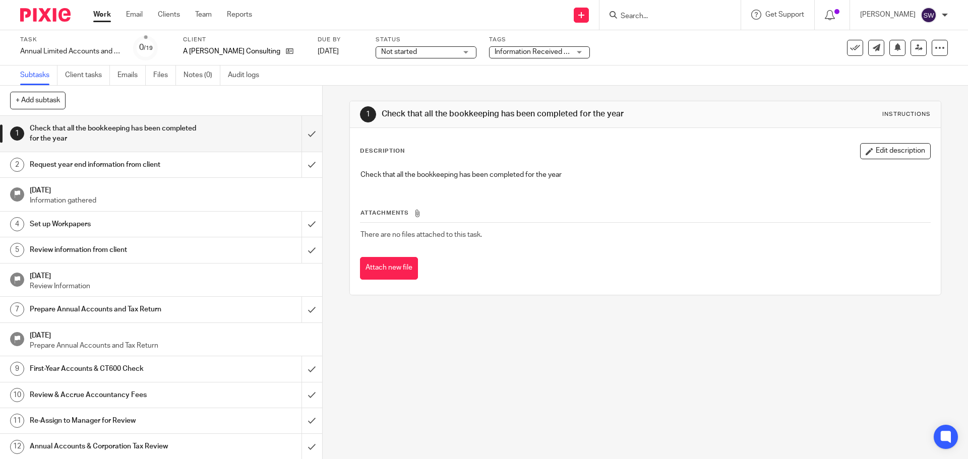
click at [102, 12] on link "Work" at bounding box center [102, 15] width 18 height 10
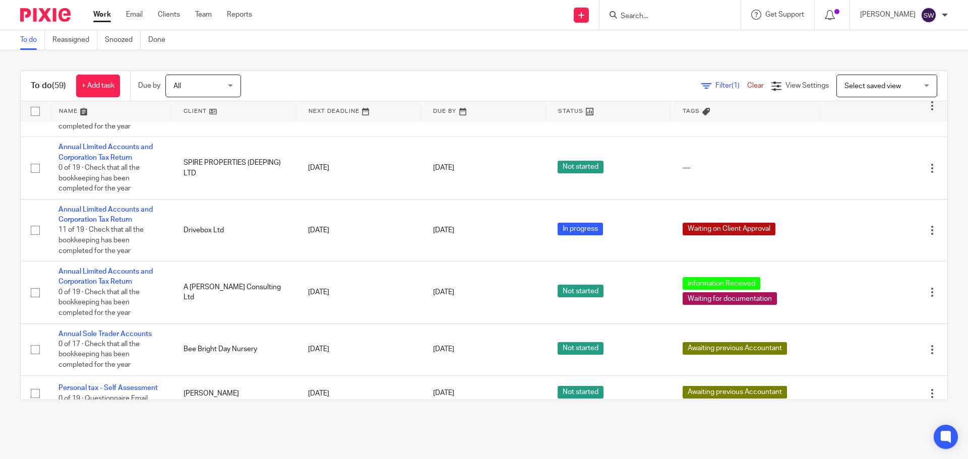
scroll to position [2366, 0]
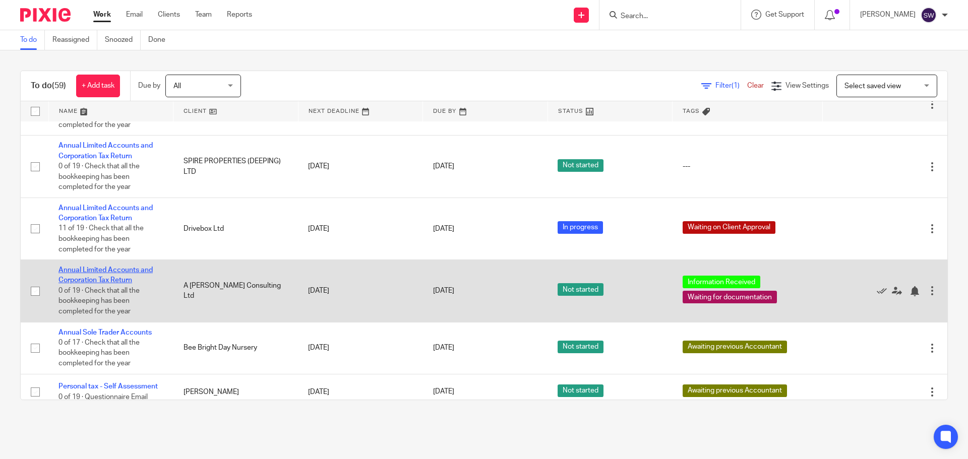
click at [127, 267] on link "Annual Limited Accounts and Corporation Tax Return" at bounding box center [105, 275] width 94 height 17
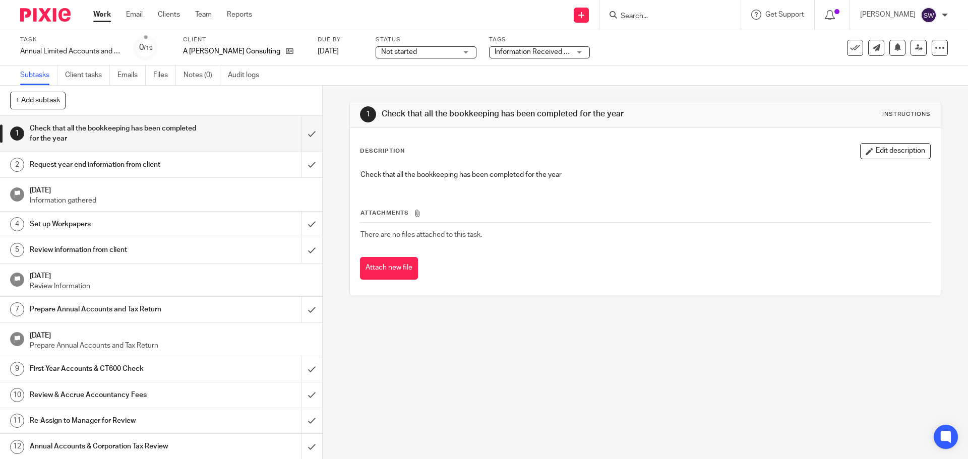
click at [496, 55] on span "Information Received + 1" at bounding box center [532, 52] width 76 height 11
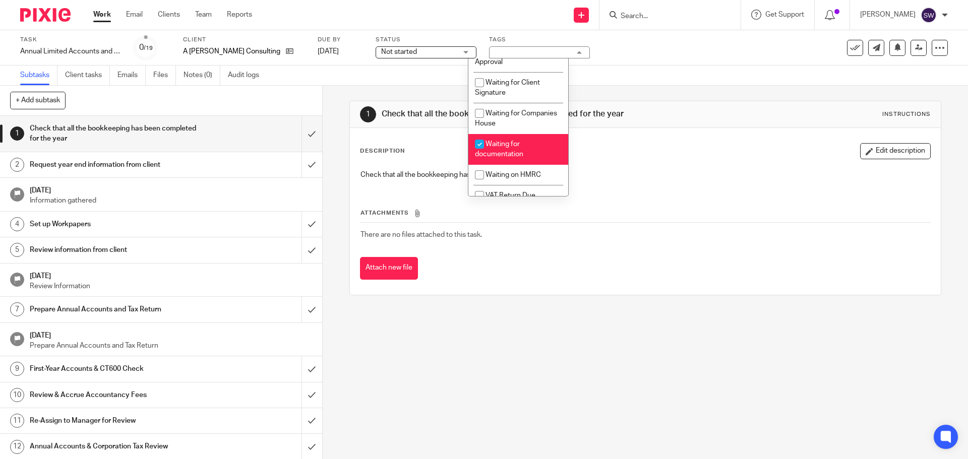
scroll to position [403, 0]
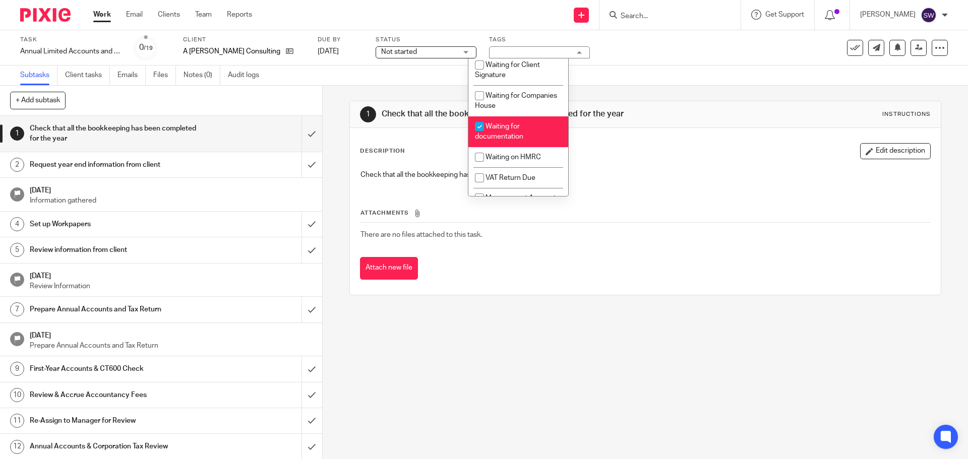
click at [511, 125] on span "Waiting for documentation" at bounding box center [499, 132] width 48 height 18
checkbox input "false"
click at [97, 10] on link "Work" at bounding box center [102, 15] width 18 height 10
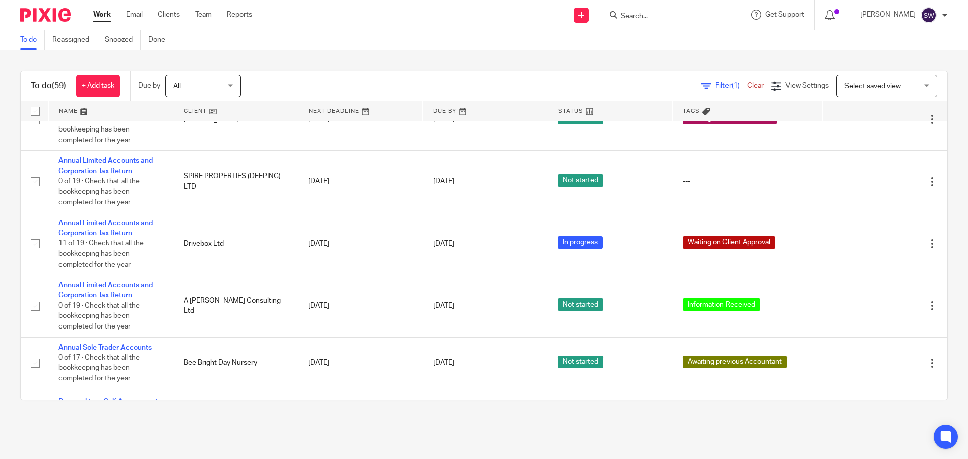
scroll to position [2366, 0]
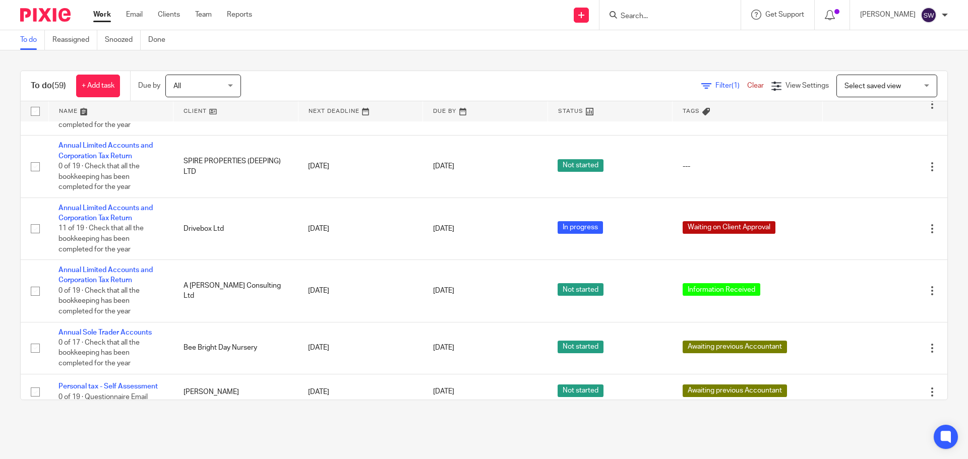
click at [662, 18] on input "Search" at bounding box center [664, 16] width 91 height 9
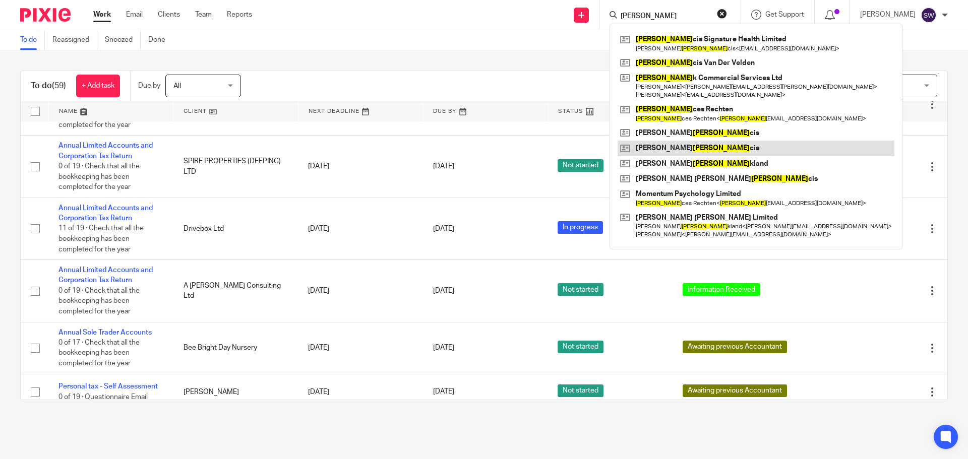
type input "fran"
click at [685, 144] on link at bounding box center [755, 148] width 277 height 15
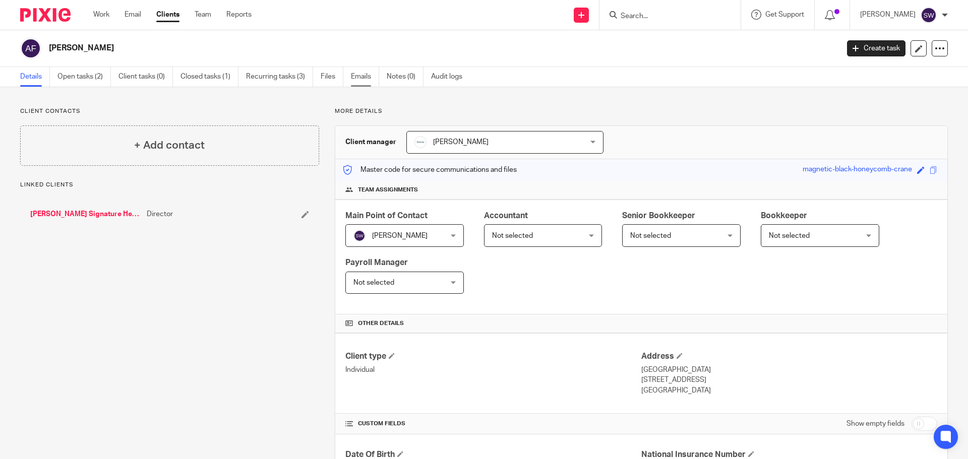
click at [364, 74] on link "Emails" at bounding box center [365, 77] width 28 height 20
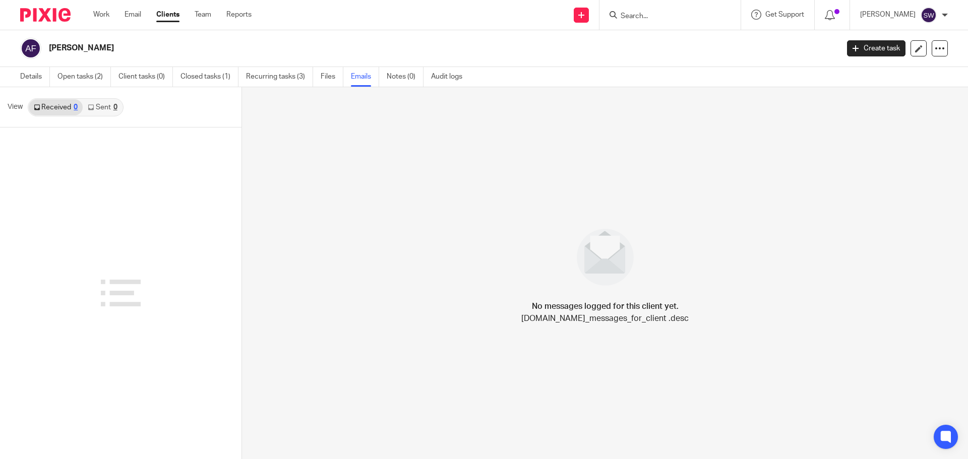
click at [94, 105] on link "Sent 0" at bounding box center [102, 107] width 39 height 16
click at [57, 106] on link "Received 0" at bounding box center [56, 107] width 54 height 16
click at [674, 16] on input "Search" at bounding box center [664, 16] width 91 height 9
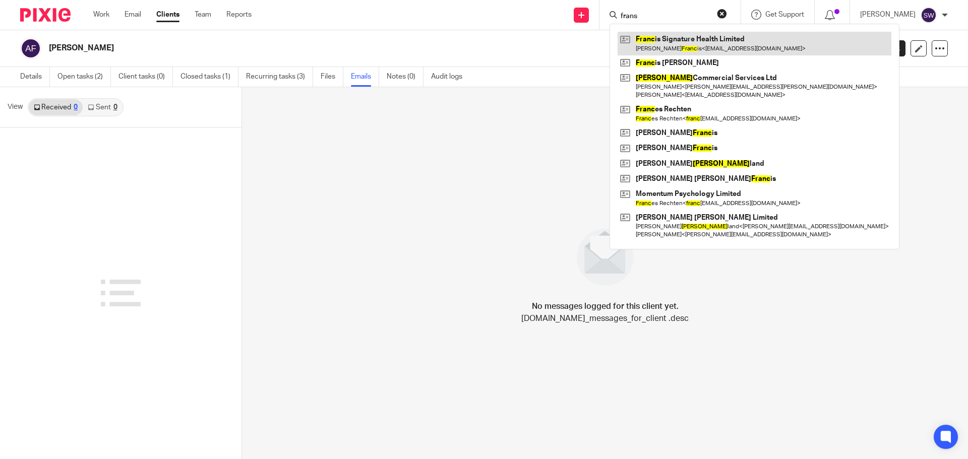
type input "frans"
click at [671, 37] on link at bounding box center [754, 43] width 274 height 23
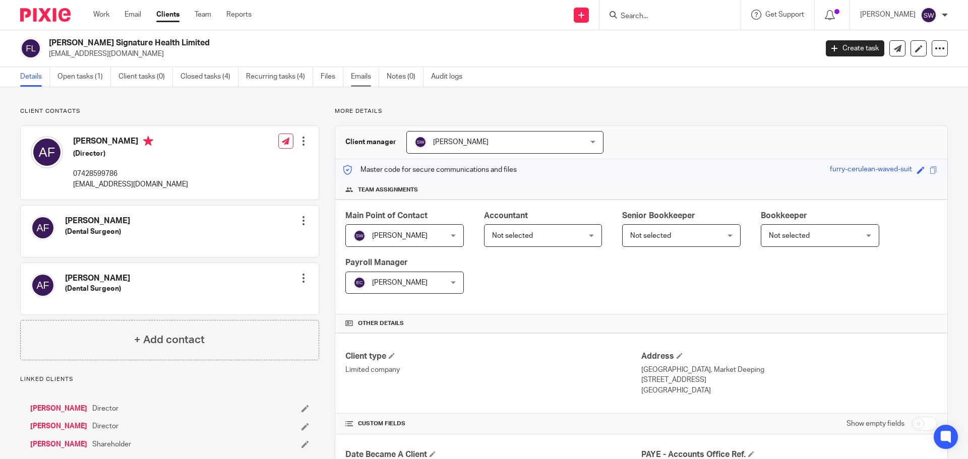
click at [367, 73] on link "Emails" at bounding box center [365, 77] width 28 height 20
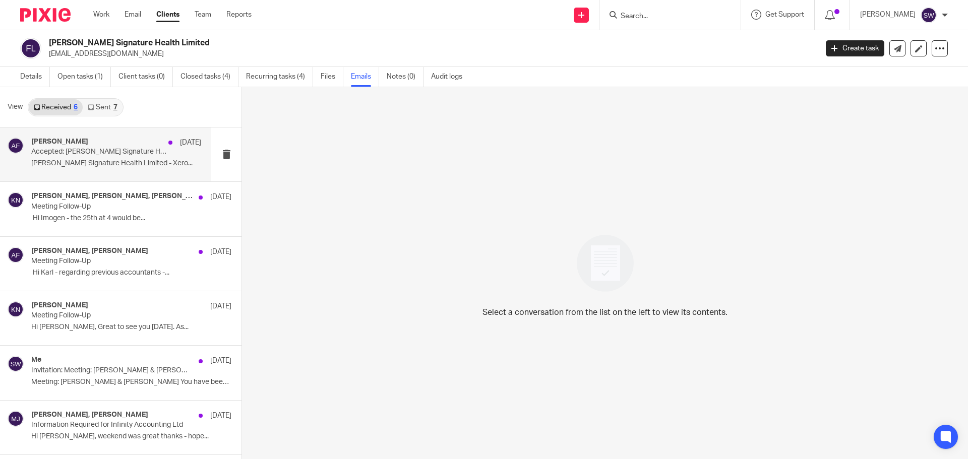
click at [84, 151] on p "Accepted: [PERSON_NAME] Signature Health Limited - Xero Training @ [DATE] 4pm -…" at bounding box center [99, 152] width 136 height 9
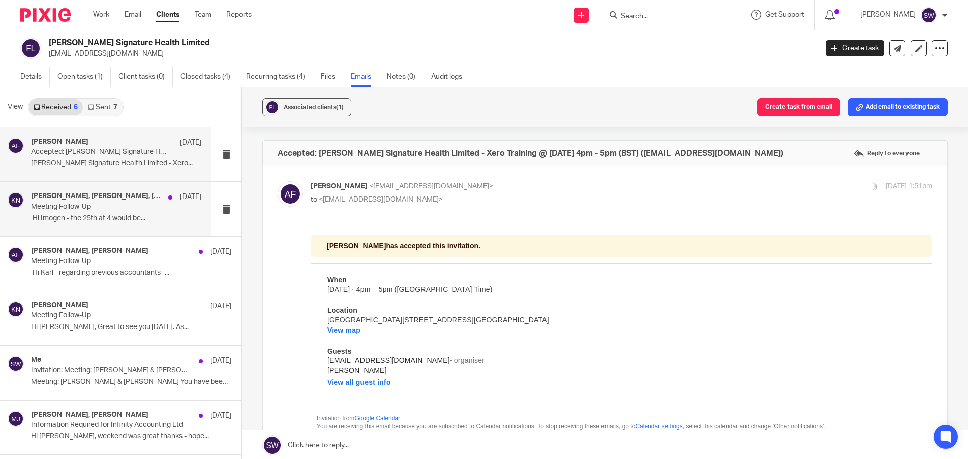
click at [71, 203] on p "Meeting Follow-Up" at bounding box center [99, 207] width 136 height 9
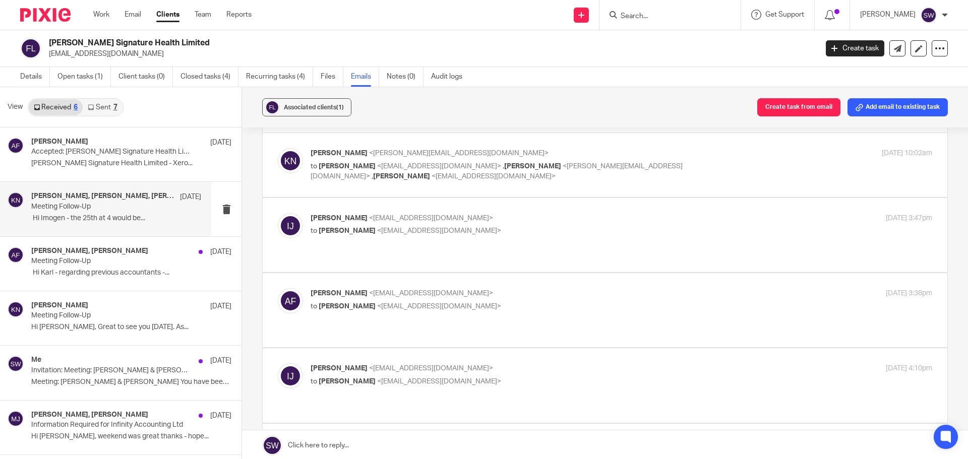
scroll to position [50, 0]
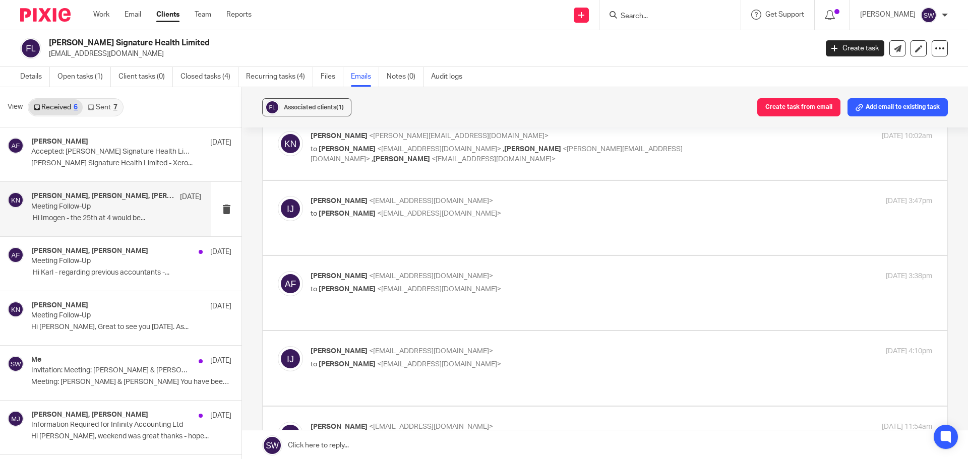
click at [625, 279] on p "Andrew Francis <drewfrancisdental@gmail.com>" at bounding box center [517, 276] width 414 height 11
checkbox input "true"
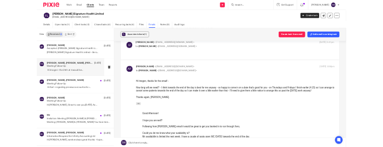
scroll to position [101, 0]
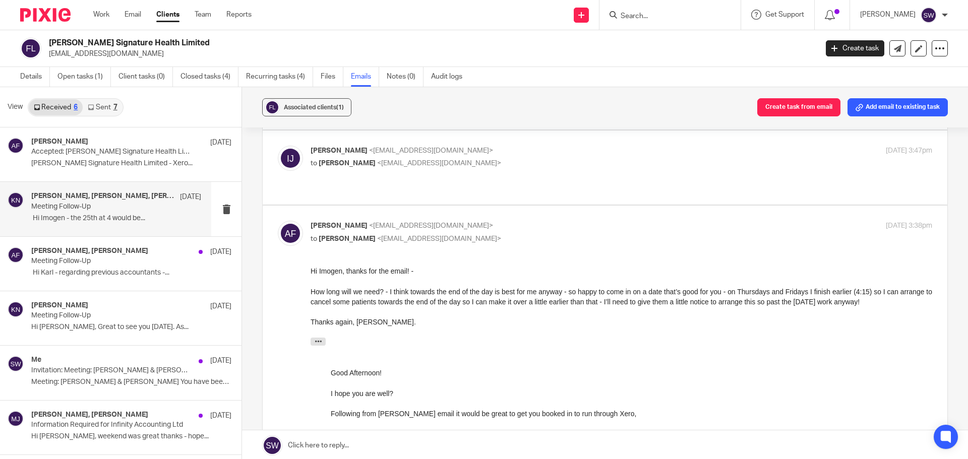
click at [494, 340] on div "On 5 Sep 2025, at 15:47, Imogen Jarvis <imogen@infinity-accounting.co.uk> wrote:" at bounding box center [620, 344] width 621 height 13
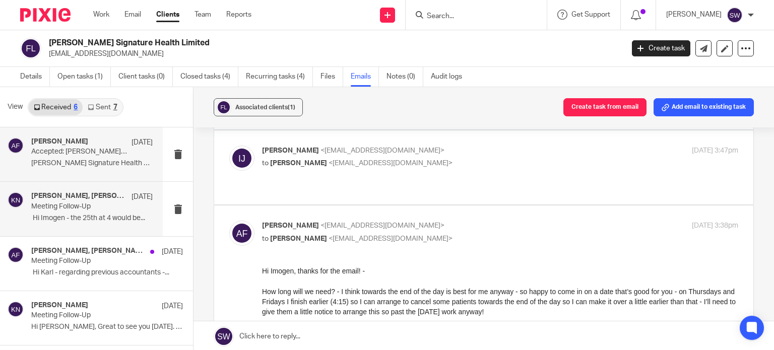
click at [39, 157] on div "Andrew Francis 11 Sep Accepted: Francis Signature Health Limited - Xero Trainin…" at bounding box center [91, 155] width 121 height 34
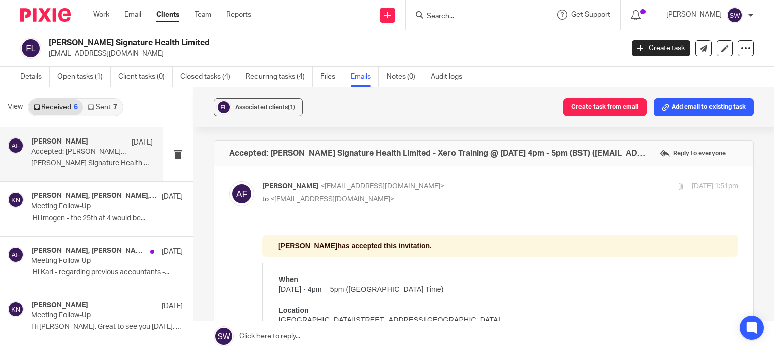
scroll to position [0, 0]
click at [49, 195] on h4 "Imogen Jarvis, Andrew Francis, Karl Newman" at bounding box center [78, 196] width 95 height 9
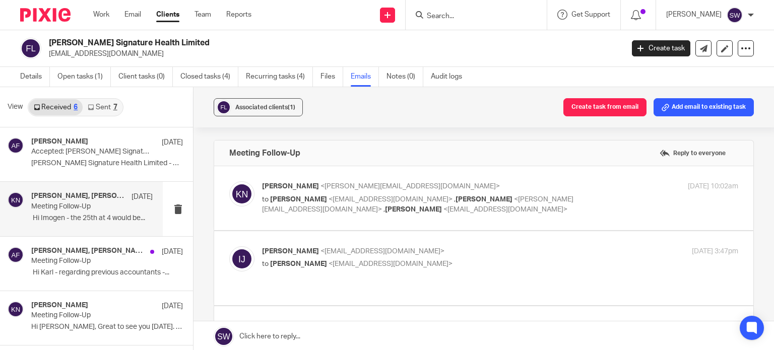
click at [496, 20] on input "Search" at bounding box center [471, 16] width 91 height 9
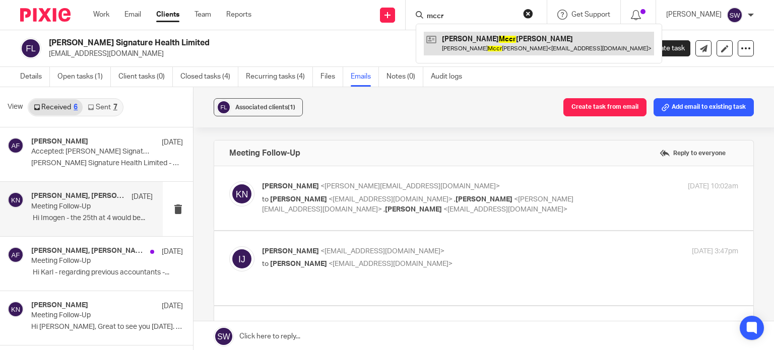
type input "mccr"
click at [499, 46] on link at bounding box center [539, 43] width 230 height 23
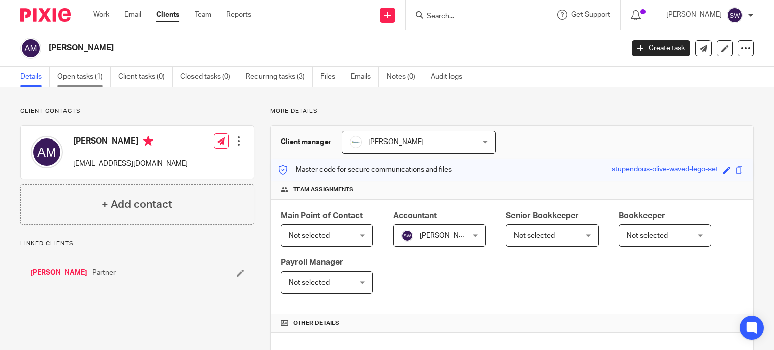
click at [88, 80] on link "Open tasks (1)" at bounding box center [83, 77] width 53 height 20
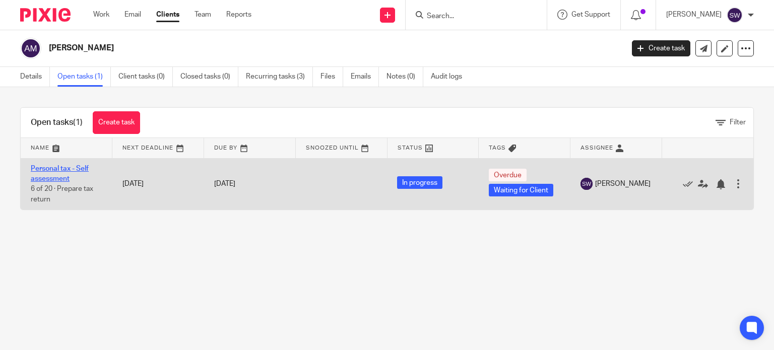
click at [61, 168] on link "Personal tax - Self assessment" at bounding box center [60, 173] width 58 height 17
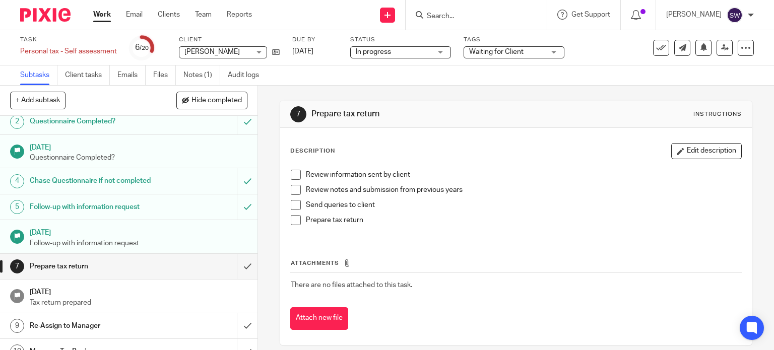
scroll to position [50, 0]
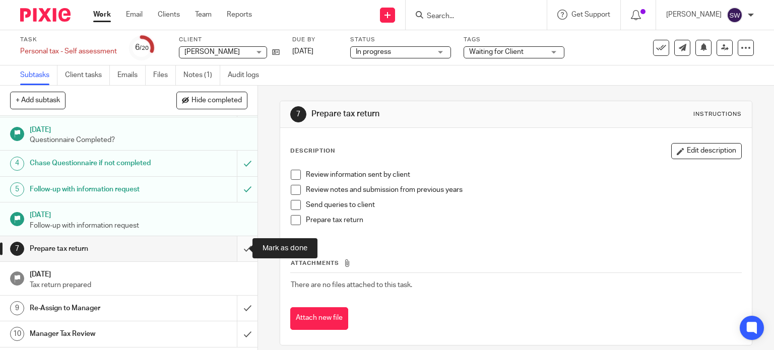
click at [236, 248] on input "submit" at bounding box center [129, 248] width 258 height 25
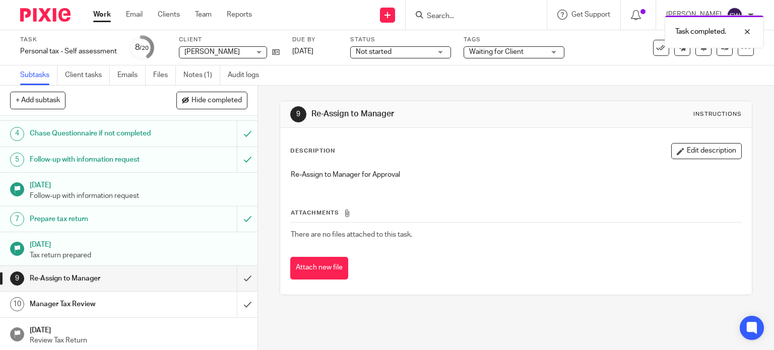
scroll to position [101, 0]
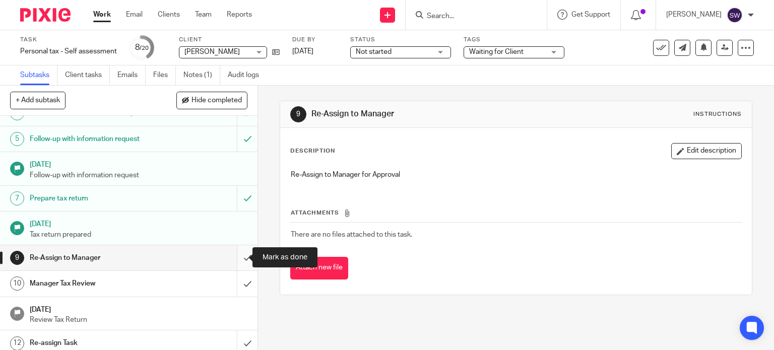
click at [236, 256] on input "submit" at bounding box center [129, 257] width 258 height 25
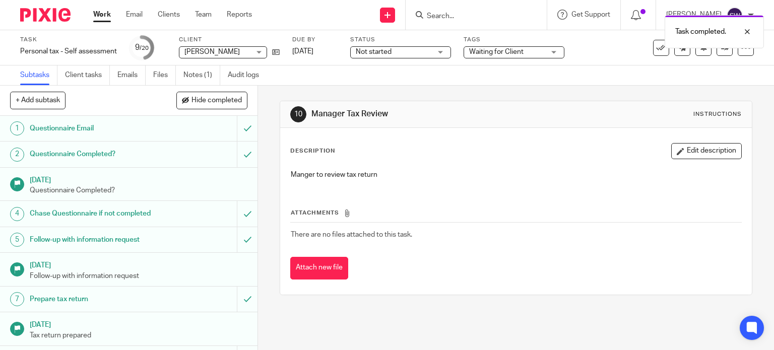
click at [498, 55] on span "Waiting for Client" at bounding box center [496, 51] width 54 height 7
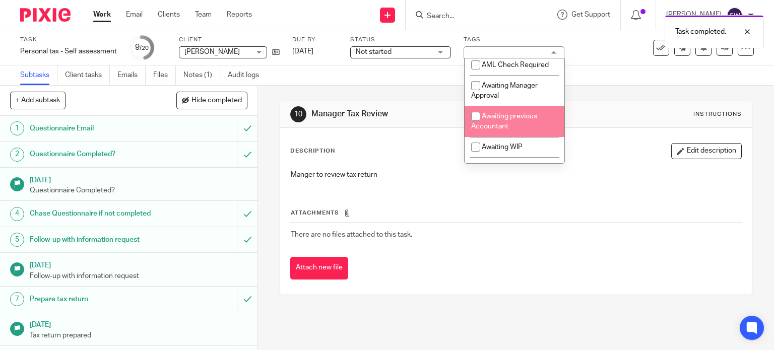
scroll to position [50, 0]
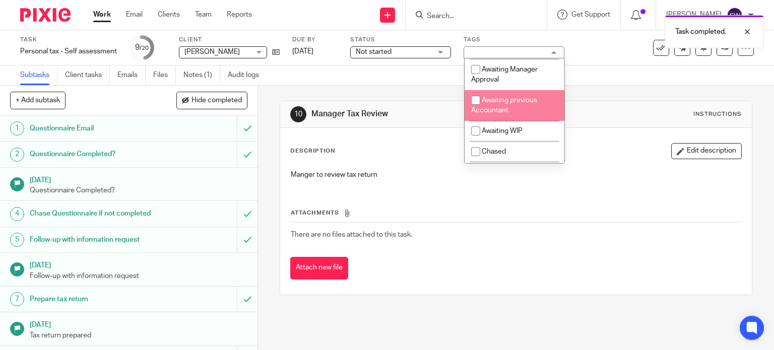
click at [529, 112] on li "Awaiting previous Accountant" at bounding box center [515, 105] width 100 height 31
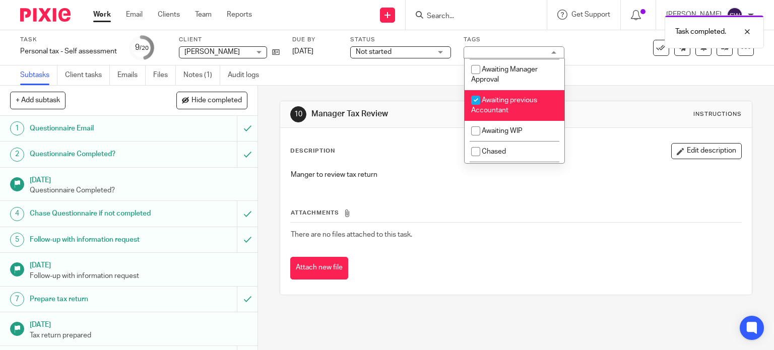
click at [525, 107] on li "Awaiting previous Accountant" at bounding box center [515, 105] width 100 height 31
checkbox input "false"
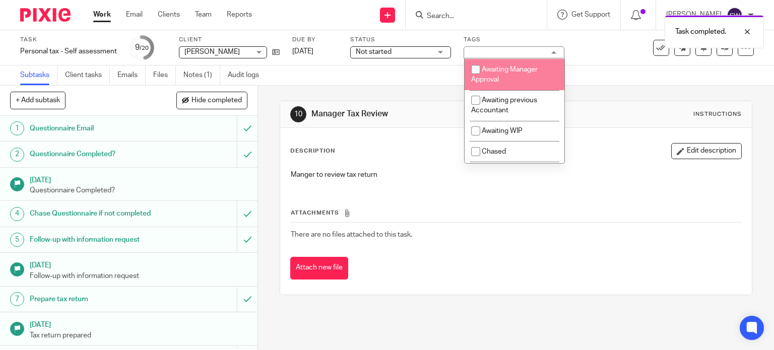
click at [520, 79] on li "Awaiting Manager Approval" at bounding box center [515, 74] width 100 height 31
checkbox input "true"
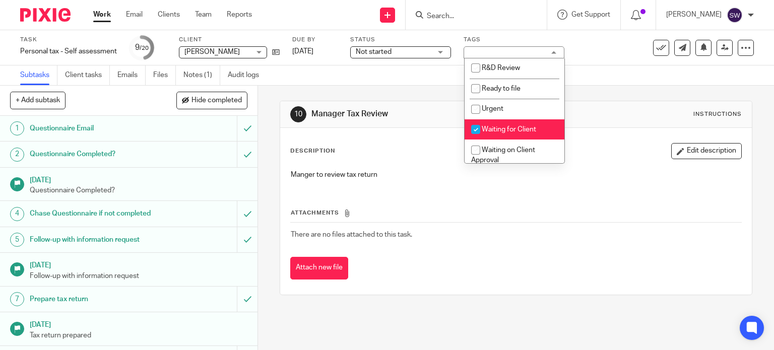
scroll to position [302, 0]
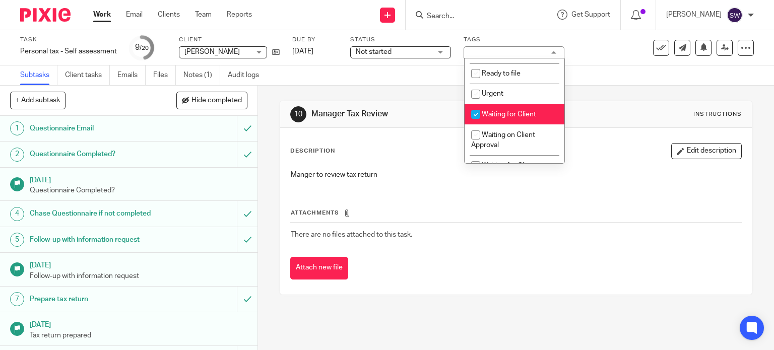
click at [526, 113] on li "Waiting for Client" at bounding box center [515, 114] width 100 height 21
checkbox input "false"
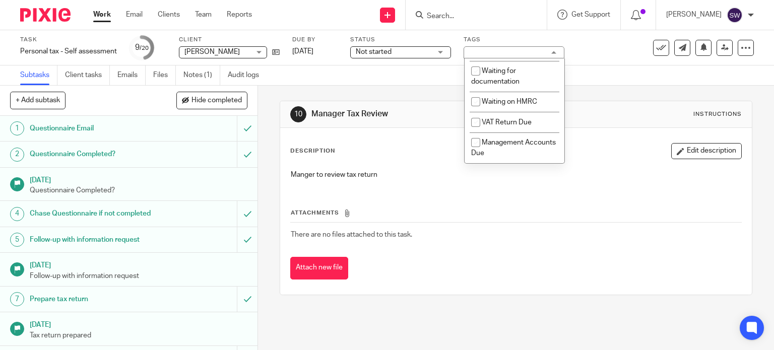
scroll to position [465, 0]
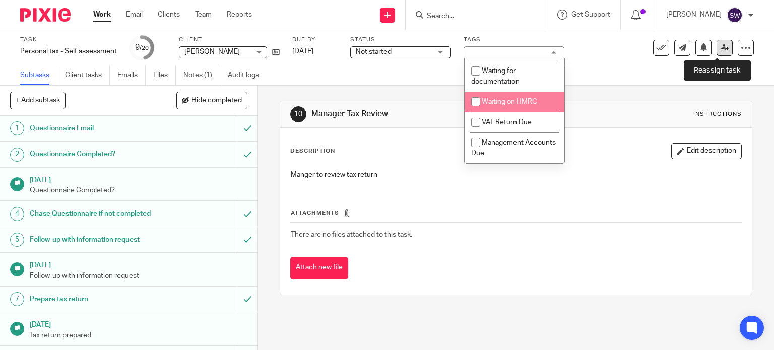
click at [721, 44] on icon at bounding box center [725, 48] width 8 height 8
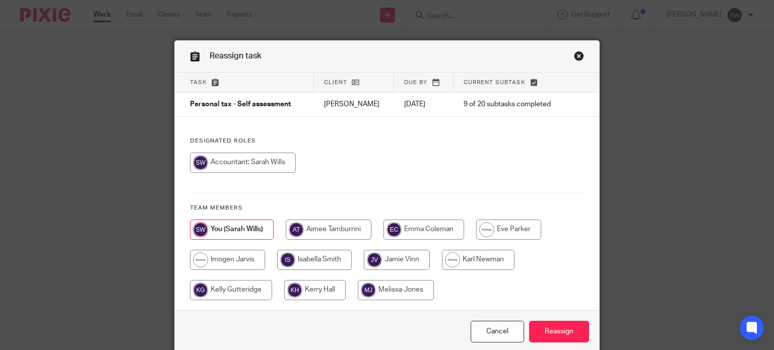
click at [317, 225] on input "radio" at bounding box center [329, 230] width 86 height 20
radio input "true"
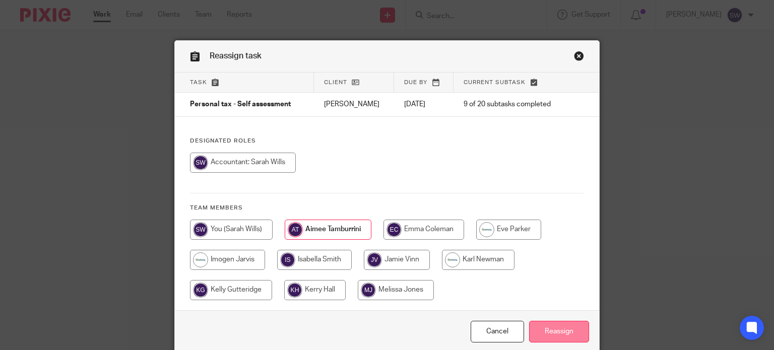
click at [560, 330] on input "Reassign" at bounding box center [559, 332] width 60 height 22
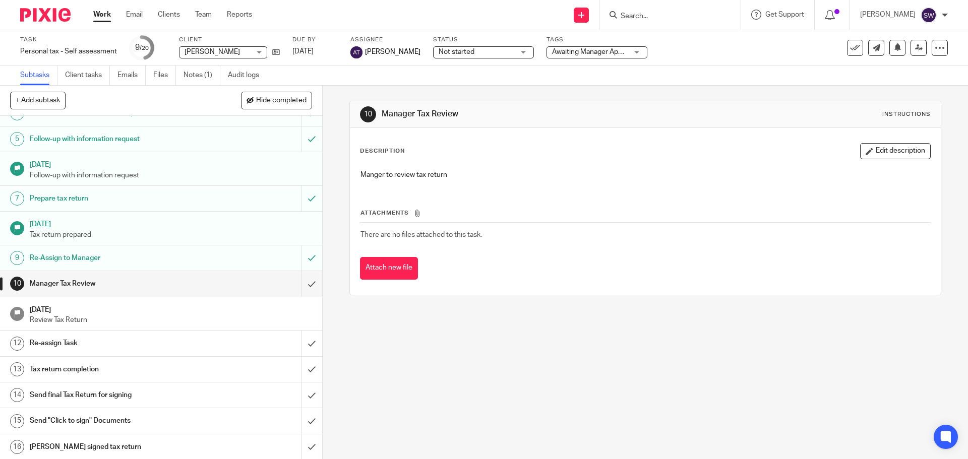
scroll to position [101, 0]
click at [644, 13] on input "Search" at bounding box center [664, 16] width 91 height 9
type input "peopl"
click at [666, 42] on link at bounding box center [702, 43] width 170 height 23
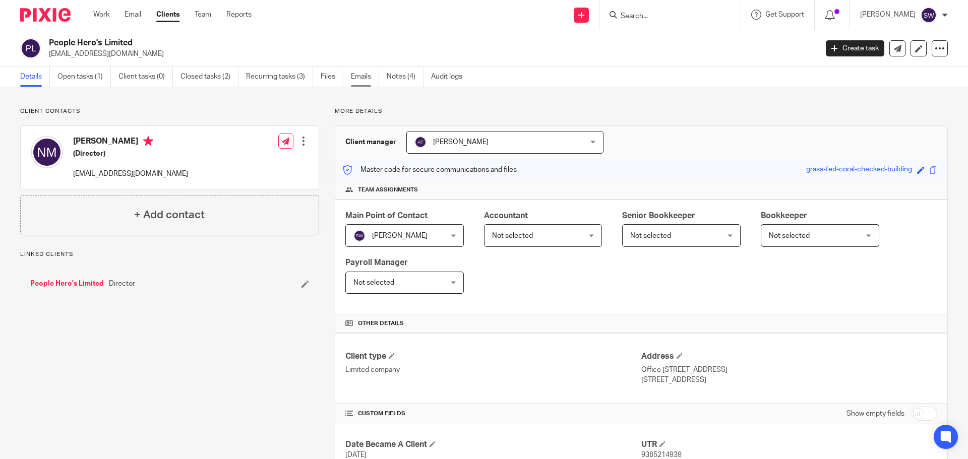
click at [364, 76] on link "Emails" at bounding box center [365, 77] width 28 height 20
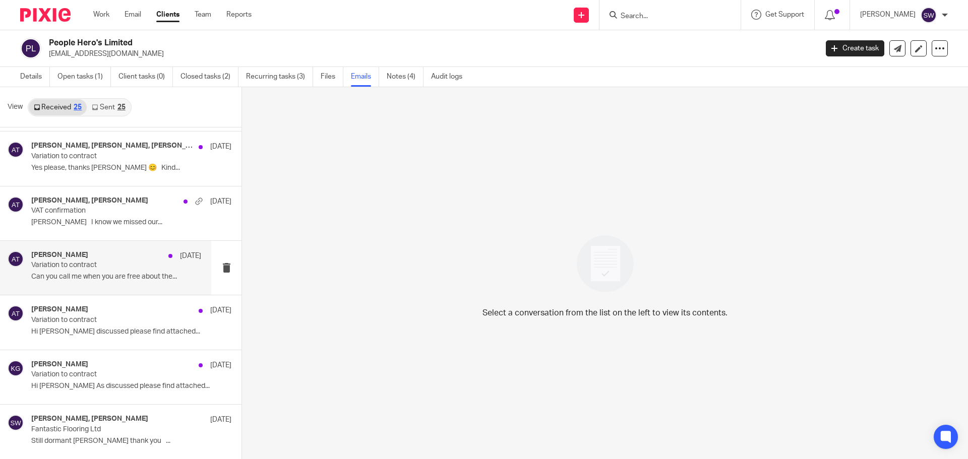
scroll to position [101, 0]
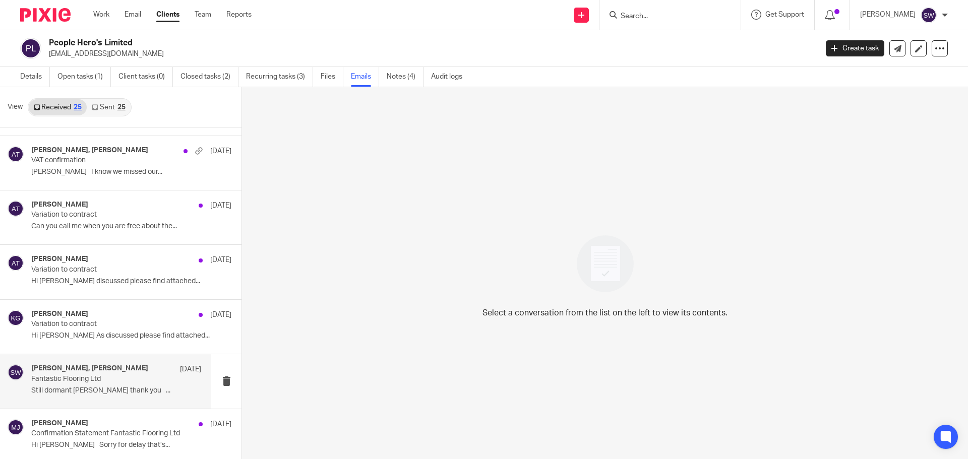
click at [98, 372] on h4 "Nicki Mawby, Sarah Wills" at bounding box center [89, 368] width 117 height 9
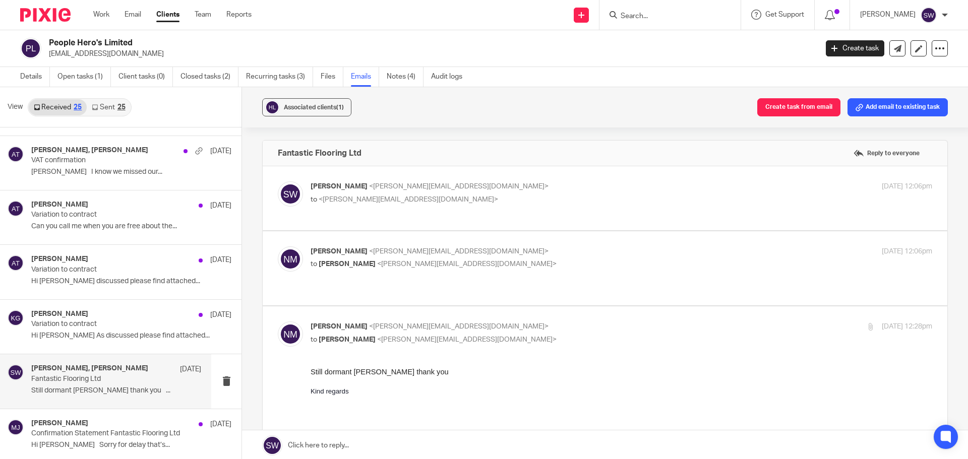
scroll to position [0, 0]
click at [510, 186] on p "Sarah Wills <sarah@infinity-accounting.co.uk>" at bounding box center [517, 186] width 414 height 11
checkbox input "true"
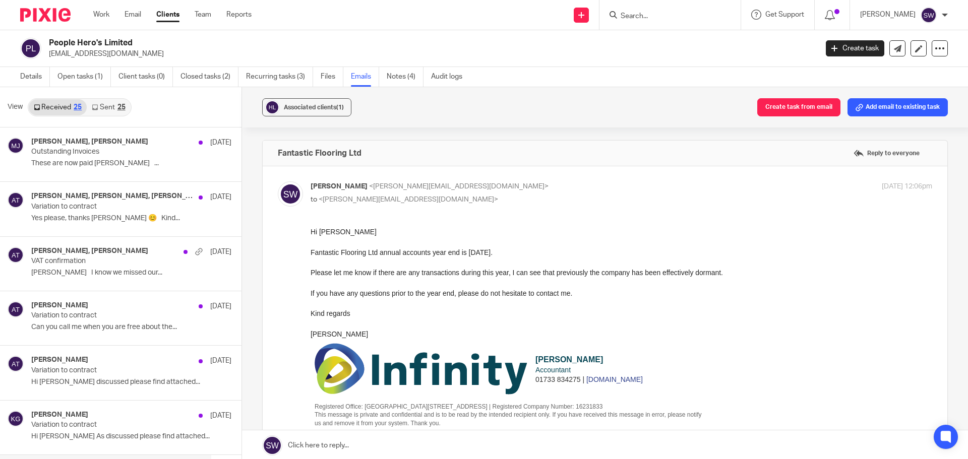
click at [107, 103] on link "Sent 25" at bounding box center [108, 107] width 43 height 16
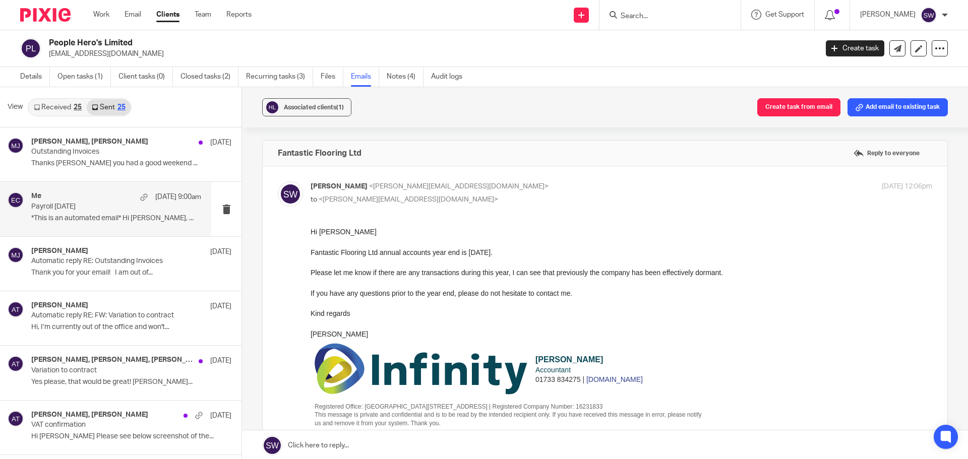
click at [77, 206] on p "Payroll September 2025" at bounding box center [99, 207] width 136 height 9
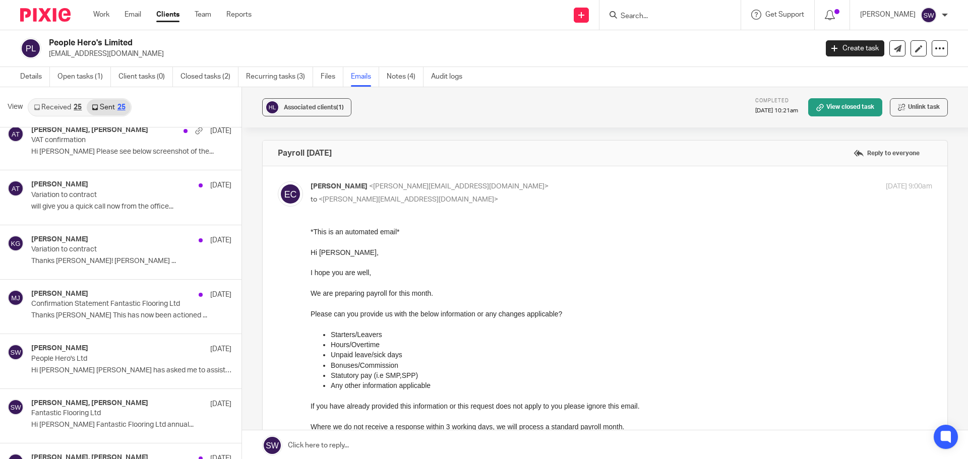
scroll to position [302, 0]
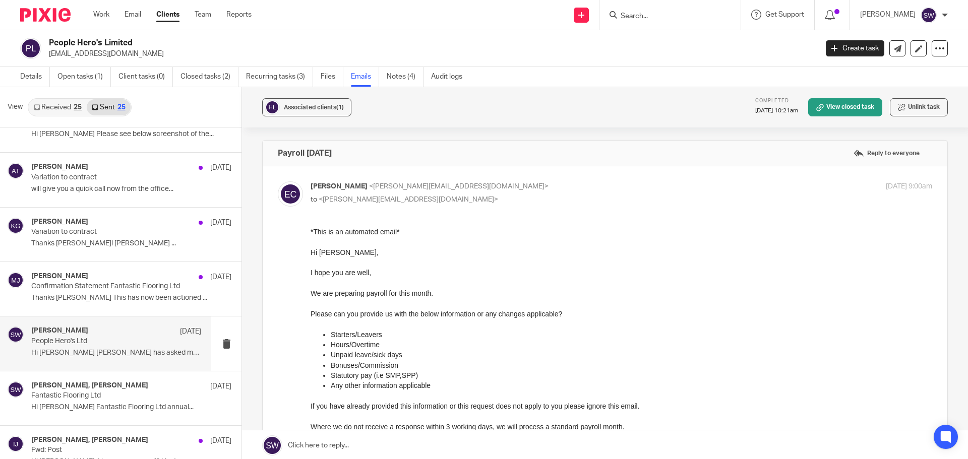
click at [85, 341] on p "People Hero's Ltd" at bounding box center [99, 341] width 136 height 9
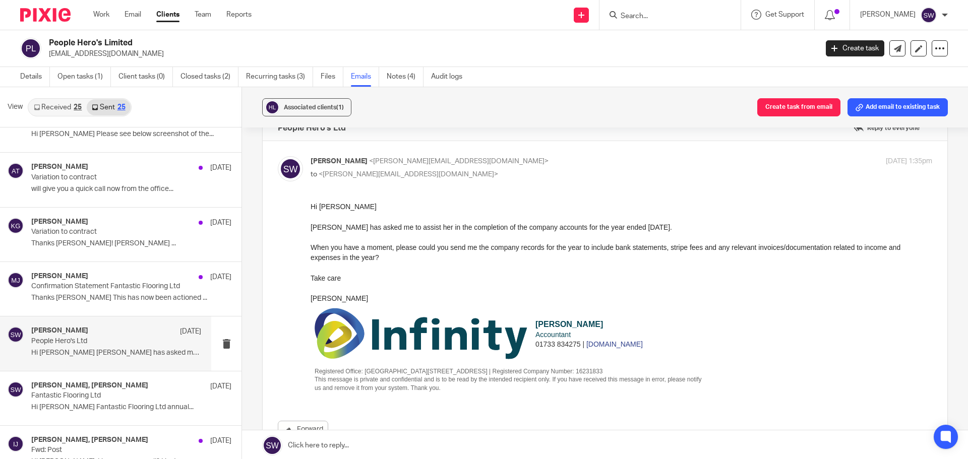
scroll to position [0, 0]
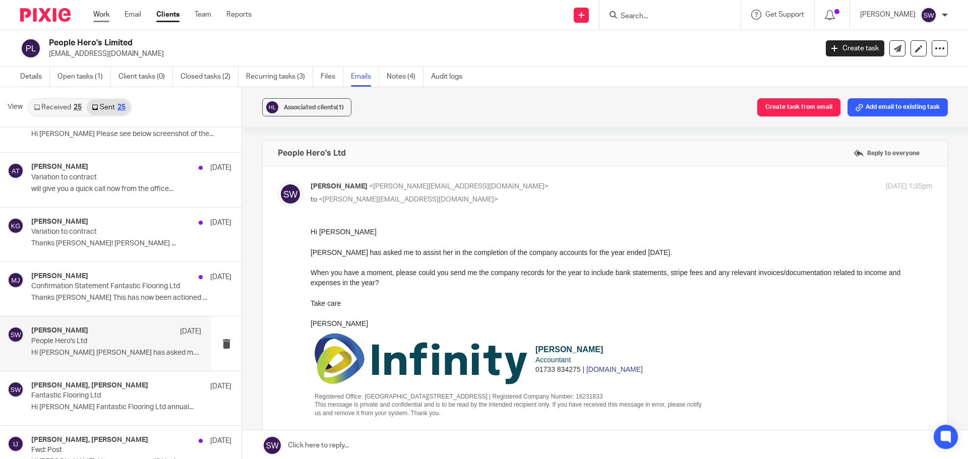
click at [100, 12] on link "Work" at bounding box center [101, 15] width 16 height 10
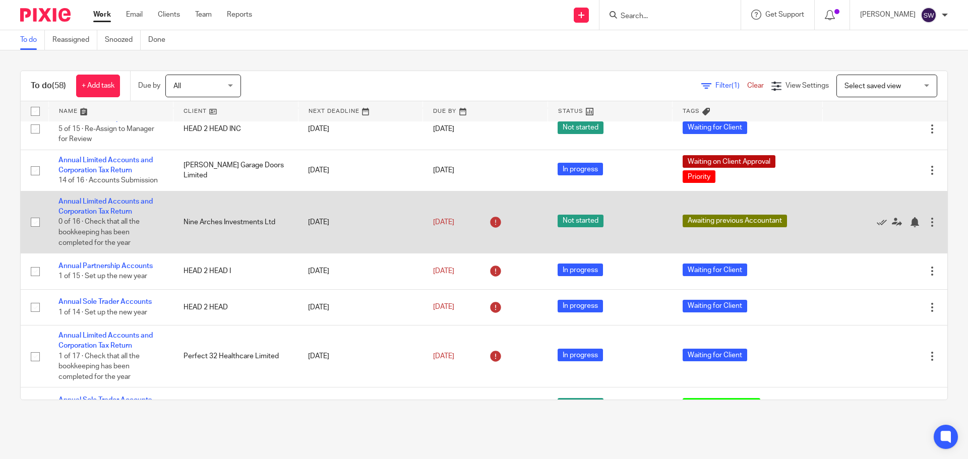
scroll to position [554, 0]
